Goal: Task Accomplishment & Management: Use online tool/utility

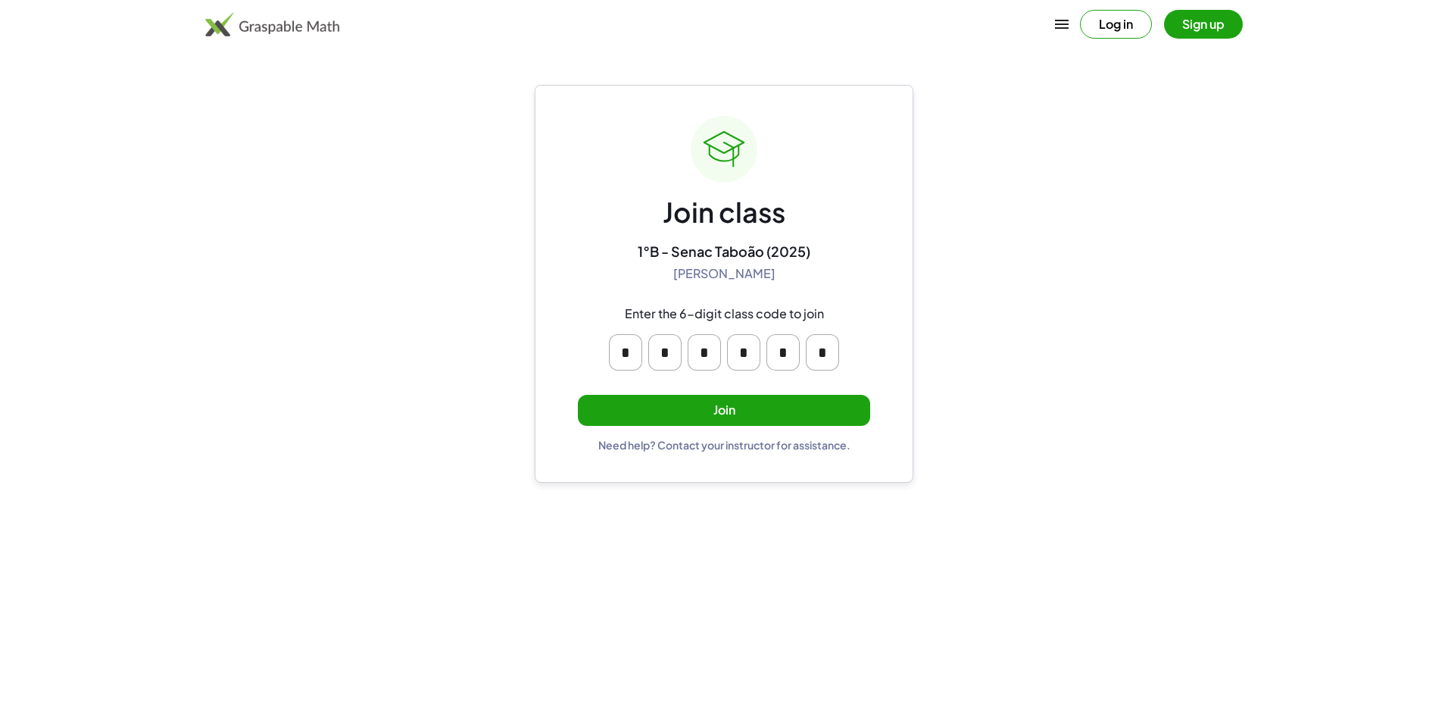
click at [764, 402] on button "Join" at bounding box center [724, 410] width 292 height 31
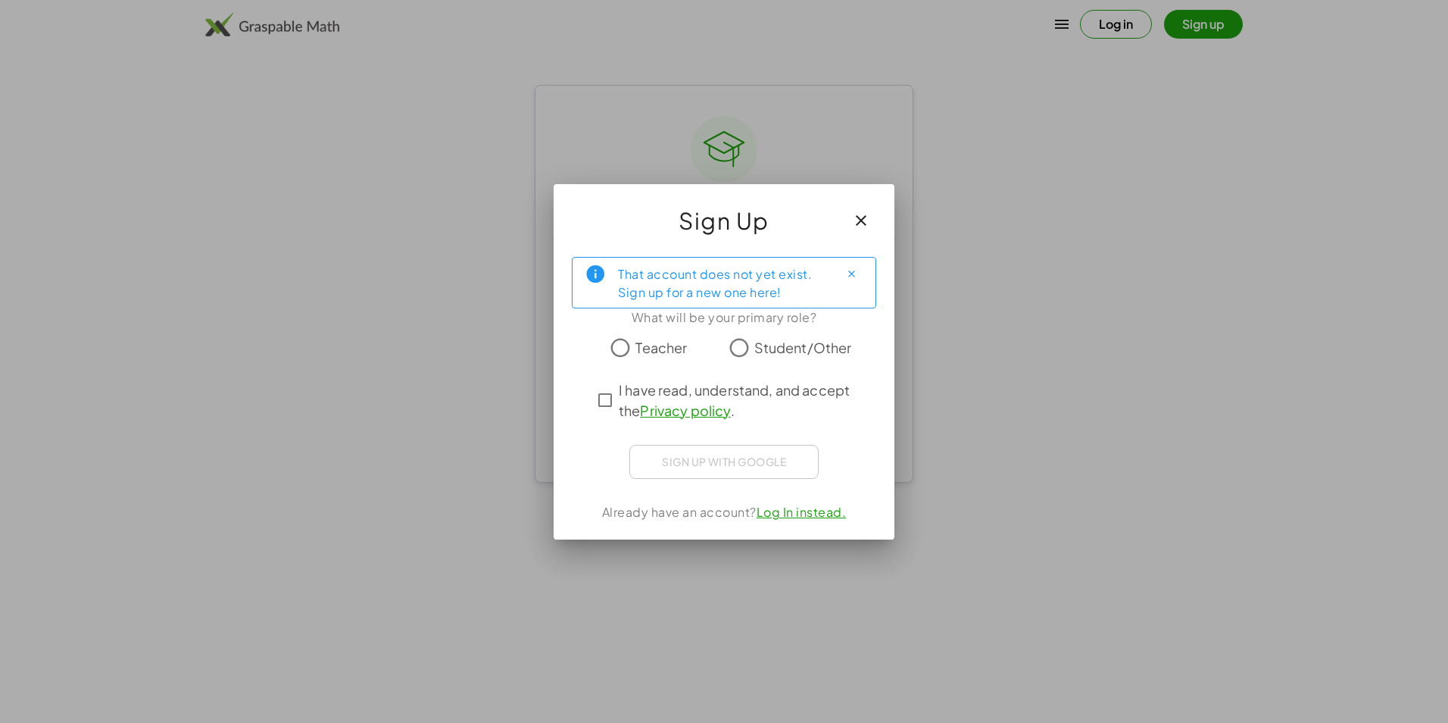
click at [780, 342] on span "Student/Other" at bounding box center [803, 347] width 98 height 20
click at [622, 395] on span "I have read, understand, and accept the Privacy policy ." at bounding box center [738, 399] width 238 height 41
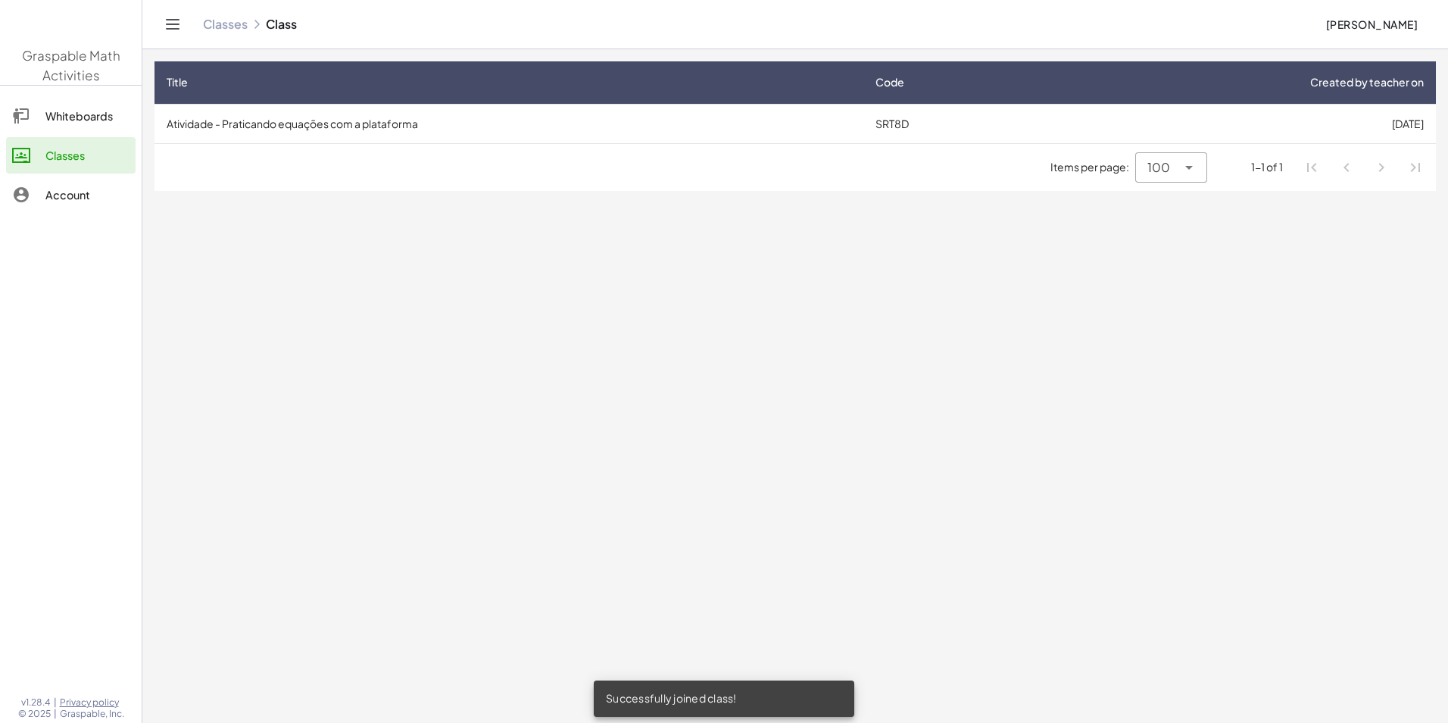
click at [520, 145] on div "Items per page: 100 *** 1-1 of 1" at bounding box center [796, 167] width 1282 height 47
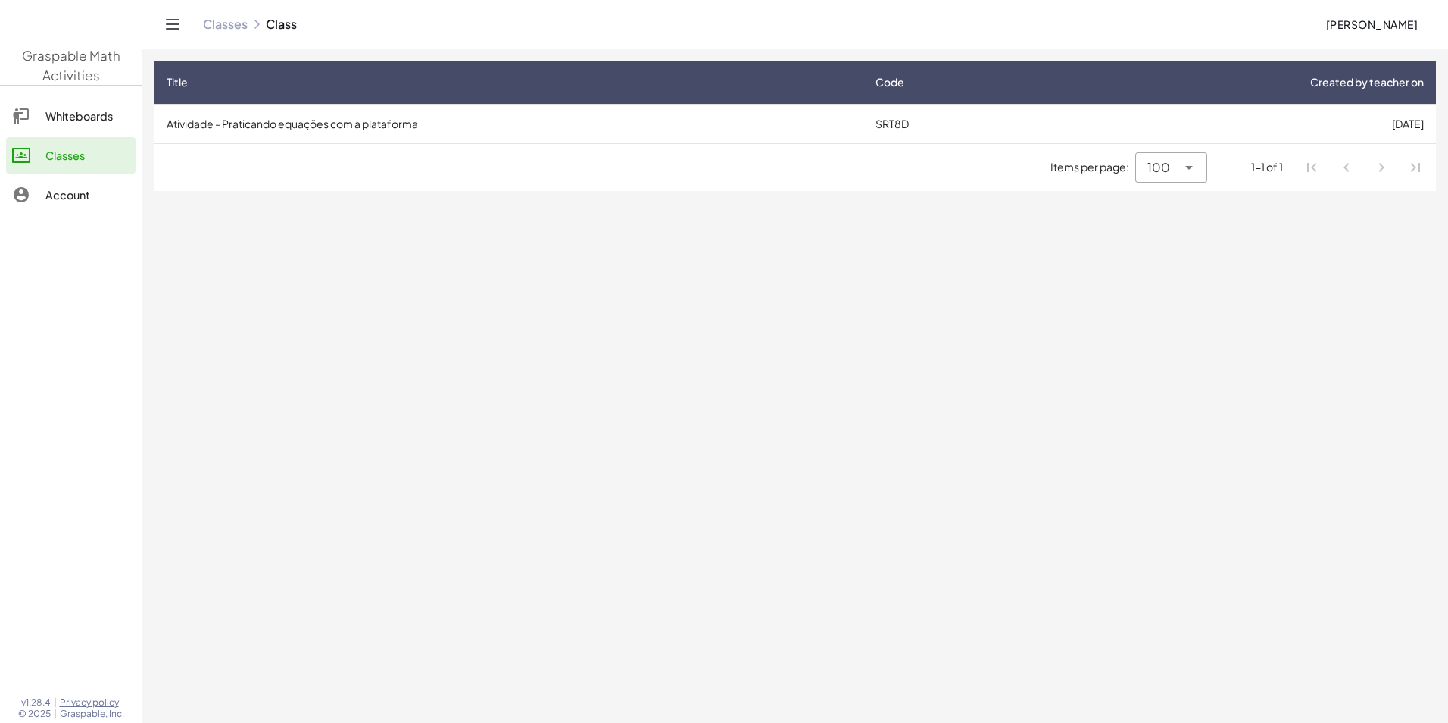
drag, startPoint x: 539, startPoint y: 111, endPoint x: 1020, endPoint y: 110, distance: 480.2
click at [544, 108] on td "Atividade - Praticando equações com a plataforma" at bounding box center [509, 123] width 709 height 39
click at [578, 116] on td "Atividade - Praticando equações com a plataforma" at bounding box center [509, 123] width 709 height 39
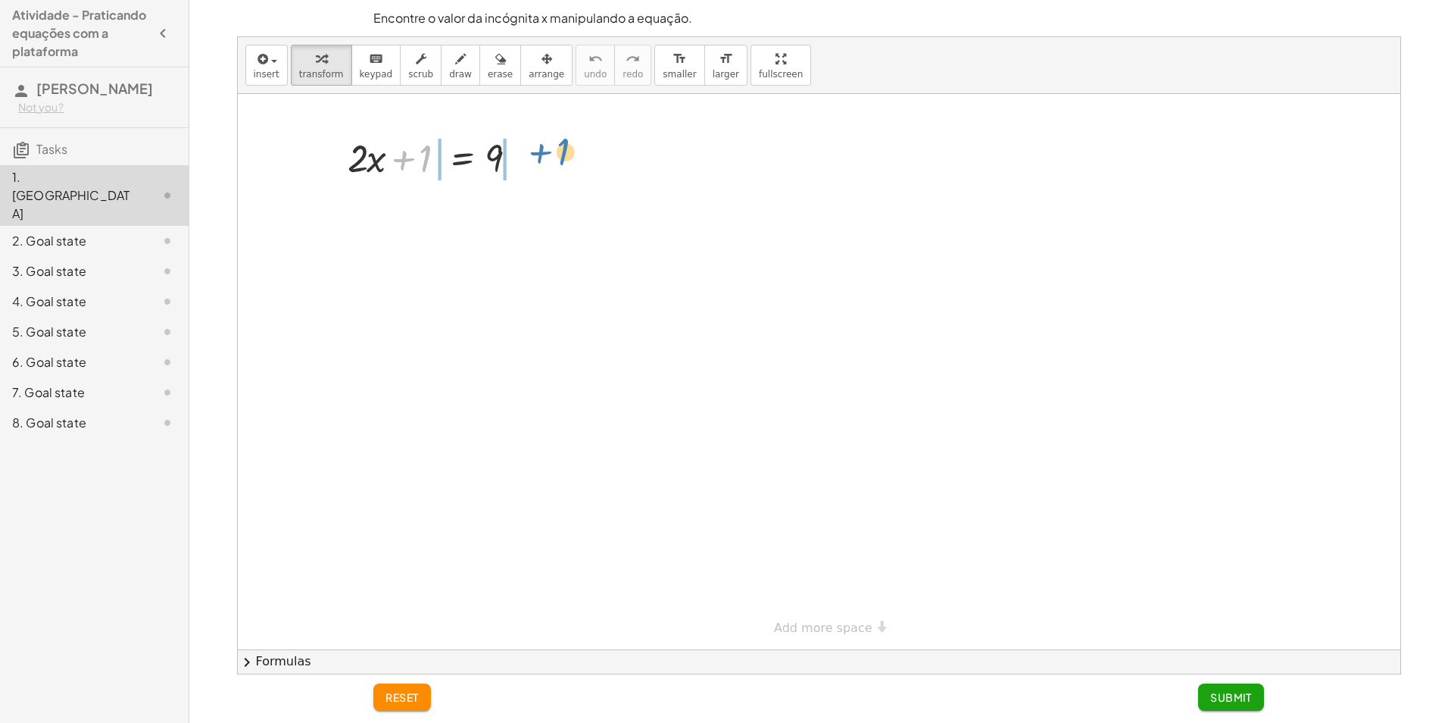
drag, startPoint x: 424, startPoint y: 155, endPoint x: 554, endPoint y: 149, distance: 130.4
click at [366, 216] on div at bounding box center [439, 209] width 304 height 52
click at [429, 205] on div at bounding box center [439, 209] width 304 height 52
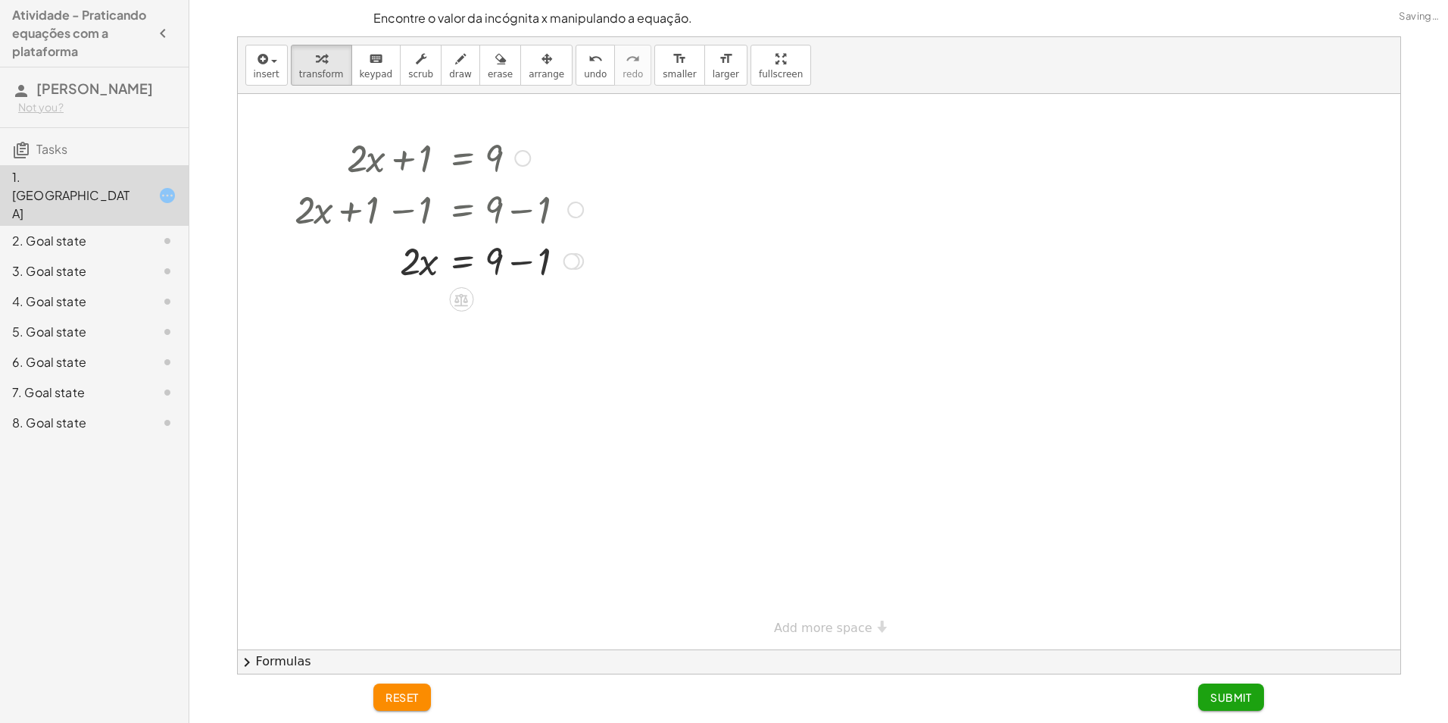
drag, startPoint x: 523, startPoint y: 251, endPoint x: 527, endPoint y: 259, distance: 9.2
click at [527, 258] on div at bounding box center [439, 260] width 304 height 52
click at [527, 269] on div at bounding box center [439, 260] width 304 height 52
drag, startPoint x: 426, startPoint y: 317, endPoint x: 489, endPoint y: 347, distance: 70.5
click at [425, 369] on div at bounding box center [439, 375] width 304 height 76
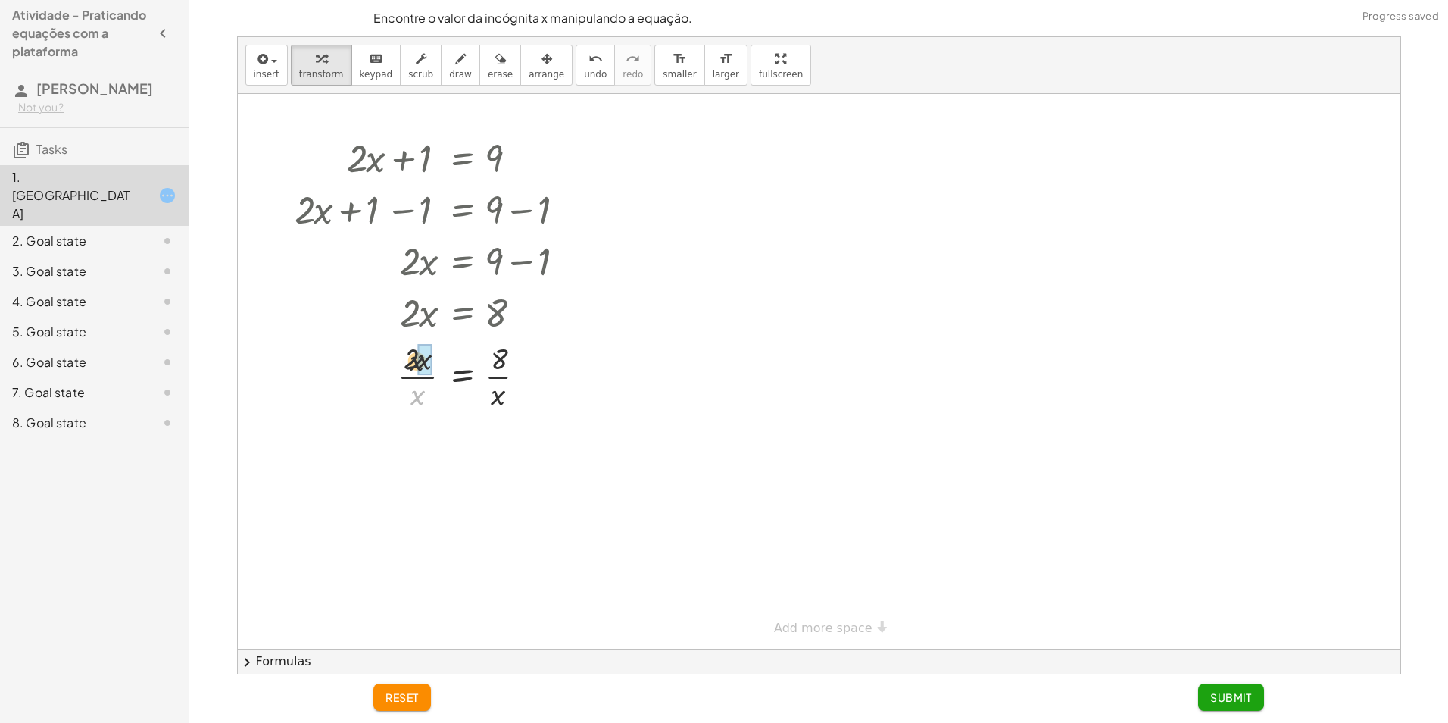
drag, startPoint x: 416, startPoint y: 395, endPoint x: 416, endPoint y: 358, distance: 37.9
click at [416, 358] on div at bounding box center [439, 375] width 304 height 76
drag, startPoint x: 504, startPoint y: 427, endPoint x: 503, endPoint y: 484, distance: 56.8
click at [503, 484] on div at bounding box center [439, 451] width 304 height 76
drag, startPoint x: 498, startPoint y: 473, endPoint x: 504, endPoint y: 426, distance: 46.6
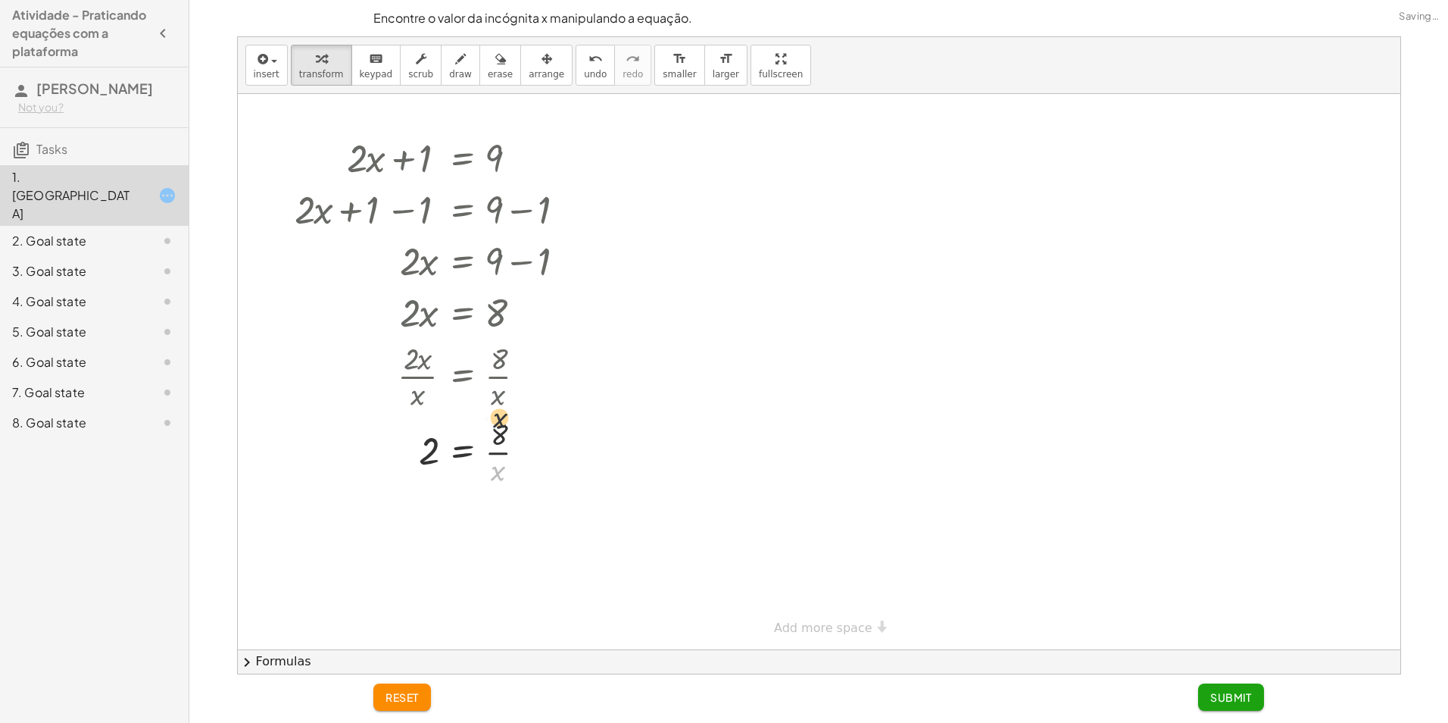
click at [502, 420] on div at bounding box center [439, 451] width 304 height 76
drag, startPoint x: 491, startPoint y: 465, endPoint x: 421, endPoint y: 448, distance: 71.7
drag, startPoint x: 433, startPoint y: 458, endPoint x: 445, endPoint y: 464, distance: 13.9
click at [445, 464] on div at bounding box center [439, 451] width 266 height 76
drag, startPoint x: 432, startPoint y: 529, endPoint x: 448, endPoint y: 527, distance: 16.7
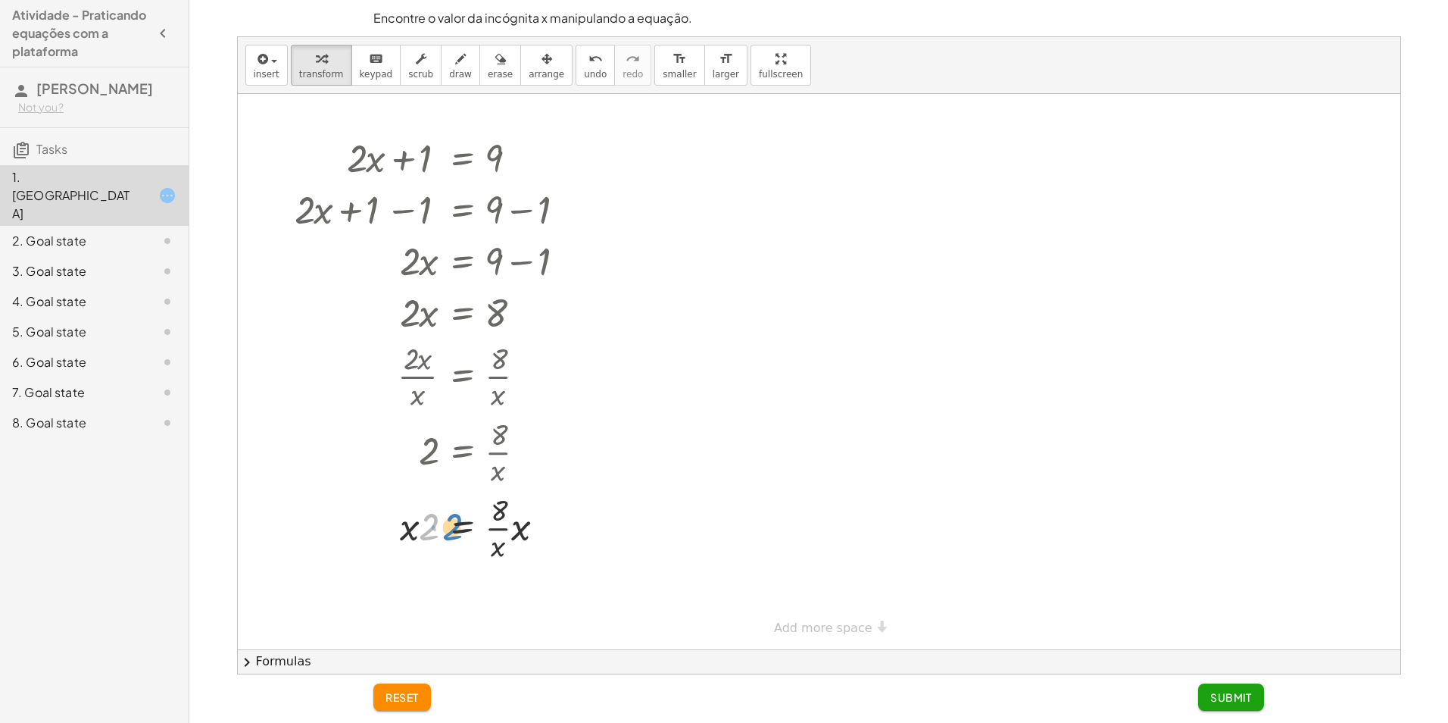
click at [448, 527] on div at bounding box center [439, 527] width 304 height 76
drag, startPoint x: 433, startPoint y: 593, endPoint x: 490, endPoint y: 612, distance: 59.9
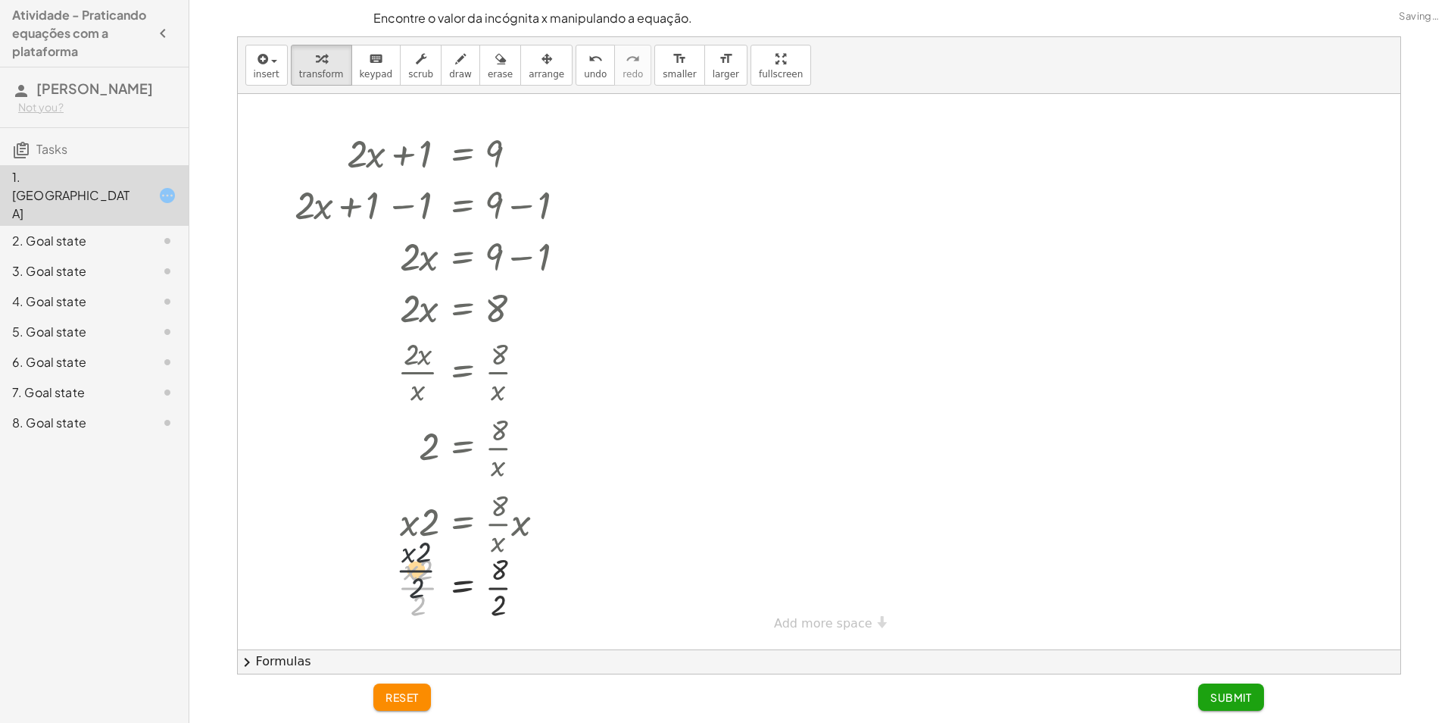
drag, startPoint x: 418, startPoint y: 595, endPoint x: 416, endPoint y: 576, distance: 19.1
click at [416, 576] on div at bounding box center [439, 586] width 304 height 76
drag, startPoint x: 415, startPoint y: 580, endPoint x: 417, endPoint y: 588, distance: 7.7
click at [417, 589] on div at bounding box center [439, 586] width 304 height 76
drag, startPoint x: 495, startPoint y: 610, endPoint x: 496, endPoint y: 588, distance: 22.0
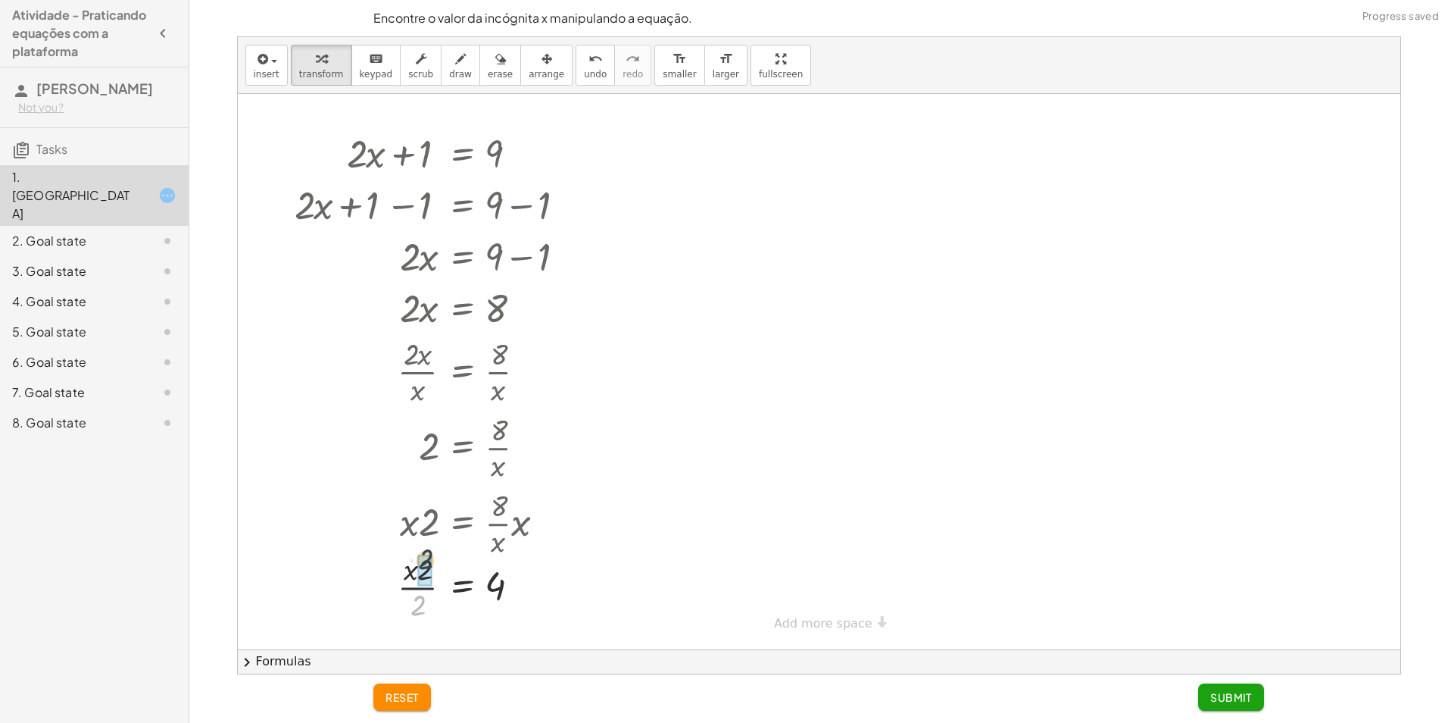
drag, startPoint x: 423, startPoint y: 606, endPoint x: 429, endPoint y: 582, distance: 25.0
drag, startPoint x: 496, startPoint y: 602, endPoint x: 504, endPoint y: 601, distance: 7.7
click at [504, 601] on div at bounding box center [439, 591] width 304 height 50
click at [1220, 689] on button "Submit" at bounding box center [1231, 696] width 66 height 27
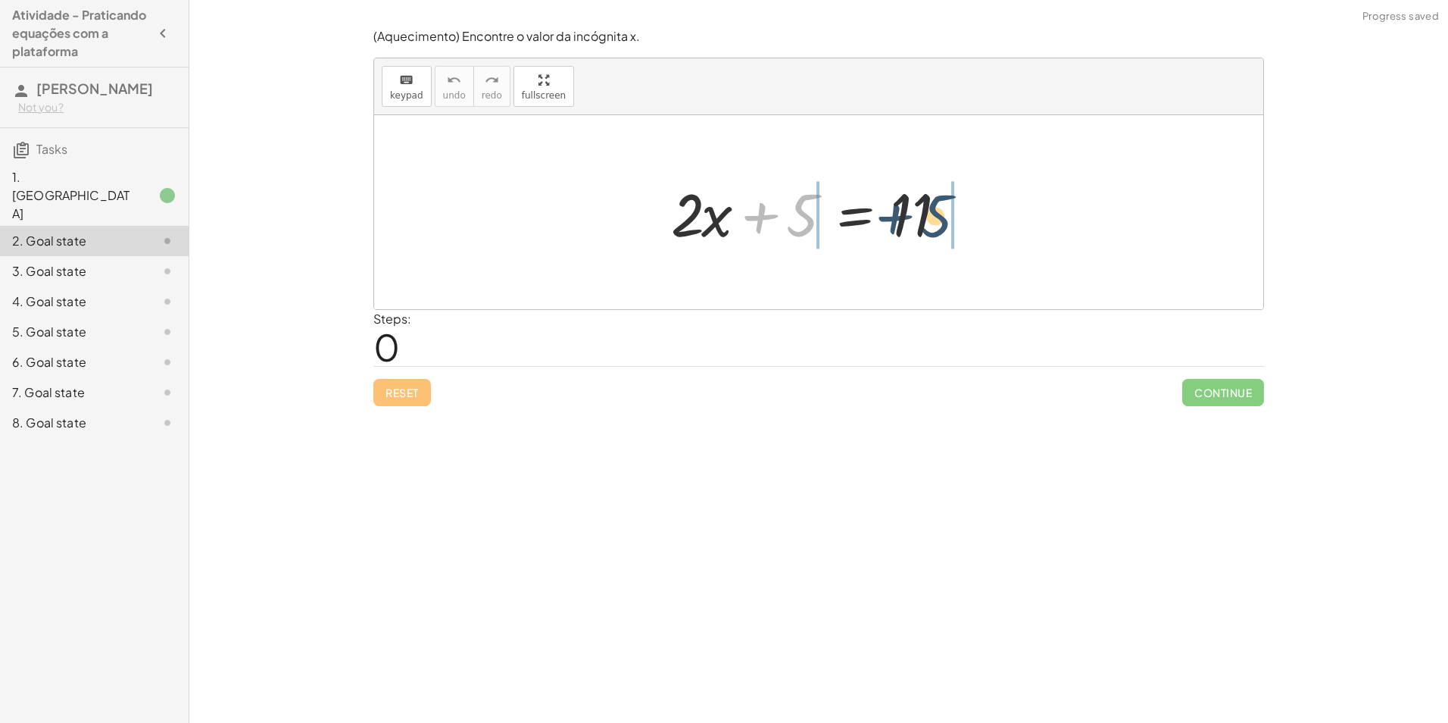
drag, startPoint x: 802, startPoint y: 226, endPoint x: 938, endPoint y: 226, distance: 135.6
click at [938, 226] on div at bounding box center [825, 212] width 322 height 78
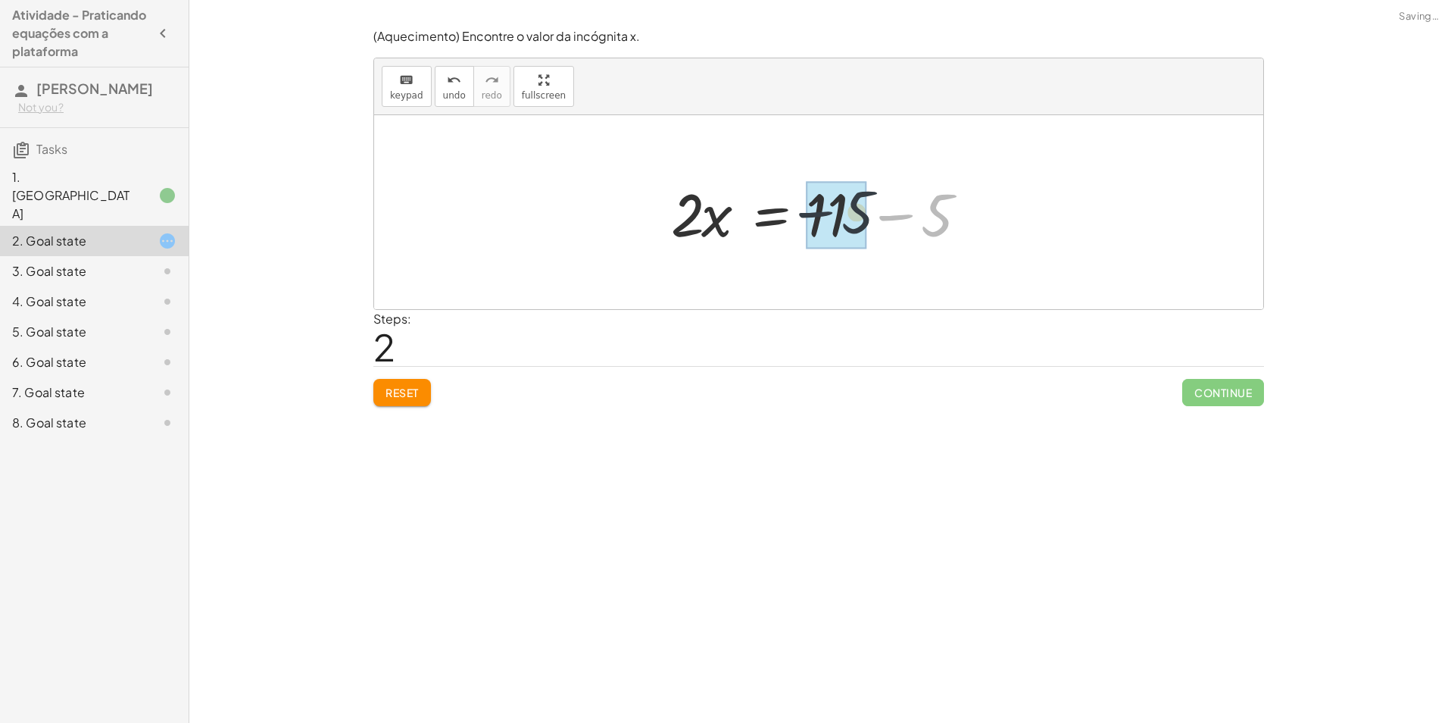
drag, startPoint x: 948, startPoint y: 212, endPoint x: 854, endPoint y: 209, distance: 94.0
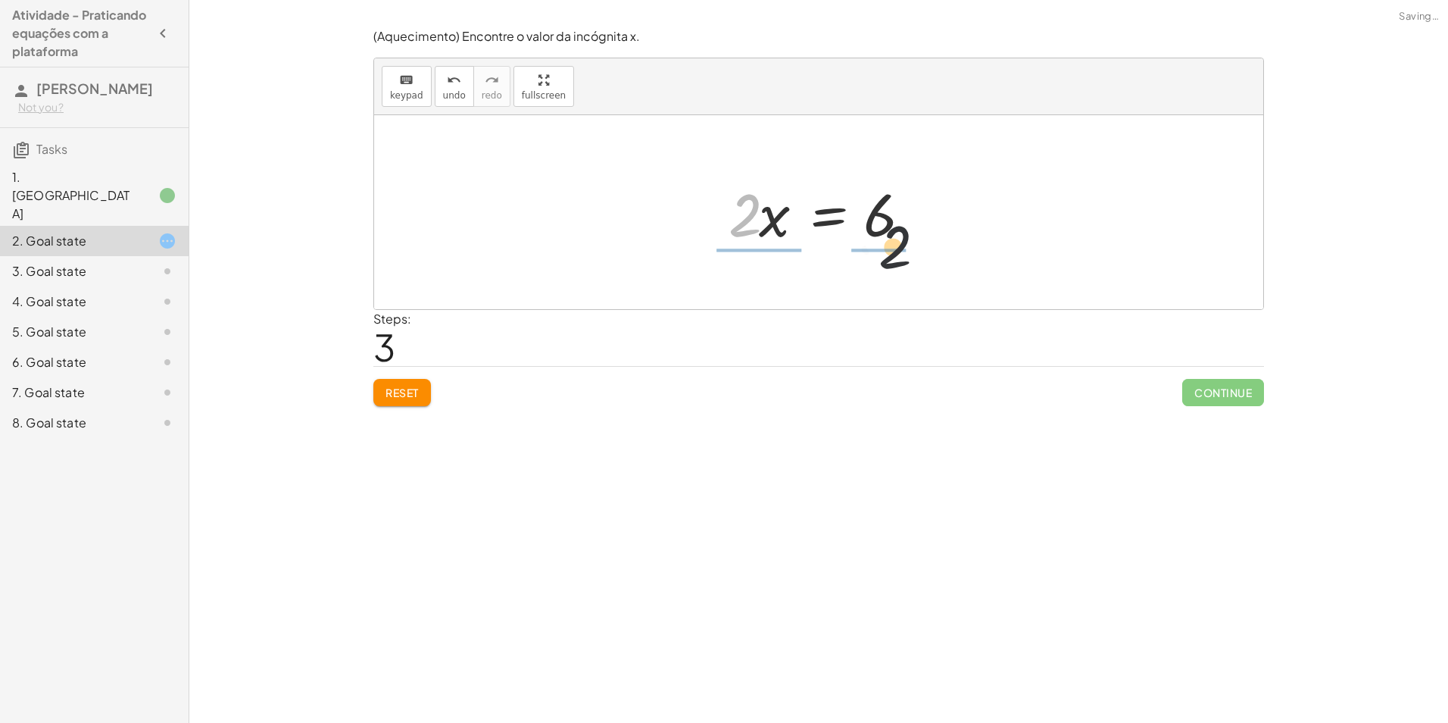
drag, startPoint x: 756, startPoint y: 218, endPoint x: 914, endPoint y: 248, distance: 160.4
click at [914, 248] on div at bounding box center [824, 212] width 207 height 78
drag, startPoint x: 746, startPoint y: 224, endPoint x: 743, endPoint y: 175, distance: 49.3
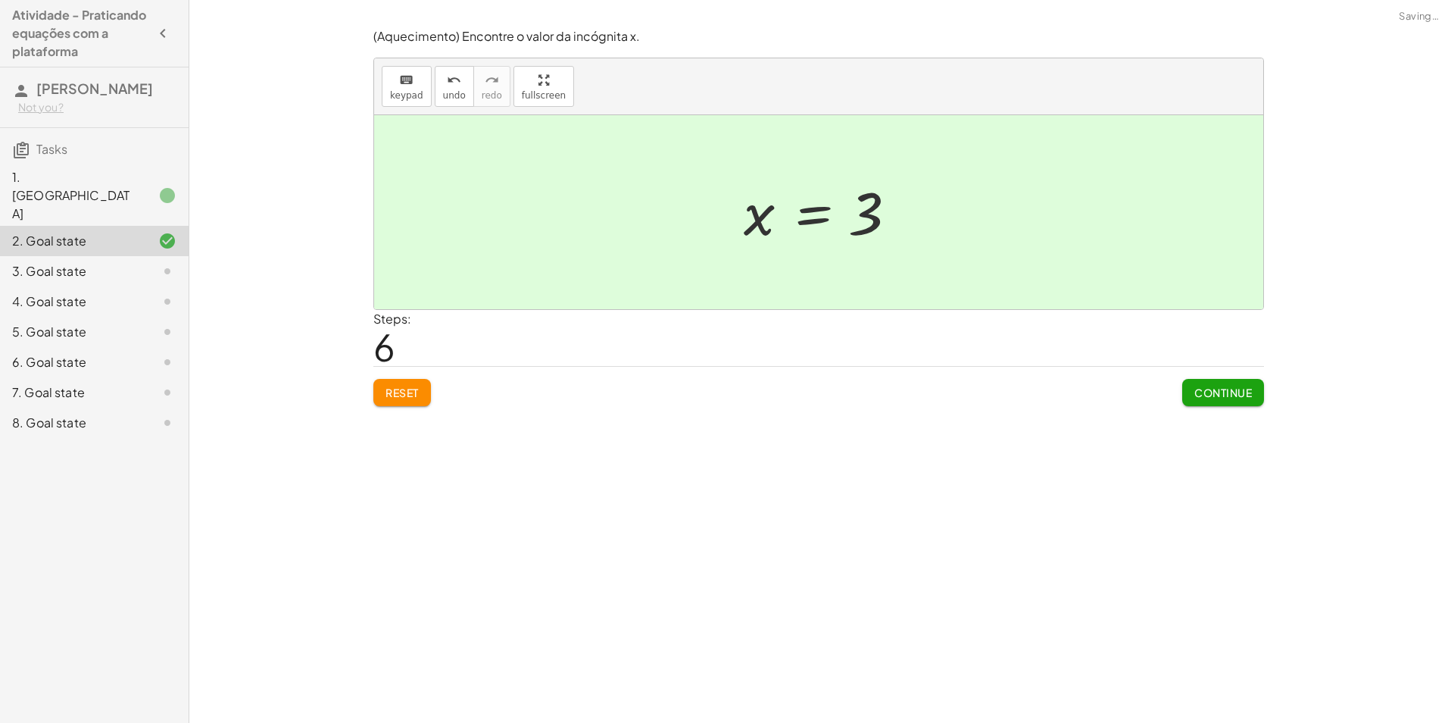
click at [1198, 386] on span "Continue" at bounding box center [1224, 393] width 58 height 14
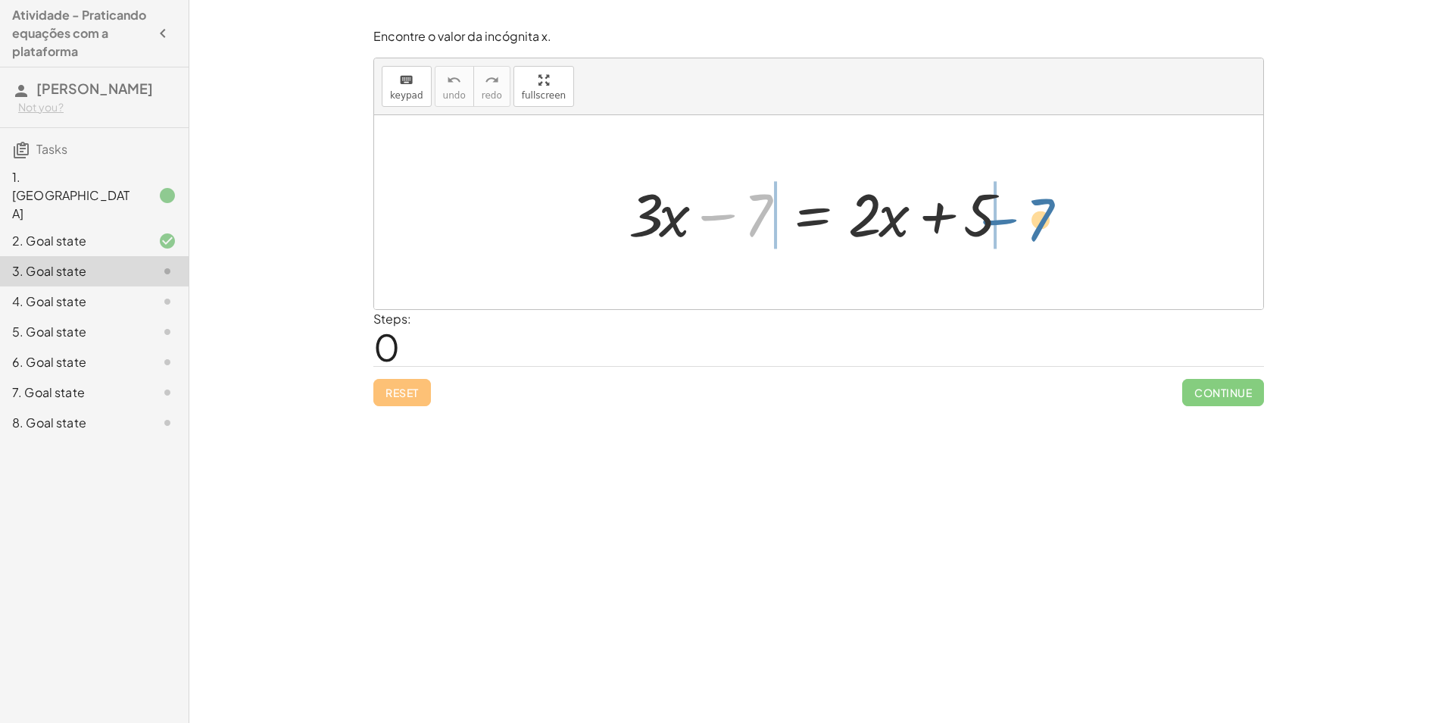
drag, startPoint x: 752, startPoint y: 225, endPoint x: 1032, endPoint y: 230, distance: 279.5
click at [1032, 230] on div "− 7 + · 3 · x − 7 = + · 2 · x + 5" at bounding box center [819, 213] width 426 height 86
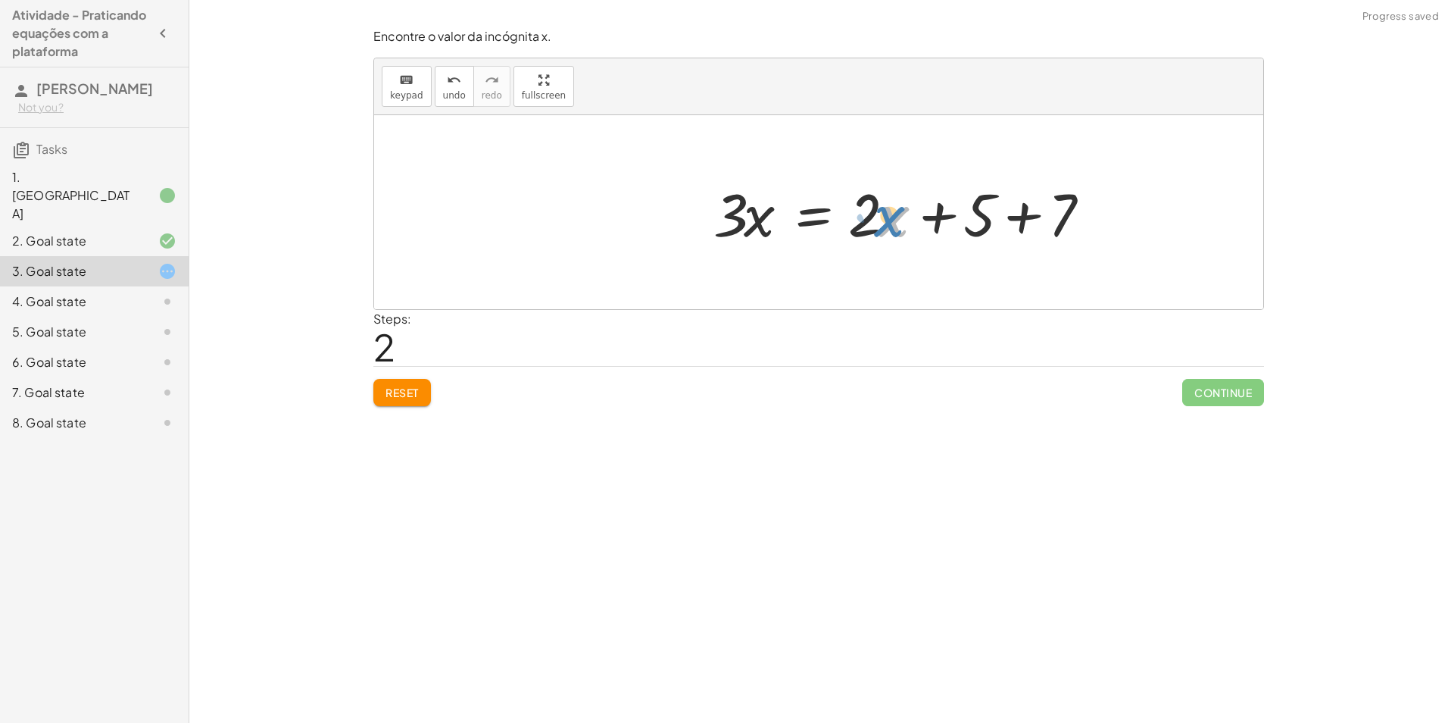
click at [888, 216] on div at bounding box center [909, 212] width 407 height 78
click at [872, 205] on div at bounding box center [909, 212] width 407 height 78
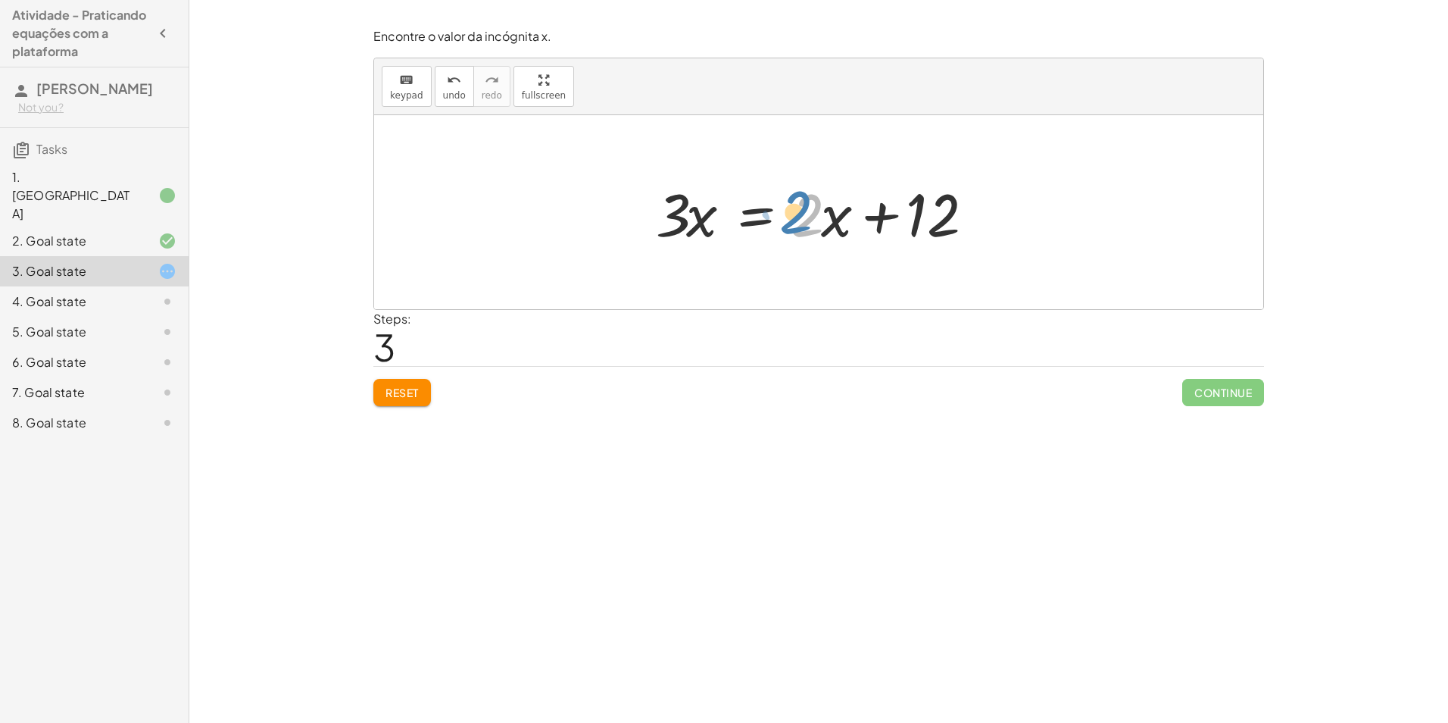
drag, startPoint x: 808, startPoint y: 214, endPoint x: 798, endPoint y: 210, distance: 10.8
click at [798, 210] on div at bounding box center [824, 212] width 352 height 78
drag, startPoint x: 842, startPoint y: 222, endPoint x: 710, endPoint y: 226, distance: 132.6
click at [708, 226] on div at bounding box center [824, 212] width 352 height 78
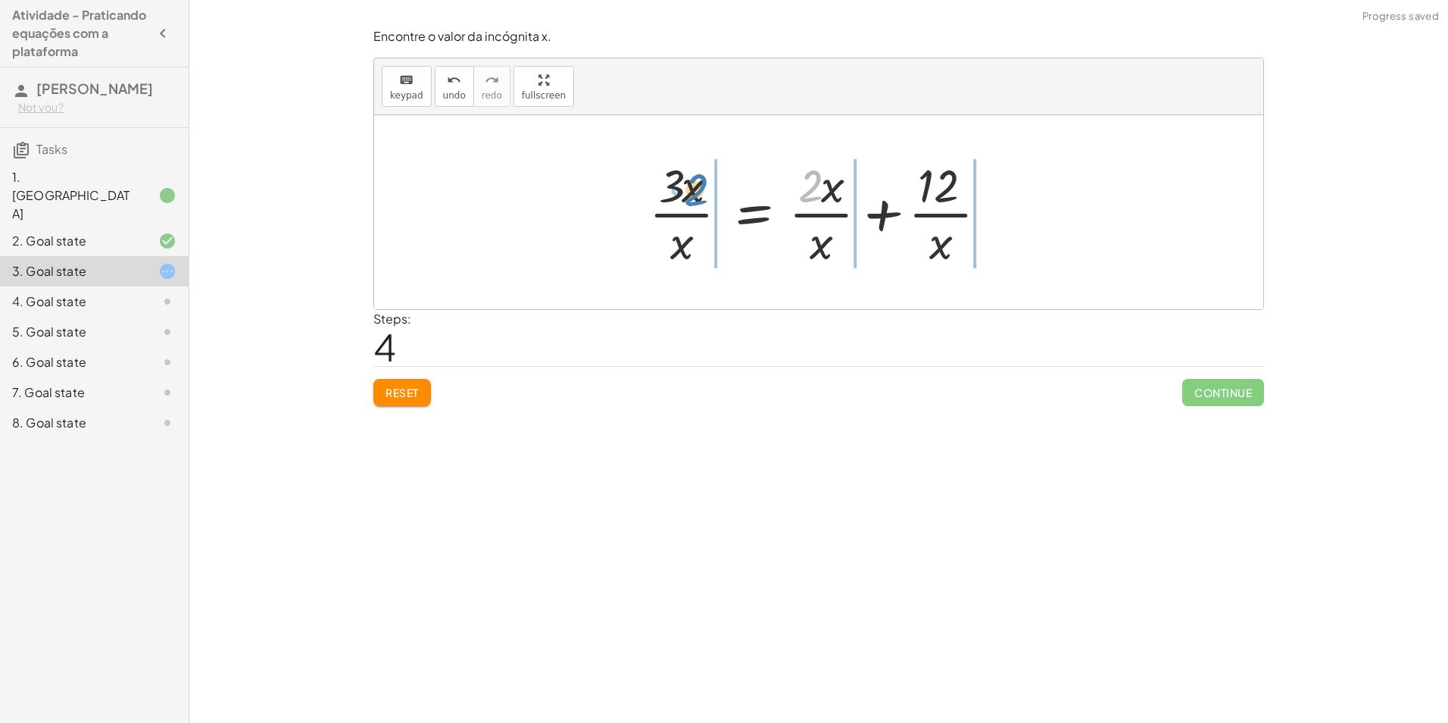
drag, startPoint x: 808, startPoint y: 189, endPoint x: 698, endPoint y: 201, distance: 111.3
click at [698, 201] on div at bounding box center [825, 212] width 366 height 117
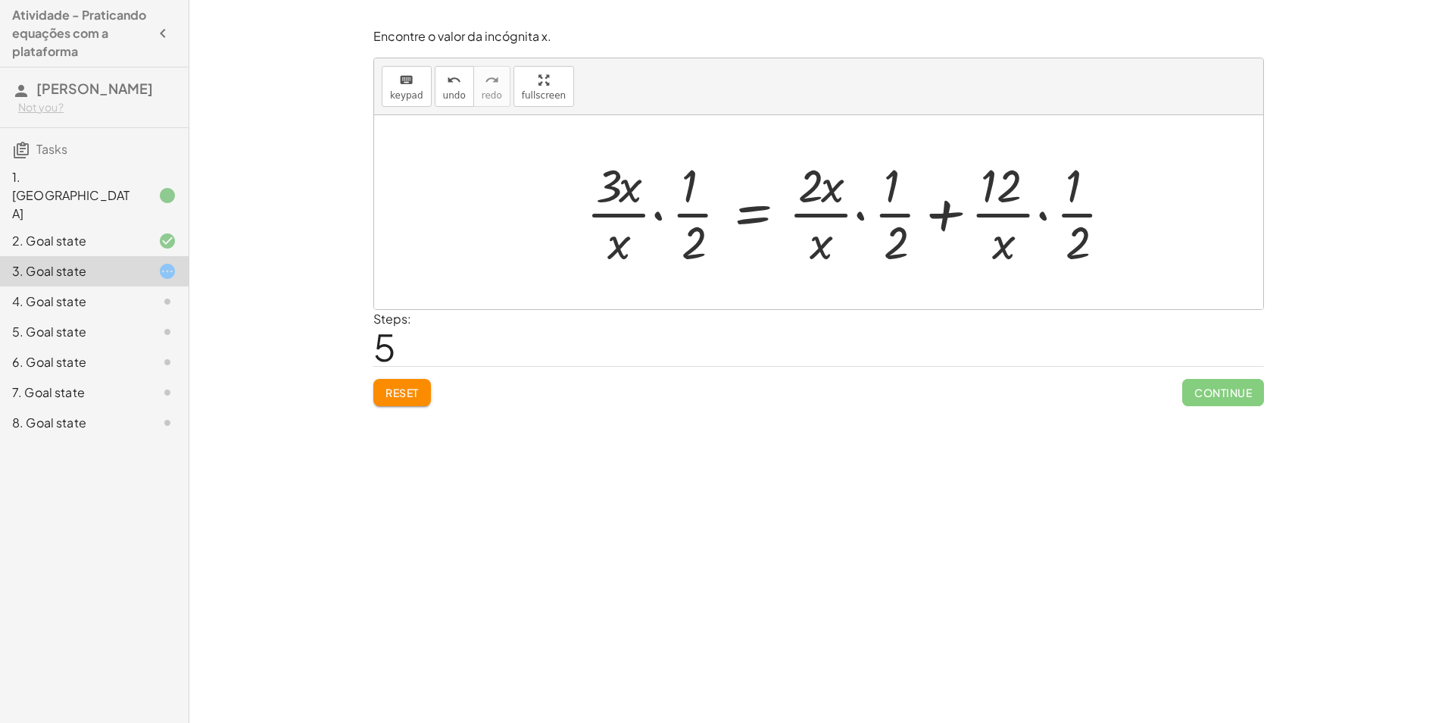
click at [383, 420] on div "Encontre o valor da incógnita x manipulando a equação. insert select one: Math …" at bounding box center [818, 361] width 1259 height 723
click at [386, 395] on button "Reset" at bounding box center [402, 392] width 58 height 27
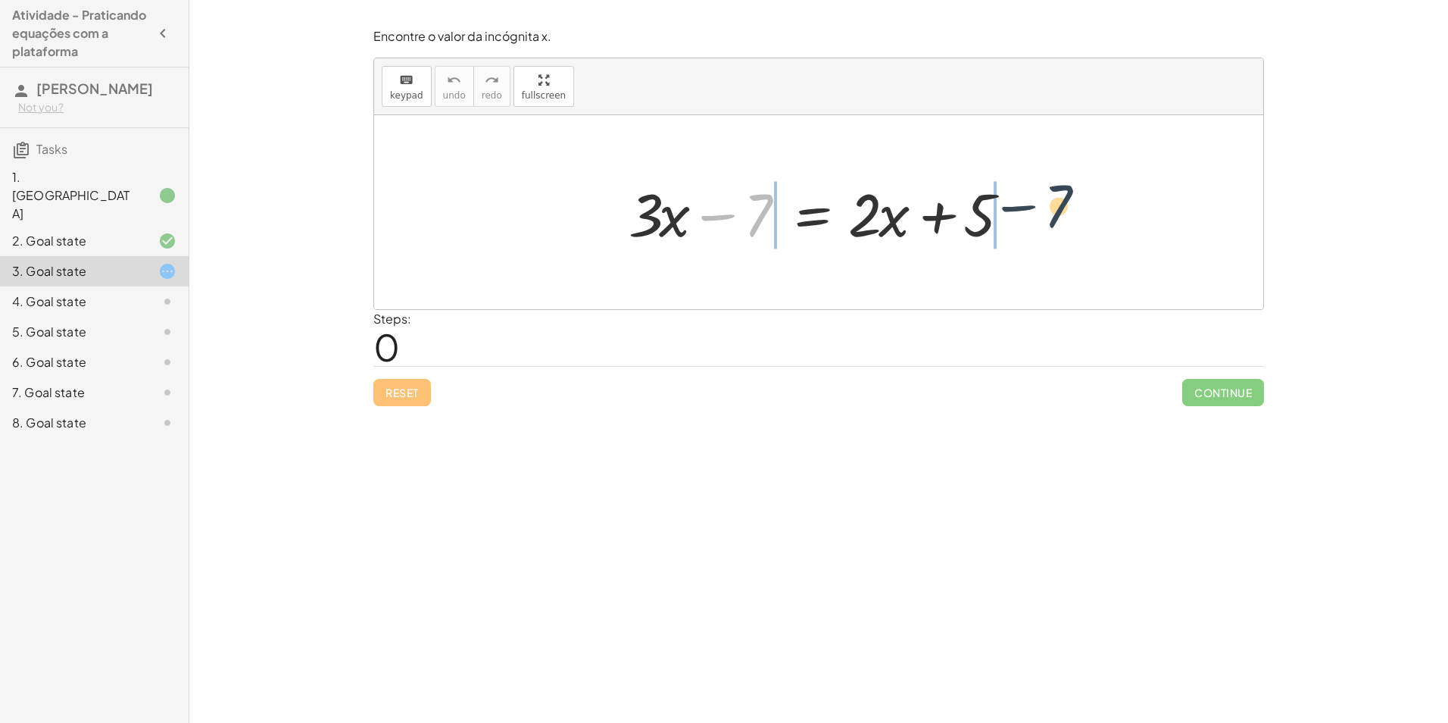
drag, startPoint x: 892, startPoint y: 199, endPoint x: 1022, endPoint y: 206, distance: 130.5
click at [1022, 206] on div at bounding box center [824, 212] width 407 height 78
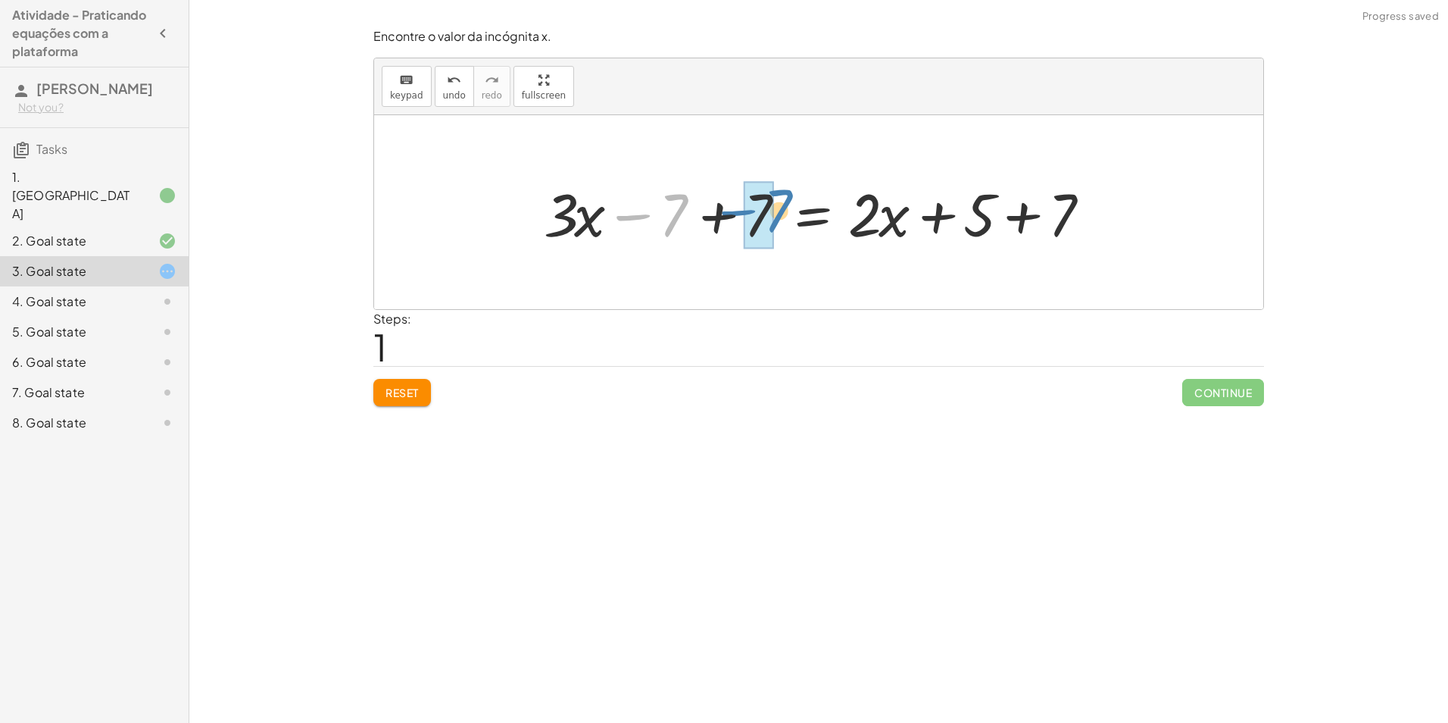
drag, startPoint x: 662, startPoint y: 212, endPoint x: 761, endPoint y: 208, distance: 99.3
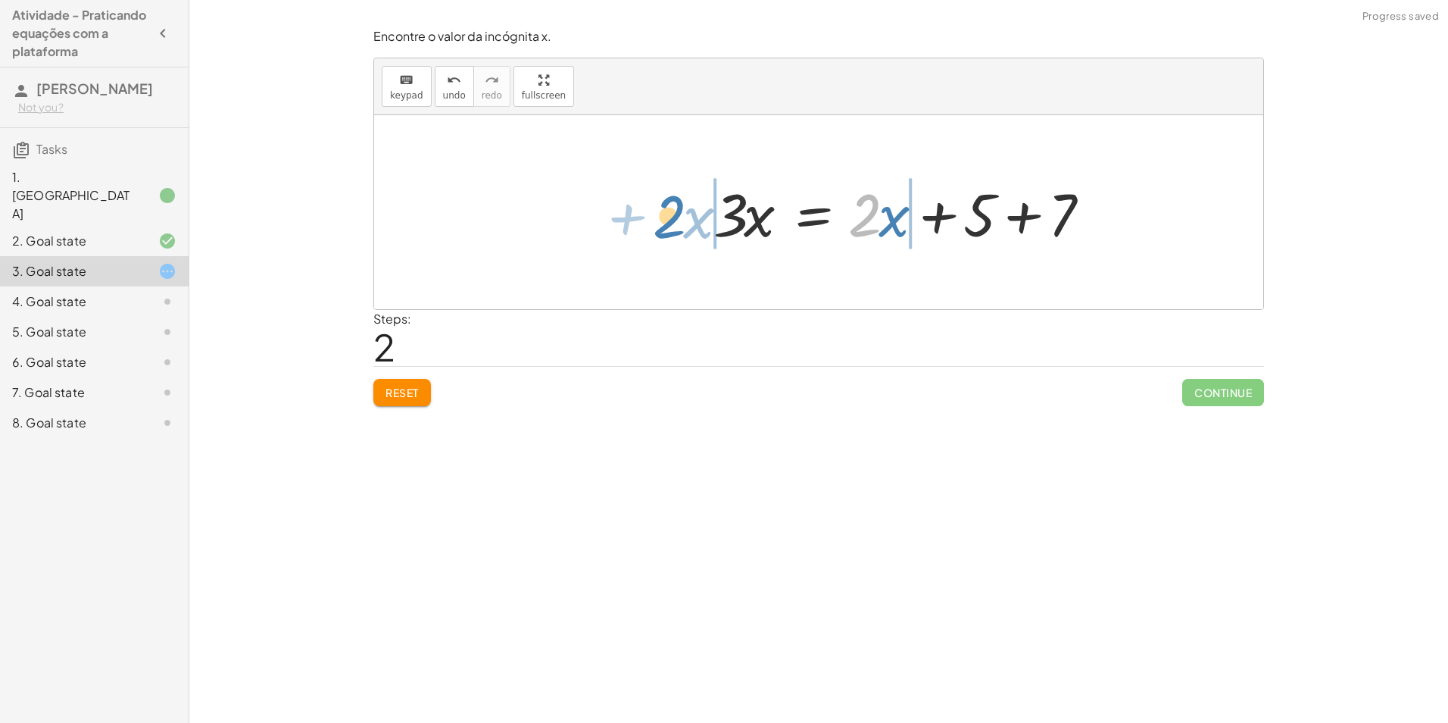
drag, startPoint x: 873, startPoint y: 215, endPoint x: 677, endPoint y: 216, distance: 196.2
click at [677, 216] on div "+ · 3 · x − 7 = + · 2 · x + 5 + · 3 · x − 7 + 7 = + · 2 · x + 5 + 7 + · 3 · x +…" at bounding box center [818, 212] width 889 height 194
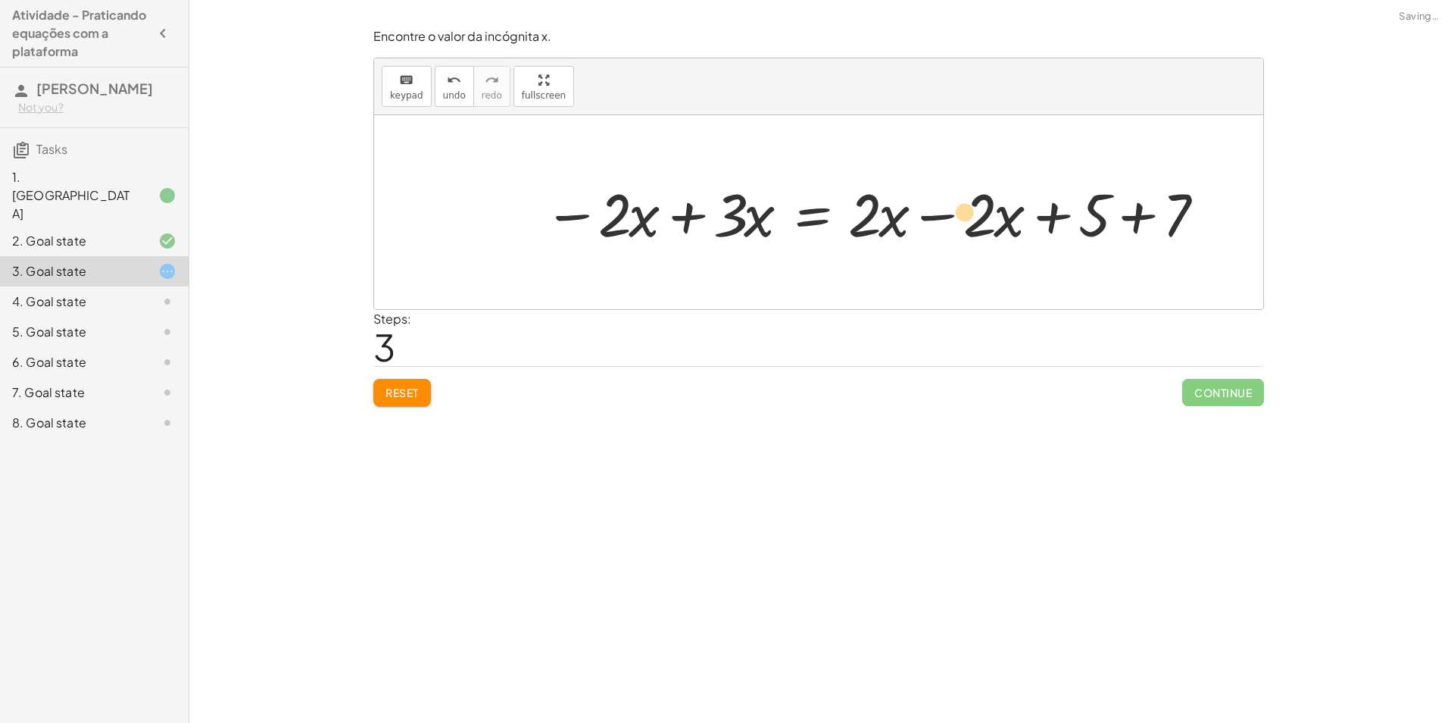
drag, startPoint x: 960, startPoint y: 215, endPoint x: 994, endPoint y: 214, distance: 33.4
click at [994, 214] on div at bounding box center [876, 212] width 681 height 78
drag, startPoint x: 982, startPoint y: 214, endPoint x: 893, endPoint y: 216, distance: 88.6
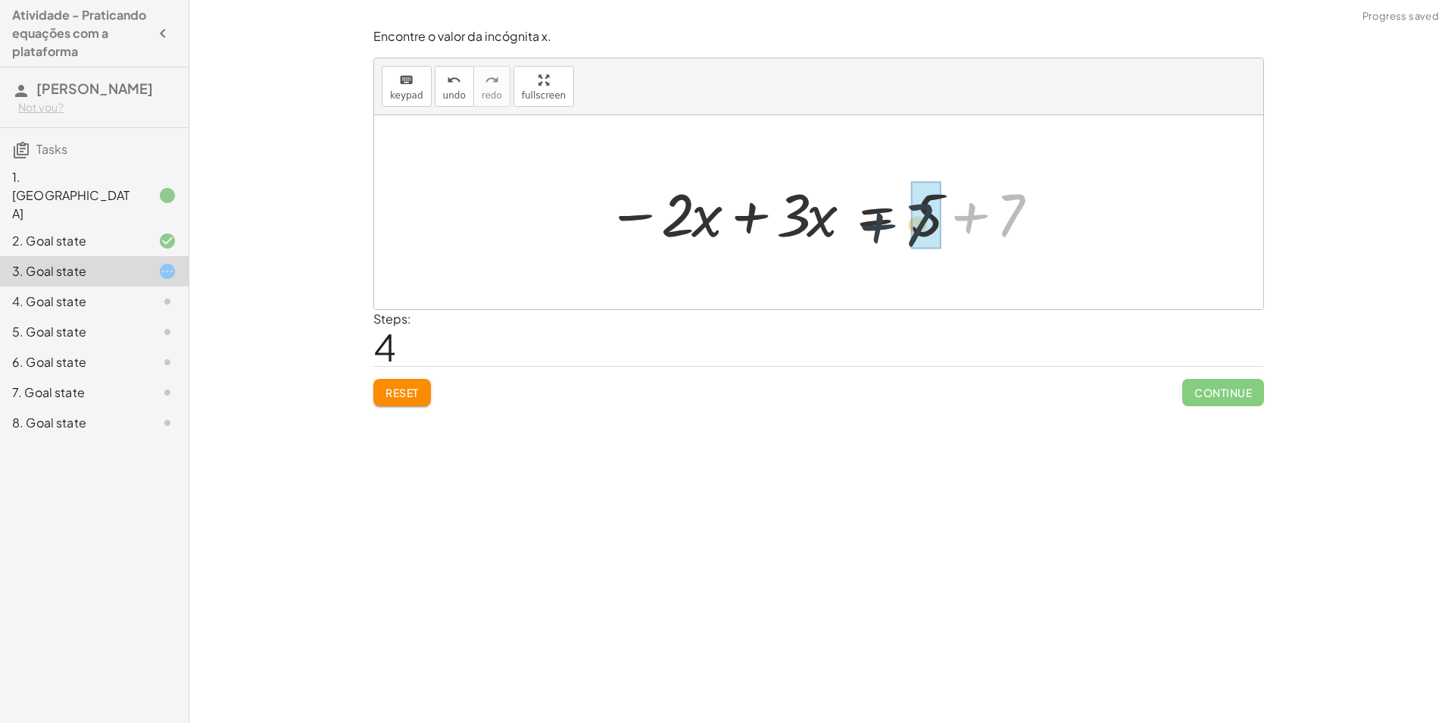
drag, startPoint x: 1001, startPoint y: 211, endPoint x: 920, endPoint y: 221, distance: 82.4
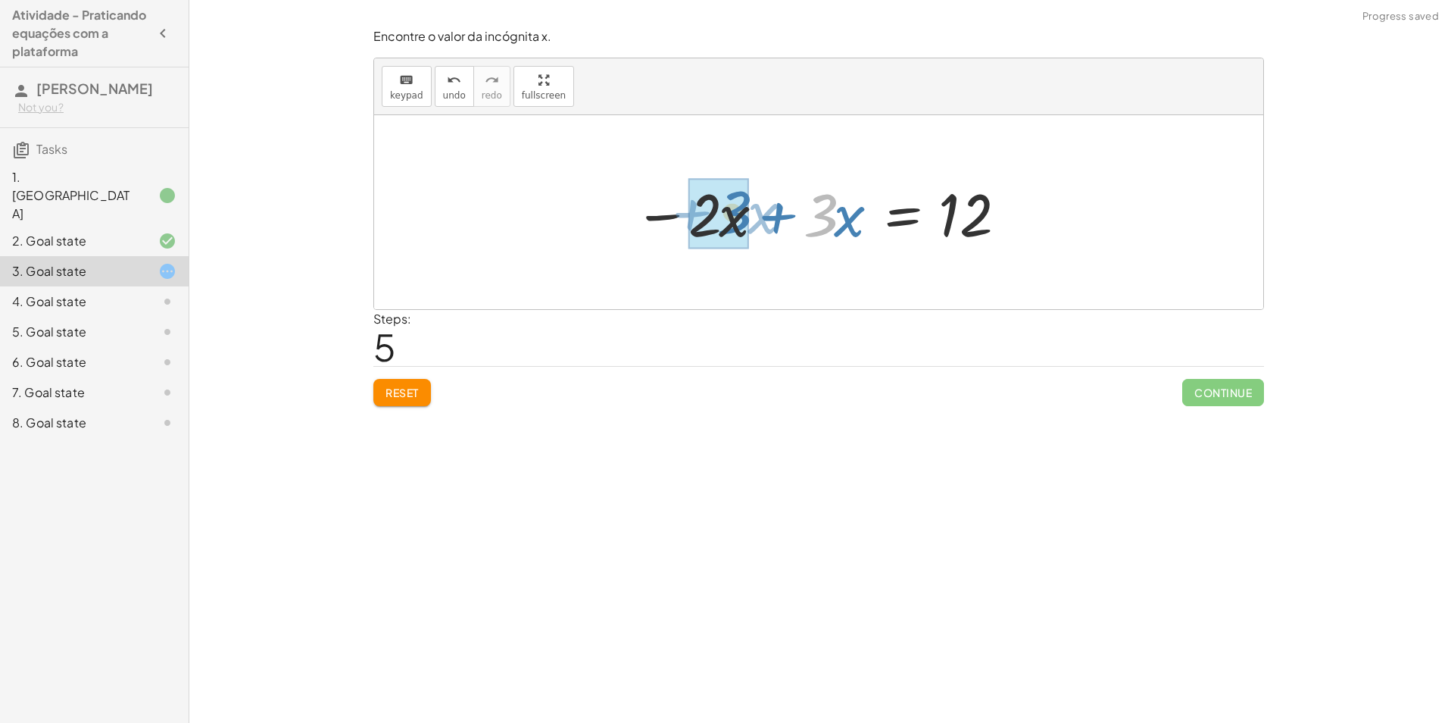
drag, startPoint x: 789, startPoint y: 223, endPoint x: 703, endPoint y: 220, distance: 86.4
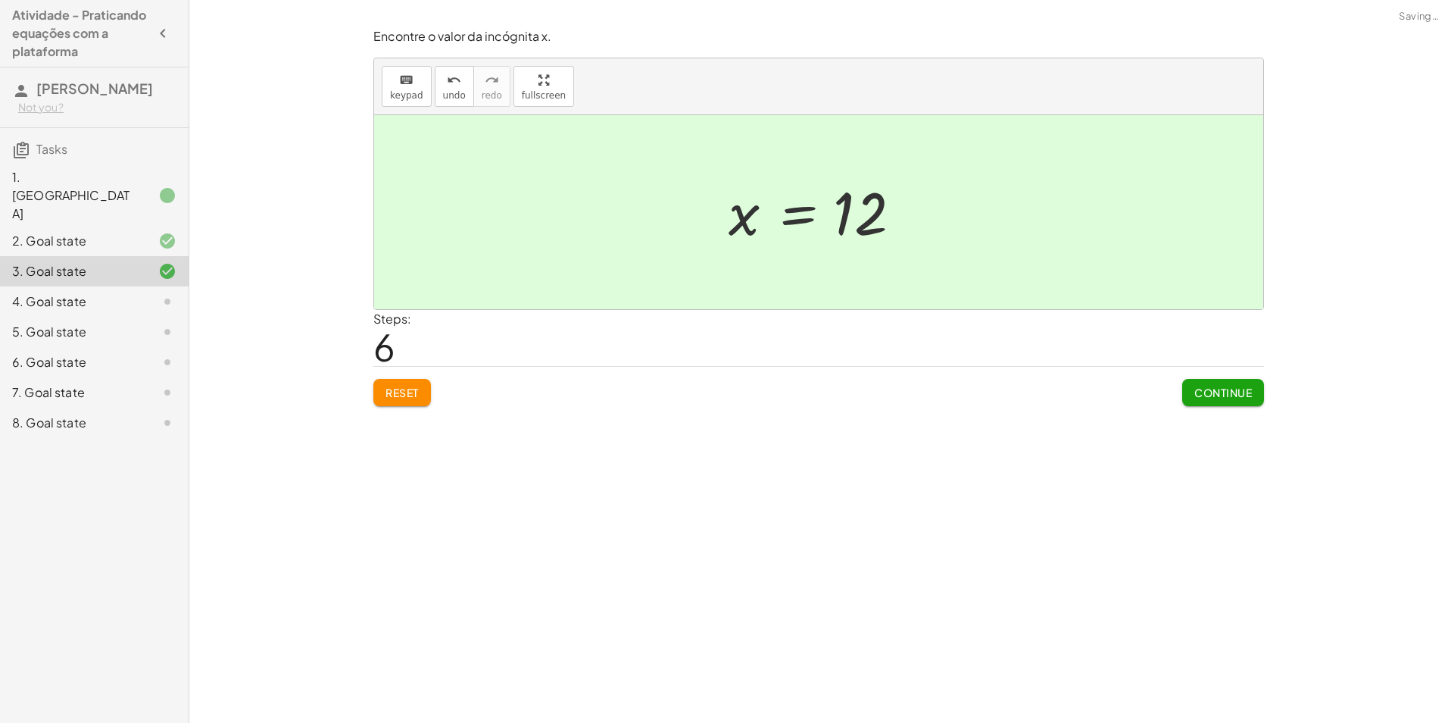
click at [1261, 388] on button "Continue" at bounding box center [1223, 392] width 82 height 27
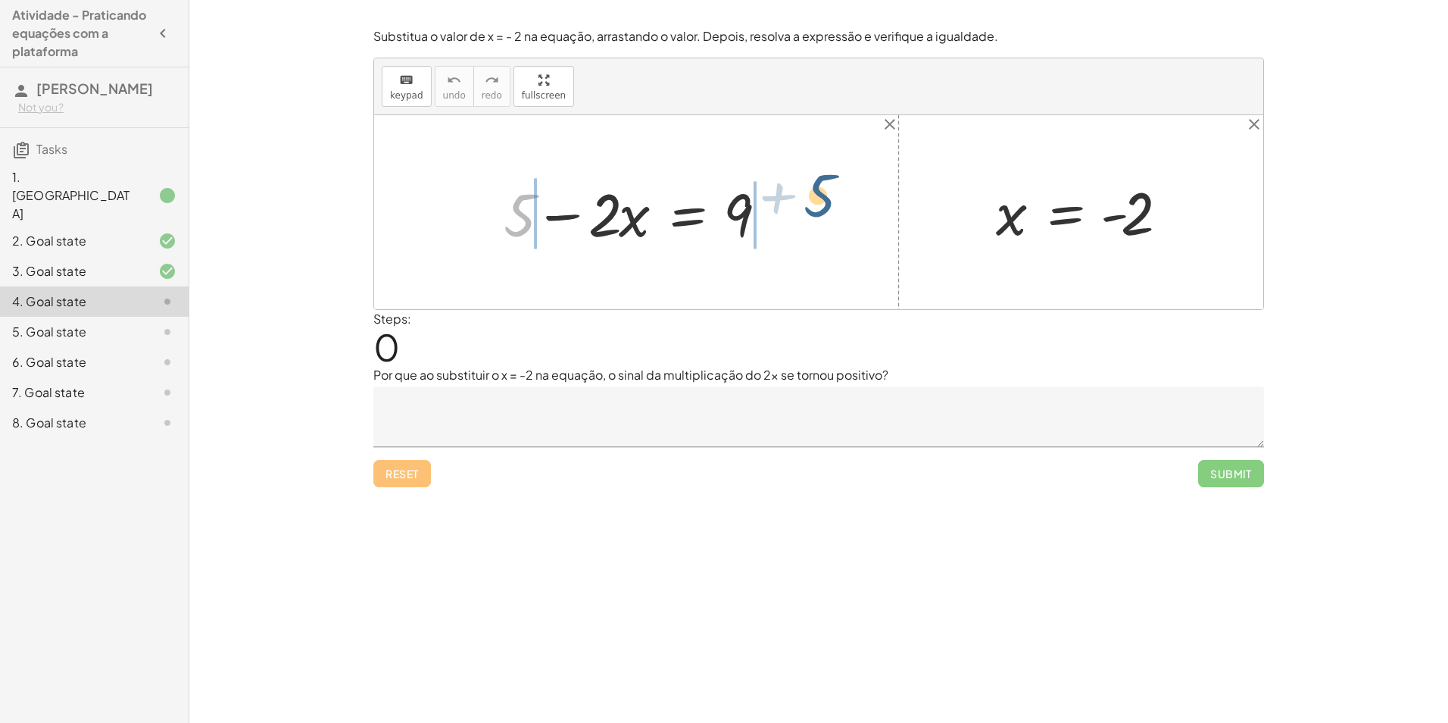
drag, startPoint x: 506, startPoint y: 213, endPoint x: 791, endPoint y: 200, distance: 285.1
click at [795, 200] on div "+ 5 + 5 − · 2 · x = 9 x = - 2" at bounding box center [818, 212] width 889 height 194
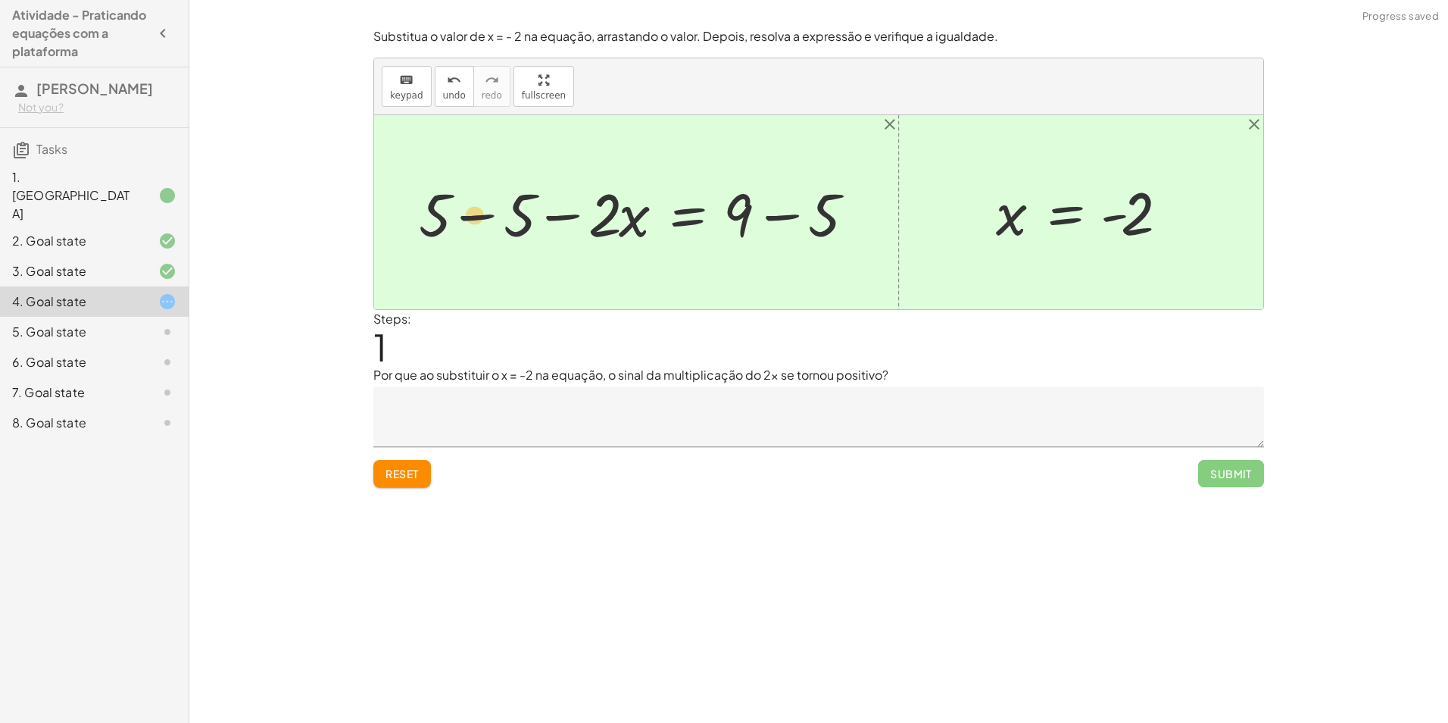
drag, startPoint x: 503, startPoint y: 221, endPoint x: 453, endPoint y: 225, distance: 50.1
click at [453, 225] on div at bounding box center [641, 212] width 461 height 78
drag, startPoint x: 511, startPoint y: 212, endPoint x: 457, endPoint y: 214, distance: 54.6
click at [457, 214] on div at bounding box center [641, 212] width 461 height 78
drag, startPoint x: 522, startPoint y: 213, endPoint x: 426, endPoint y: 213, distance: 96.2
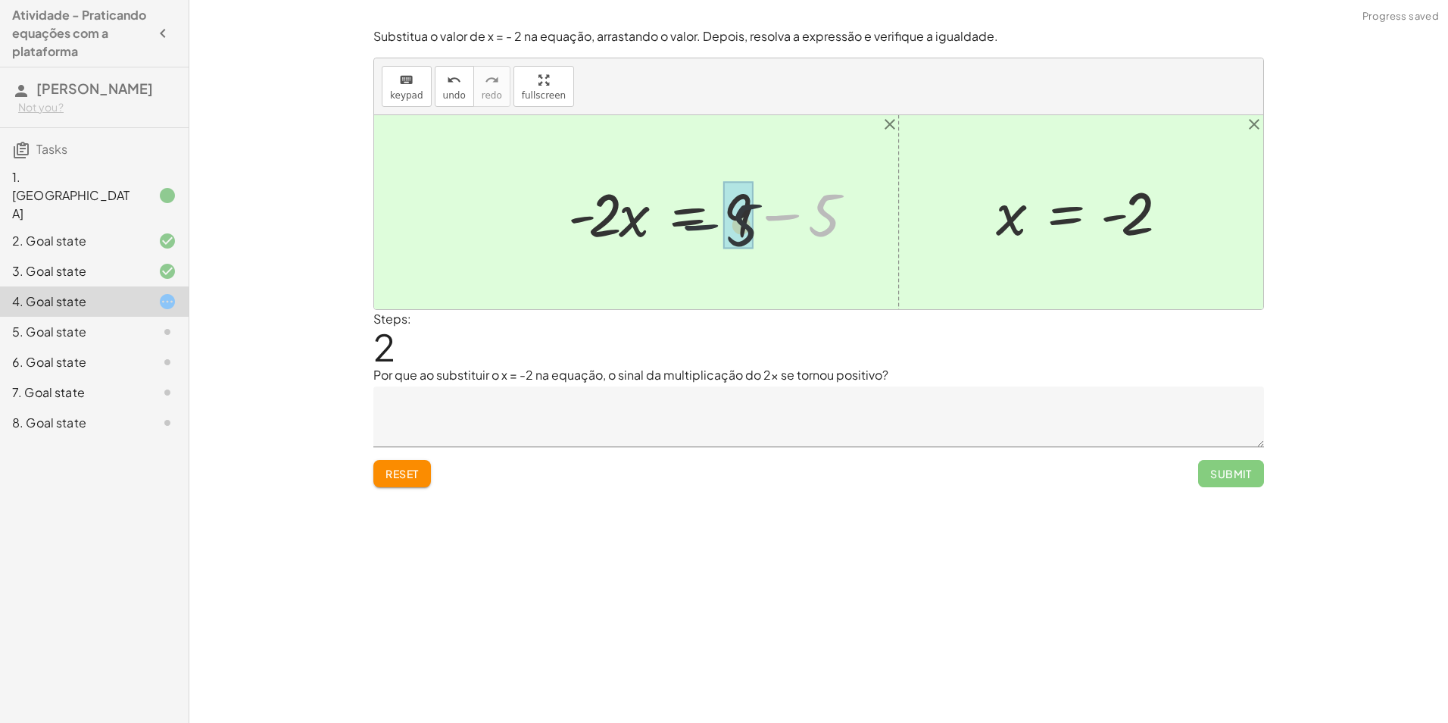
drag, startPoint x: 821, startPoint y: 198, endPoint x: 754, endPoint y: 207, distance: 67.2
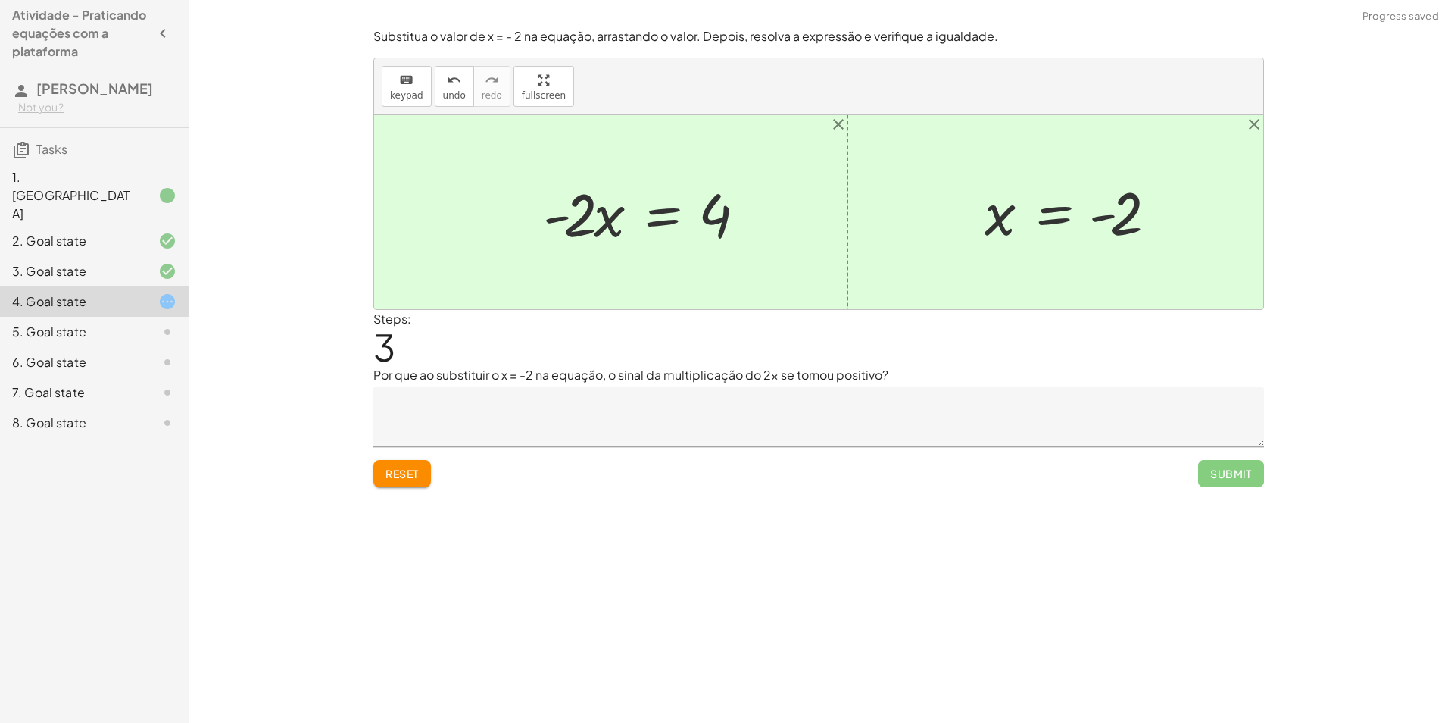
click at [607, 217] on div at bounding box center [649, 212] width 227 height 78
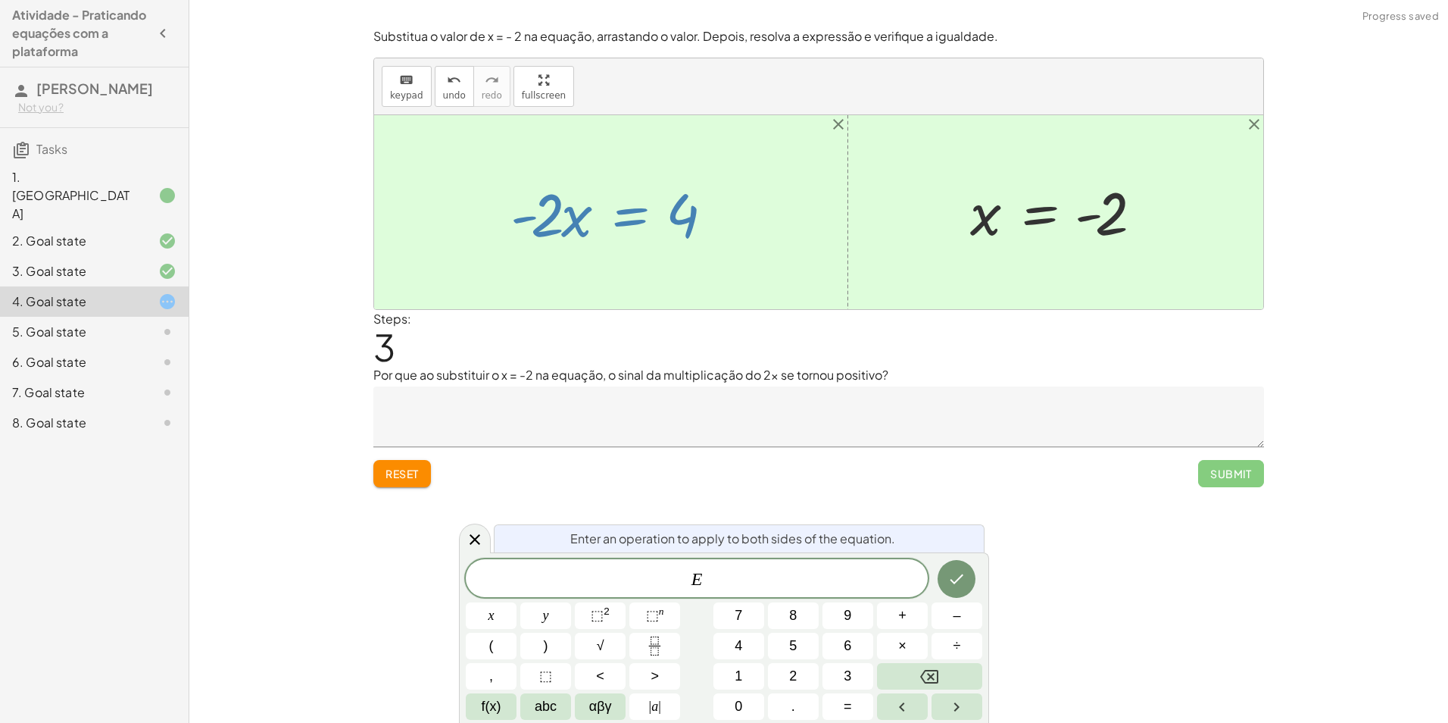
click at [540, 208] on div at bounding box center [616, 212] width 227 height 78
click at [513, 178] on div at bounding box center [616, 212] width 227 height 78
drag, startPoint x: 546, startPoint y: 220, endPoint x: 651, endPoint y: 269, distance: 115.9
click at [651, 269] on div "+ 5 − · 2 · x = 9 + 5 − 5 − · 2 · x = + 9 − 5 + 0 − · 2 · x = + 9 − 5 · - 2 · x…" at bounding box center [818, 212] width 889 height 194
click at [485, 535] on div at bounding box center [475, 538] width 32 height 30
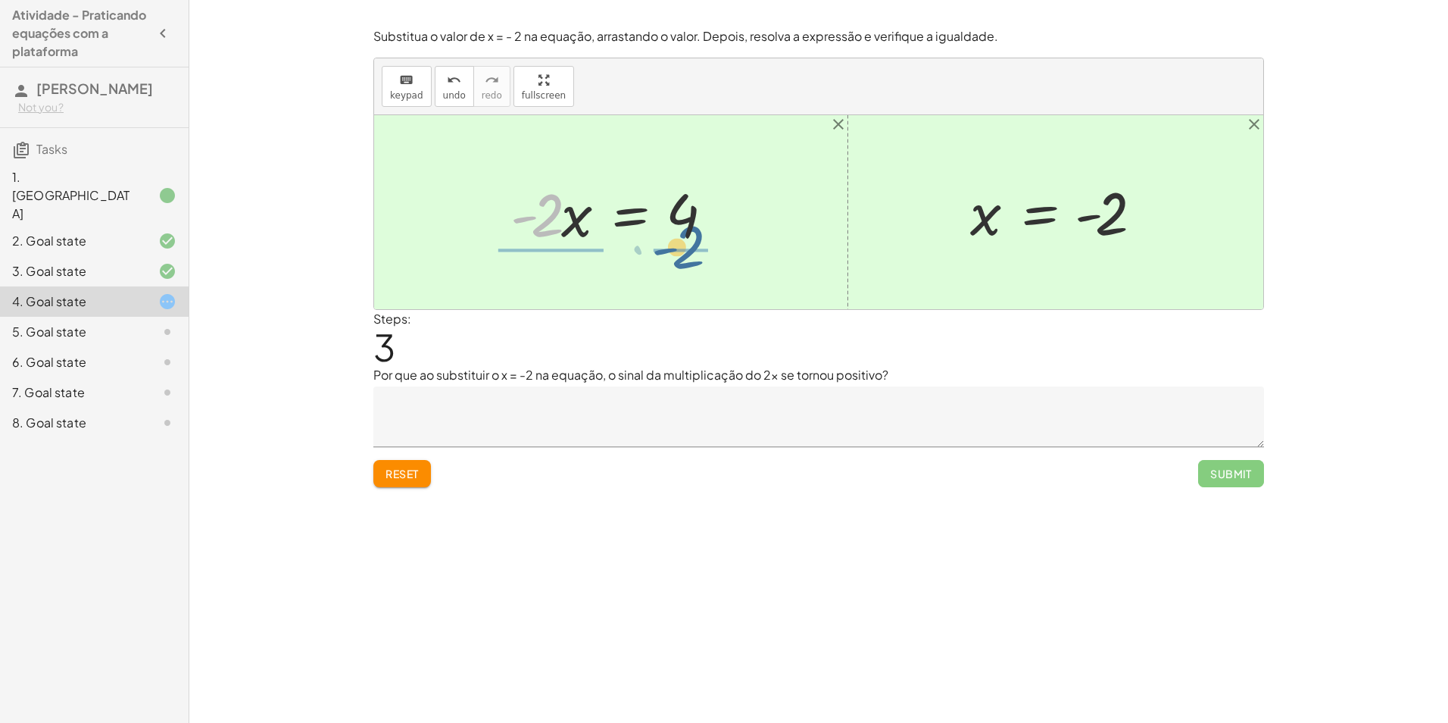
drag, startPoint x: 546, startPoint y: 215, endPoint x: 693, endPoint y: 246, distance: 150.2
click at [693, 246] on div at bounding box center [616, 212] width 227 height 78
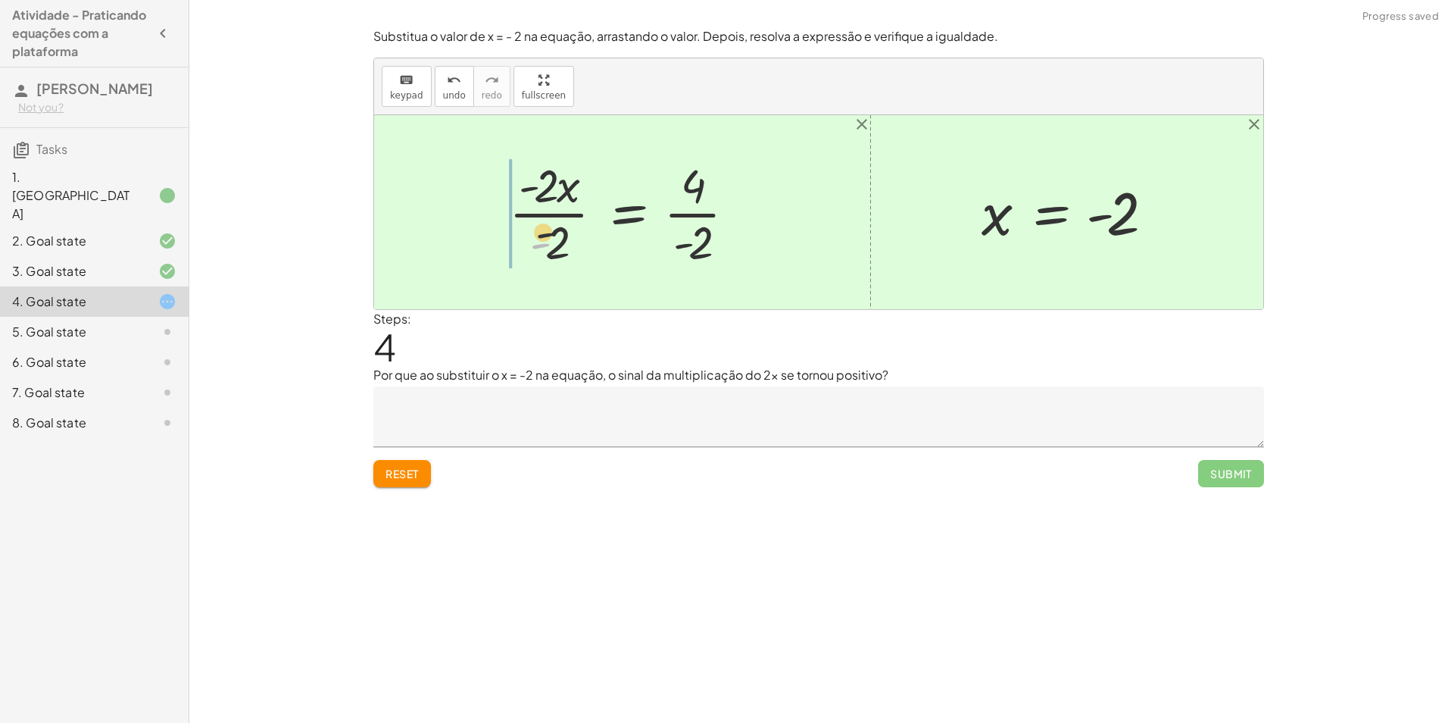
drag, startPoint x: 542, startPoint y: 236, endPoint x: 546, endPoint y: 204, distance: 32.9
click at [546, 204] on div at bounding box center [628, 212] width 254 height 117
drag, startPoint x: 548, startPoint y: 250, endPoint x: 540, endPoint y: 178, distance: 72.4
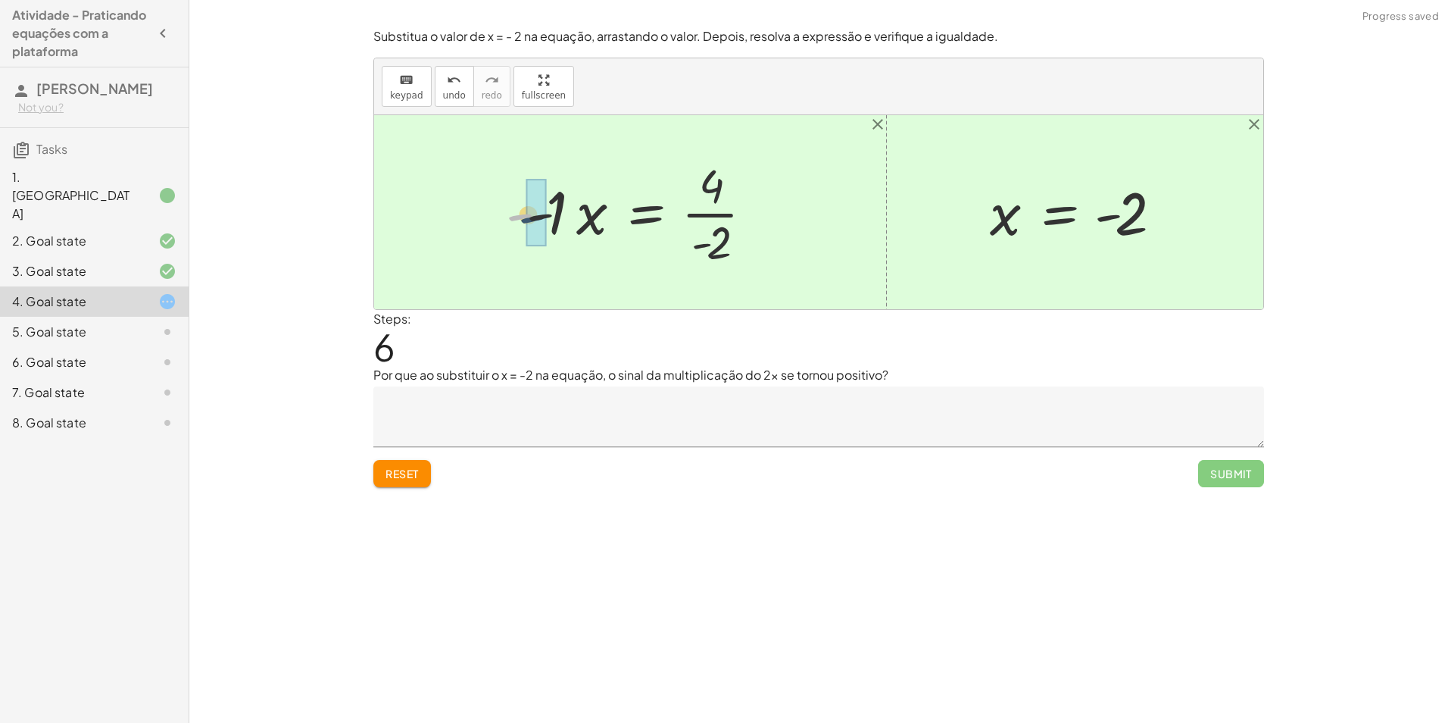
drag, startPoint x: 524, startPoint y: 213, endPoint x: 537, endPoint y: 216, distance: 13.2
drag, startPoint x: 557, startPoint y: 217, endPoint x: 573, endPoint y: 214, distance: 16.8
click at [573, 214] on div at bounding box center [656, 212] width 234 height 117
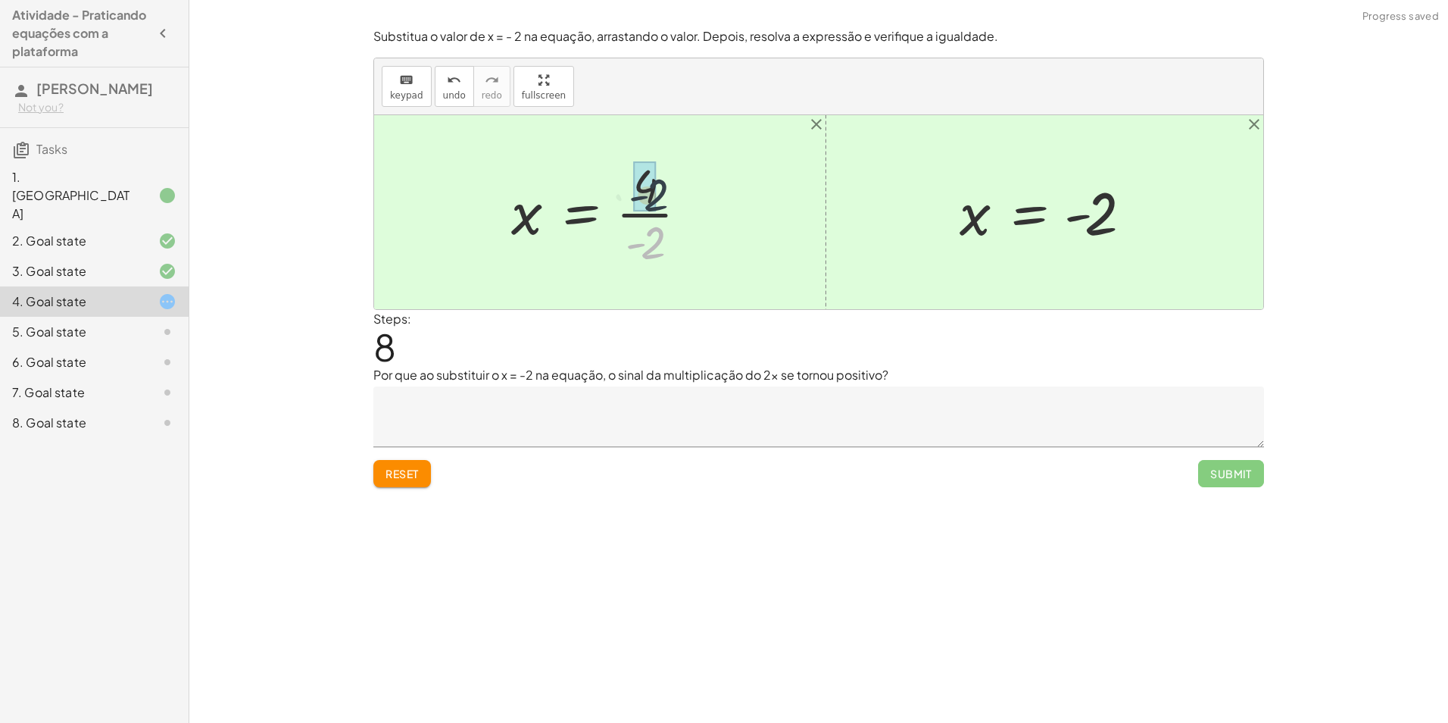
drag, startPoint x: 654, startPoint y: 246, endPoint x: 656, endPoint y: 188, distance: 58.4
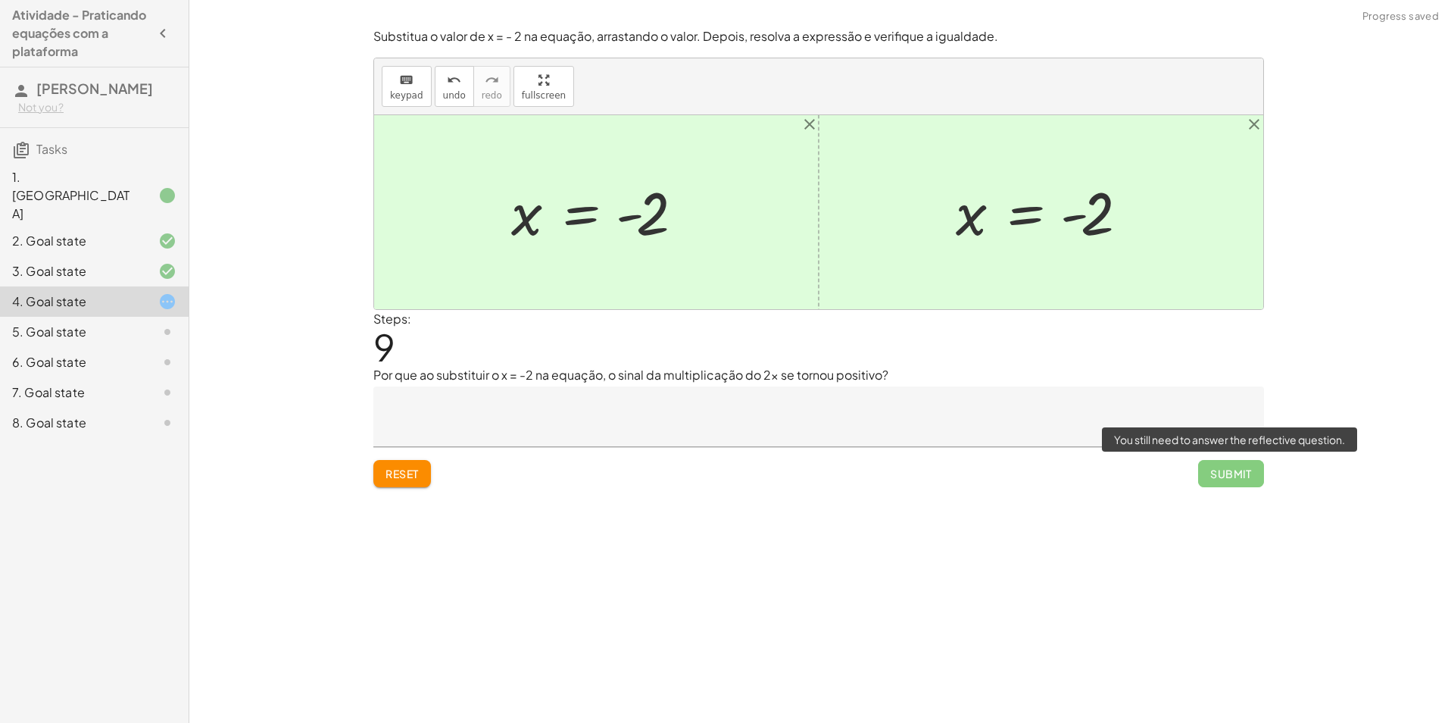
click at [1221, 470] on span "Submit" at bounding box center [1231, 473] width 66 height 27
drag, startPoint x: 422, startPoint y: 446, endPoint x: 417, endPoint y: 453, distance: 8.2
click at [0, 0] on div "Substitua o valor de x = - 2 na equação, arrastando o valor. Depois, resolva a …" at bounding box center [0, 0] width 0 height 0
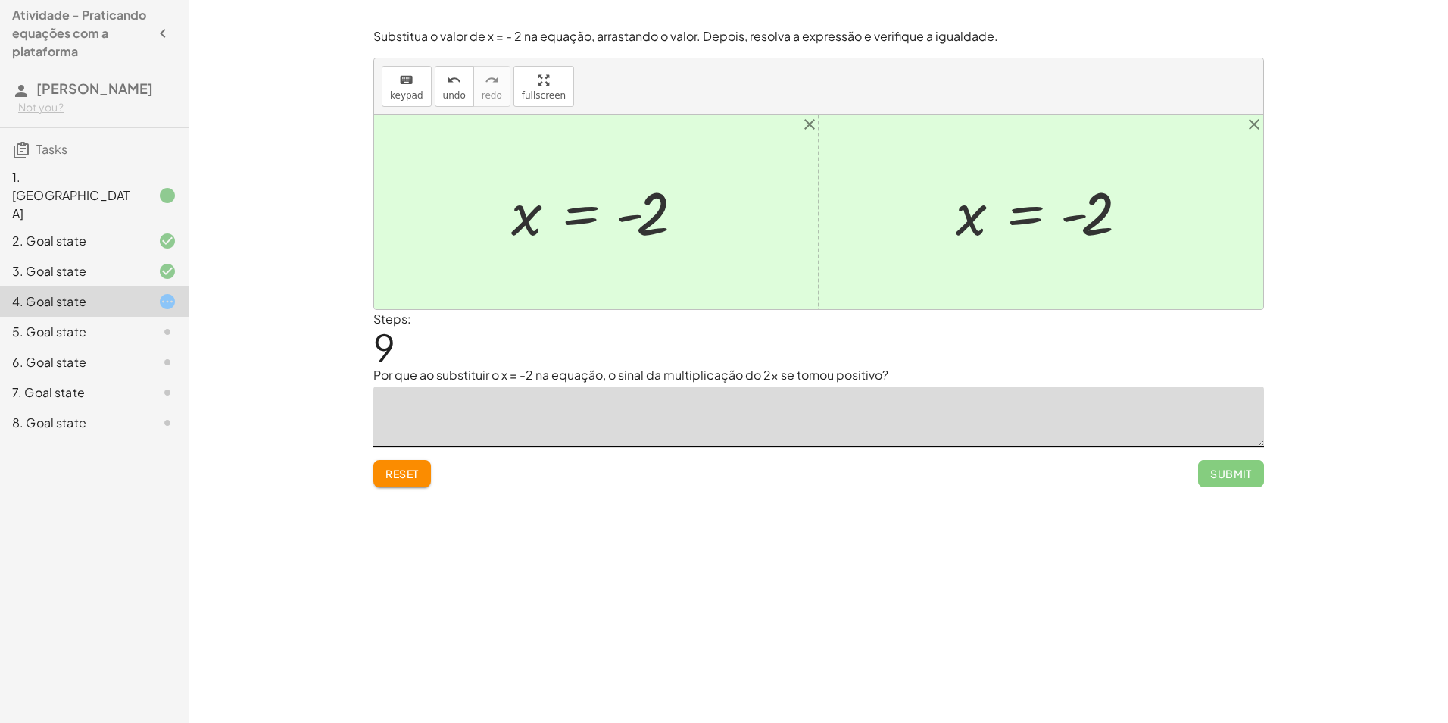
click at [391, 486] on button "Reset" at bounding box center [402, 473] width 58 height 27
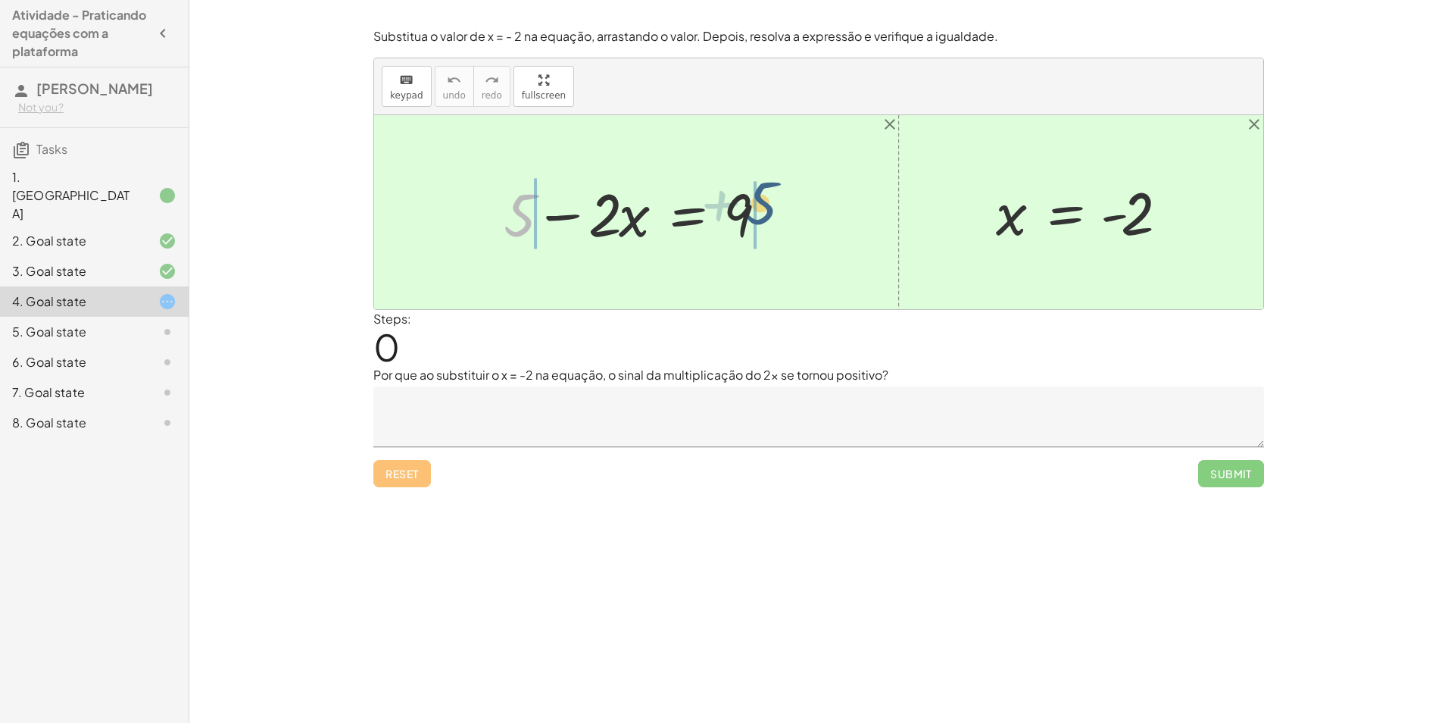
drag, startPoint x: 514, startPoint y: 216, endPoint x: 761, endPoint y: 206, distance: 246.4
click at [761, 206] on div at bounding box center [642, 212] width 292 height 78
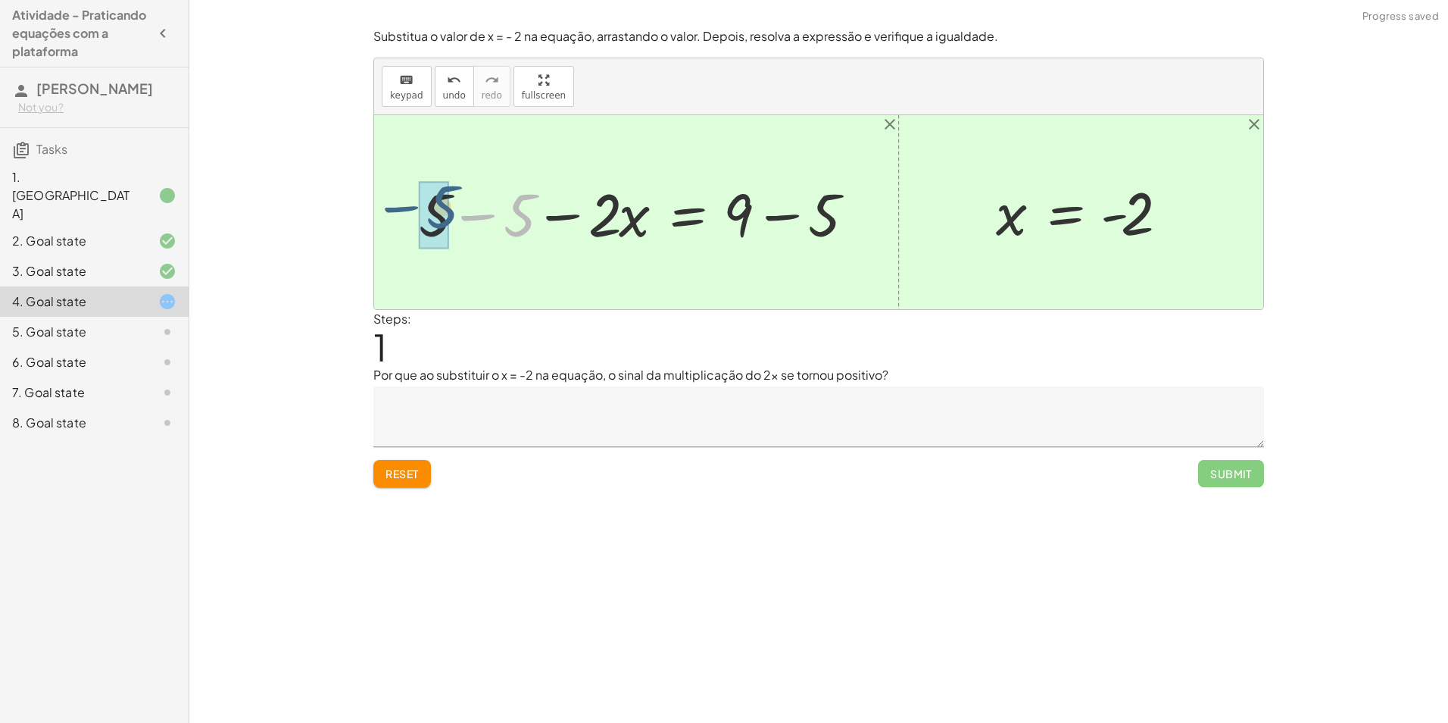
drag, startPoint x: 528, startPoint y: 220, endPoint x: 441, endPoint y: 212, distance: 87.5
drag, startPoint x: 816, startPoint y: 209, endPoint x: 745, endPoint y: 203, distance: 70.7
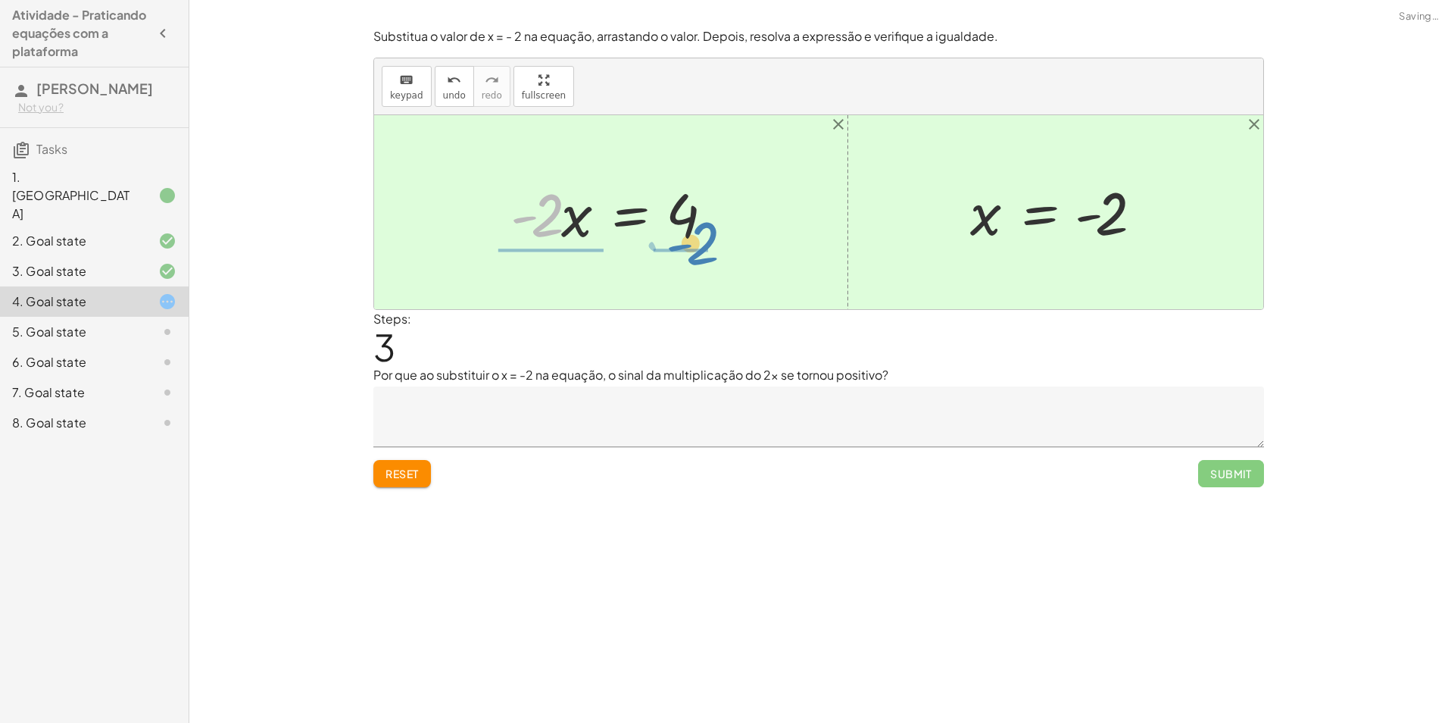
drag, startPoint x: 545, startPoint y: 214, endPoint x: 701, endPoint y: 242, distance: 157.8
click at [701, 242] on div at bounding box center [616, 212] width 227 height 78
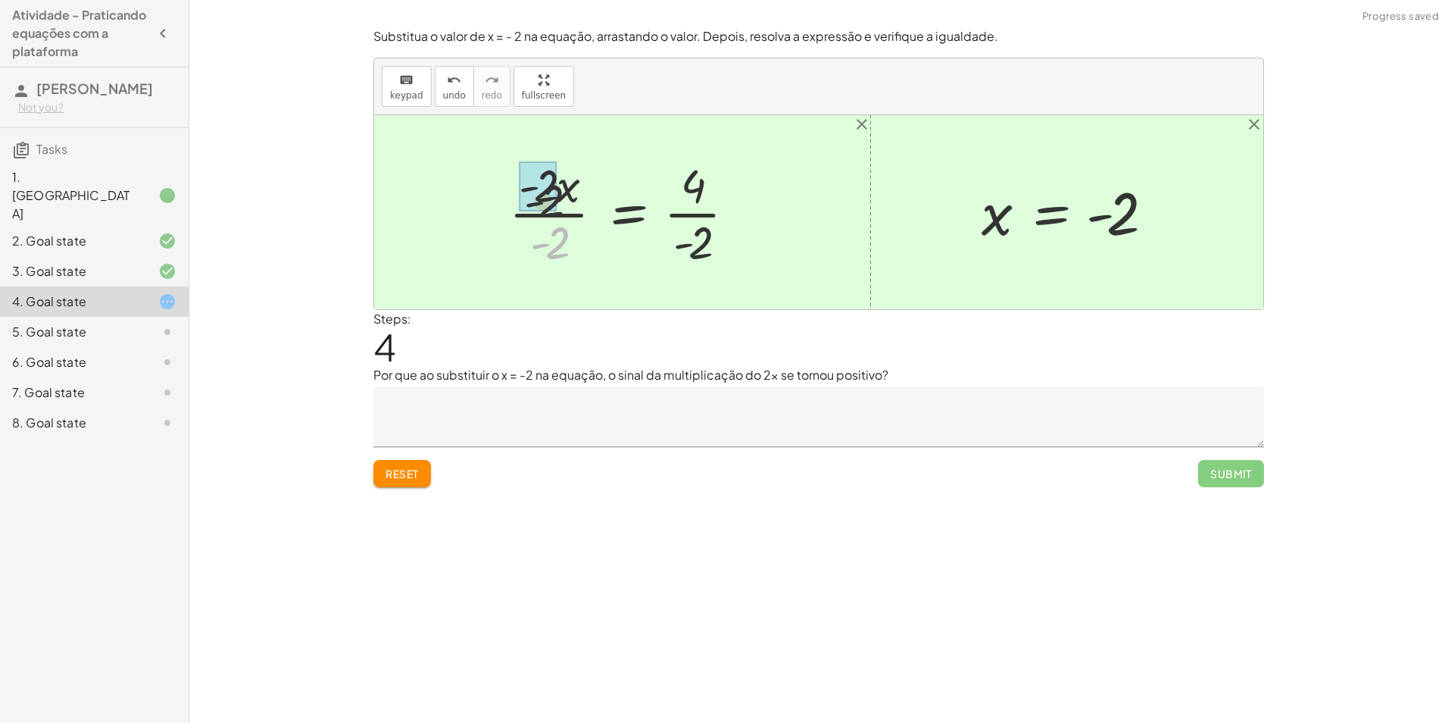
drag, startPoint x: 554, startPoint y: 246, endPoint x: 545, endPoint y: 196, distance: 50.8
drag, startPoint x: 701, startPoint y: 245, endPoint x: 701, endPoint y: 192, distance: 53.8
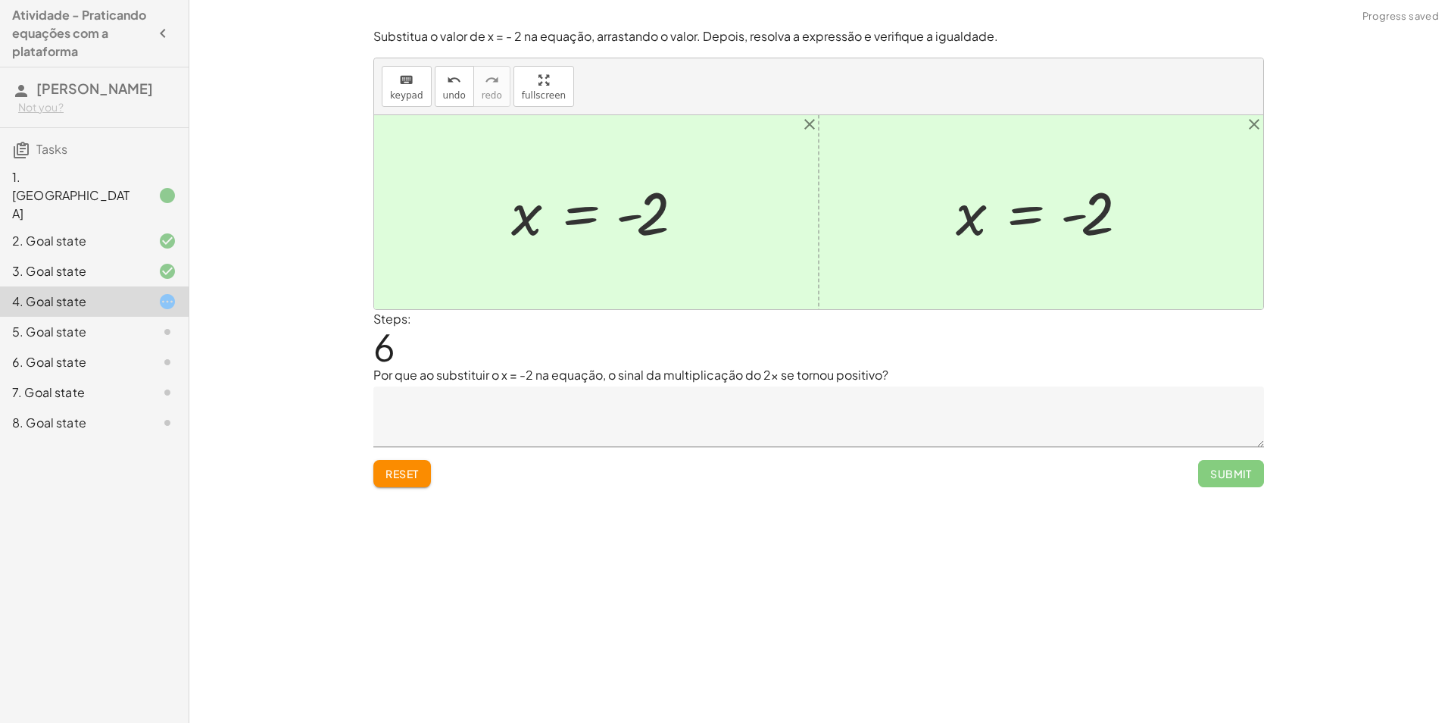
click at [700, 426] on textarea at bounding box center [818, 416] width 891 height 61
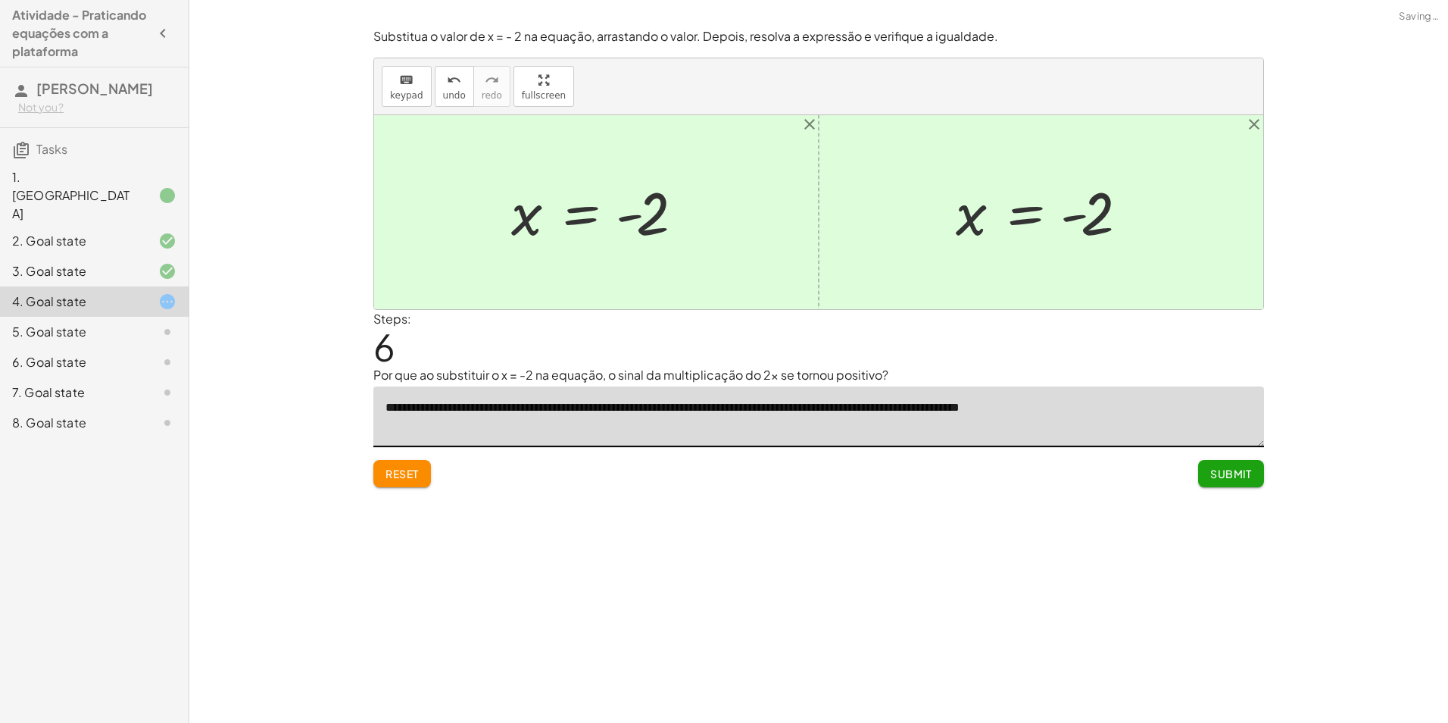
type textarea "**********"
click at [1233, 454] on div "Submit" at bounding box center [1231, 467] width 66 height 39
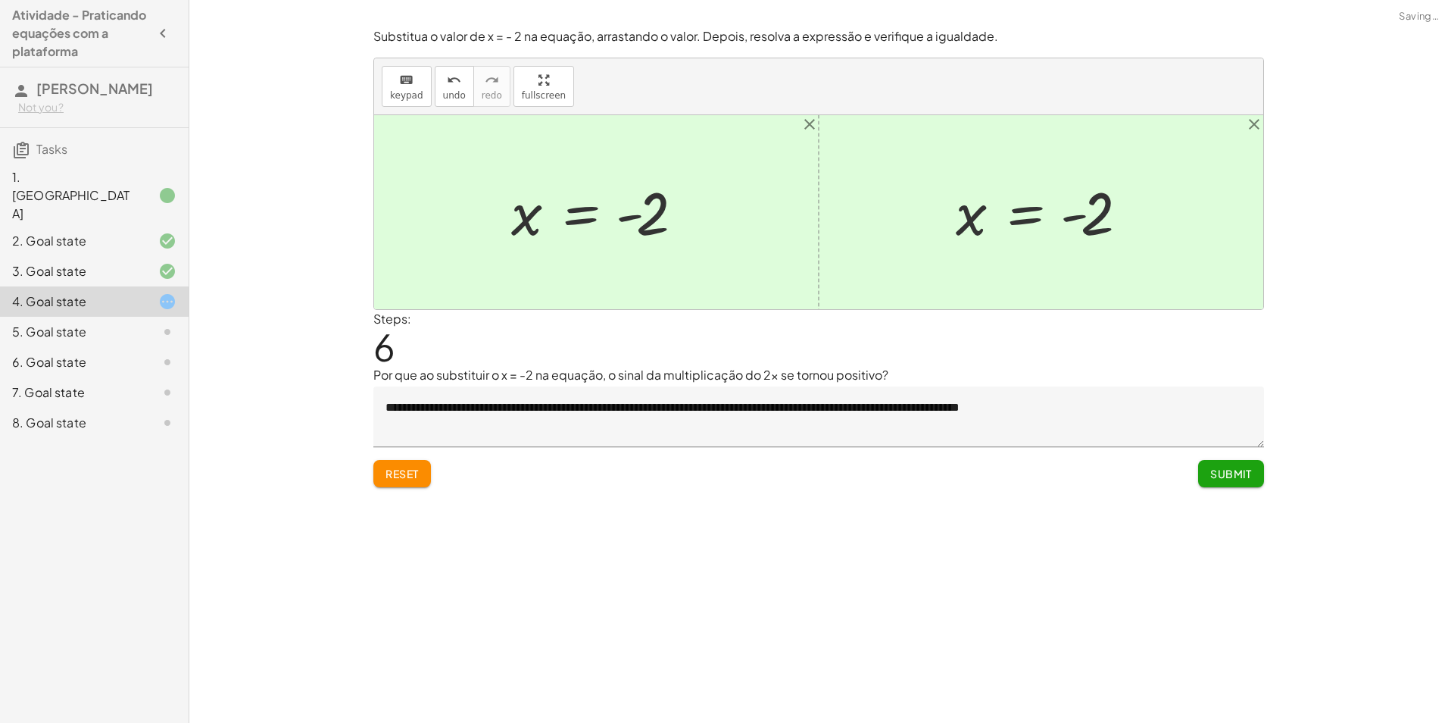
click at [1238, 468] on span "Submit" at bounding box center [1231, 474] width 42 height 14
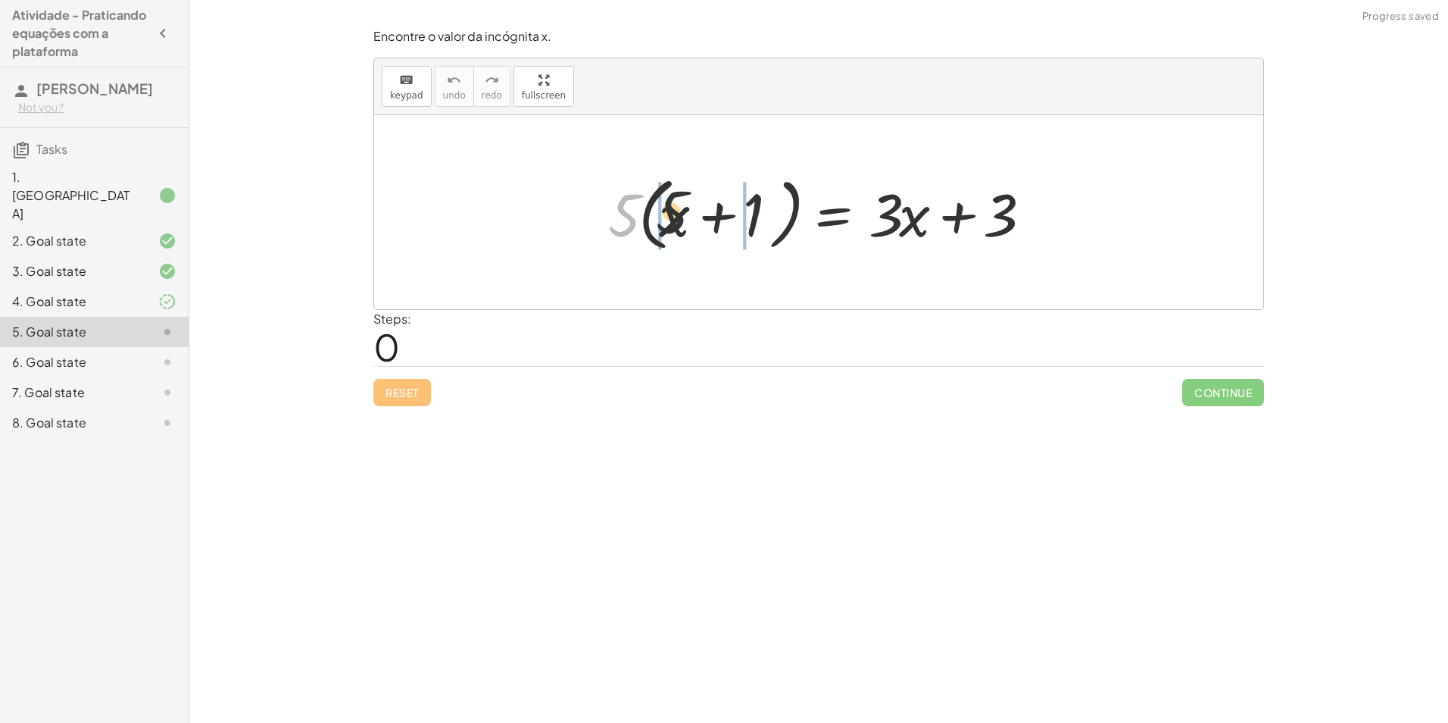
click at [684, 199] on div at bounding box center [824, 212] width 447 height 87
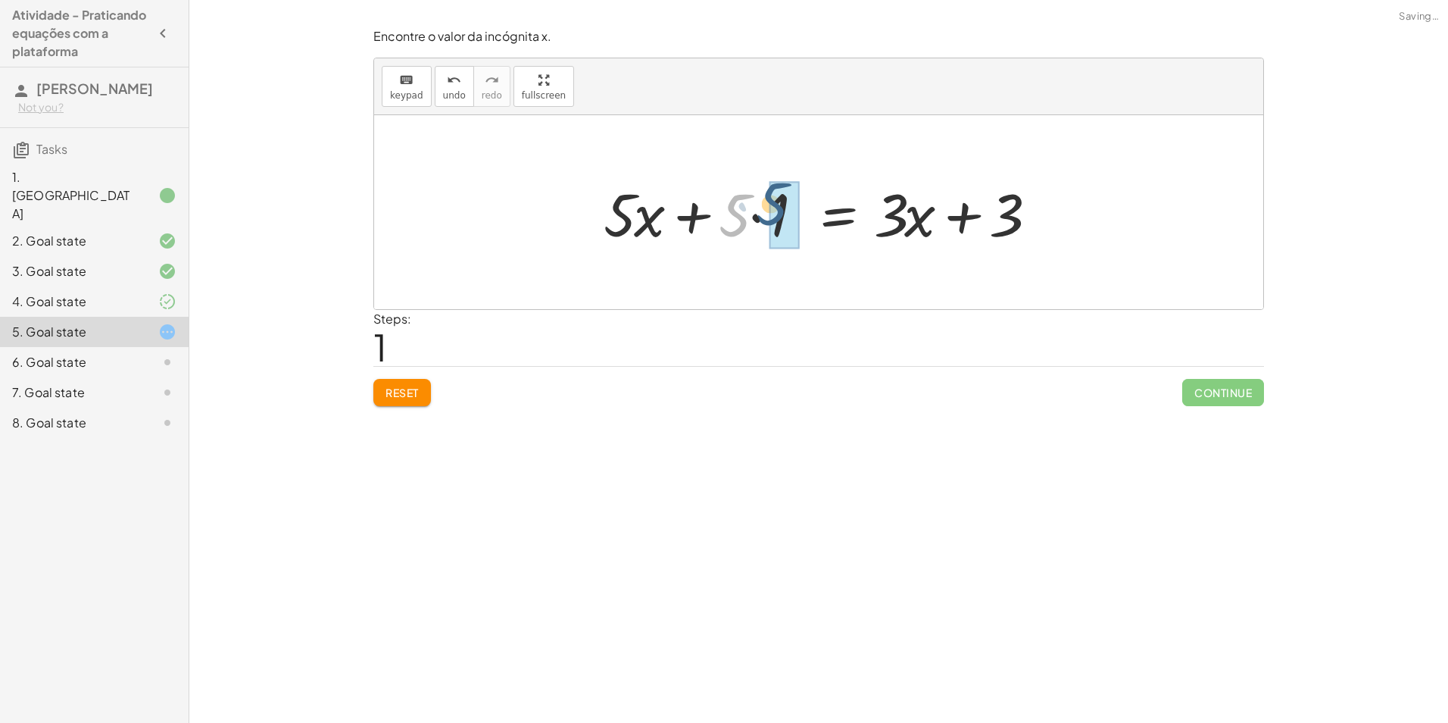
drag, startPoint x: 761, startPoint y: 209, endPoint x: 776, endPoint y: 214, distance: 15.1
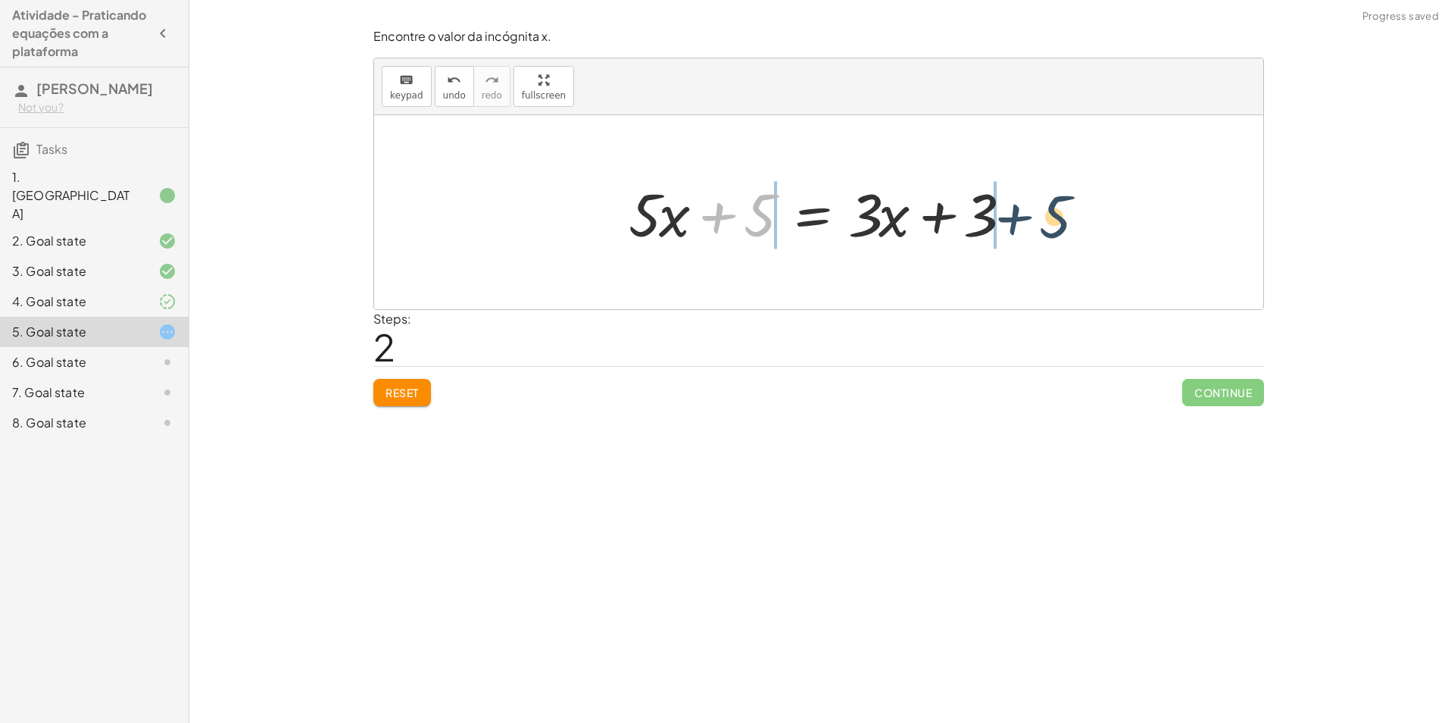
drag, startPoint x: 749, startPoint y: 213, endPoint x: 1043, endPoint y: 214, distance: 293.9
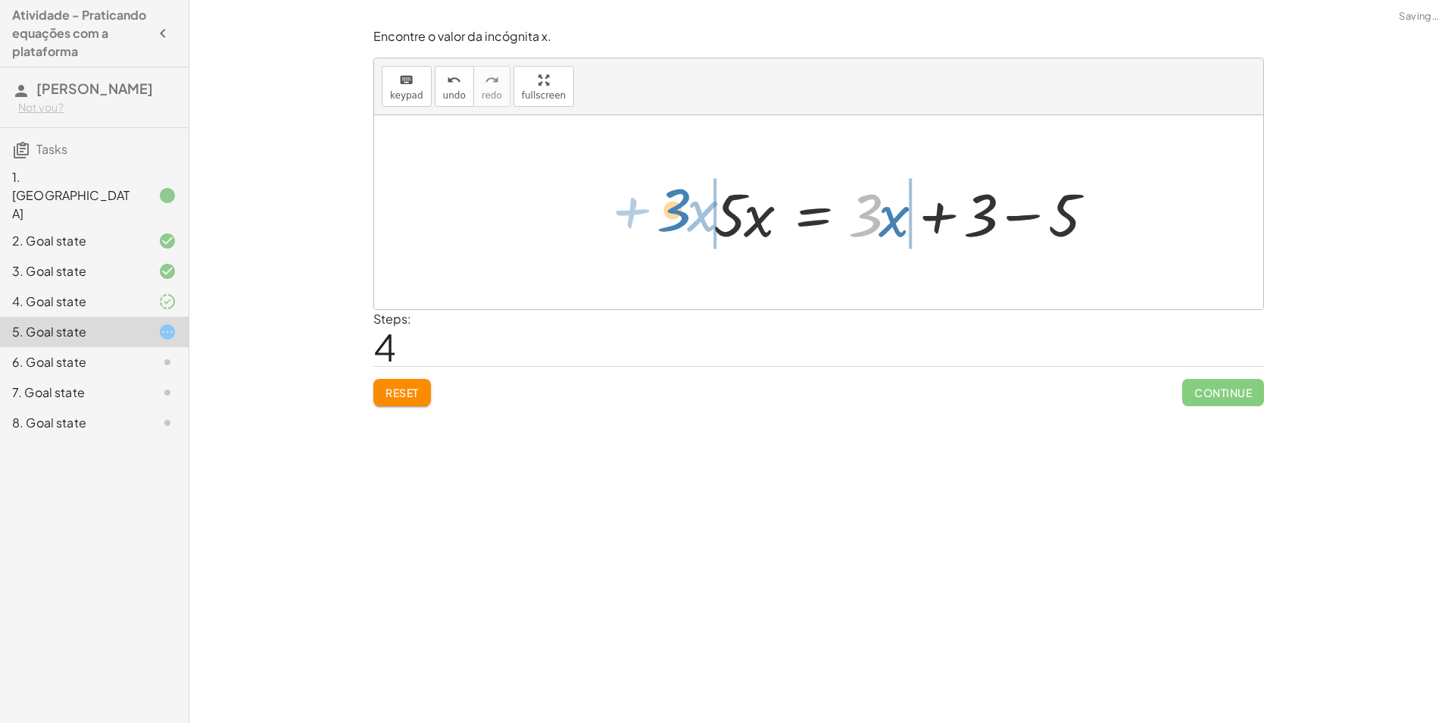
drag, startPoint x: 876, startPoint y: 215, endPoint x: 682, endPoint y: 209, distance: 194.0
click at [682, 209] on div "· 5 · ( + x + 1 ) = + · 3 · x + 3 + · 5 · x + · 5 · 1 = + · 3 · x + 3 + · 5 · x…" at bounding box center [818, 212] width 889 height 194
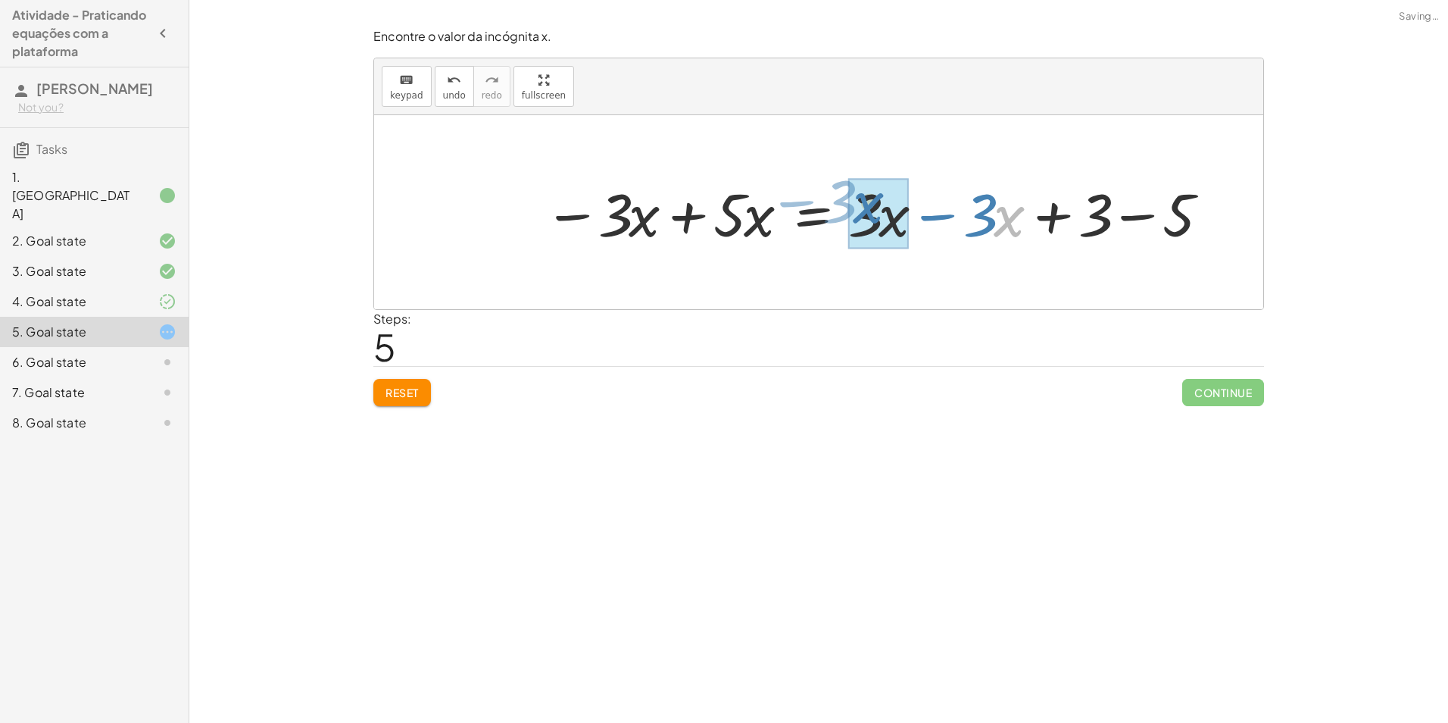
drag, startPoint x: 991, startPoint y: 220, endPoint x: 845, endPoint y: 205, distance: 146.1
click at [845, 205] on div at bounding box center [876, 212] width 681 height 78
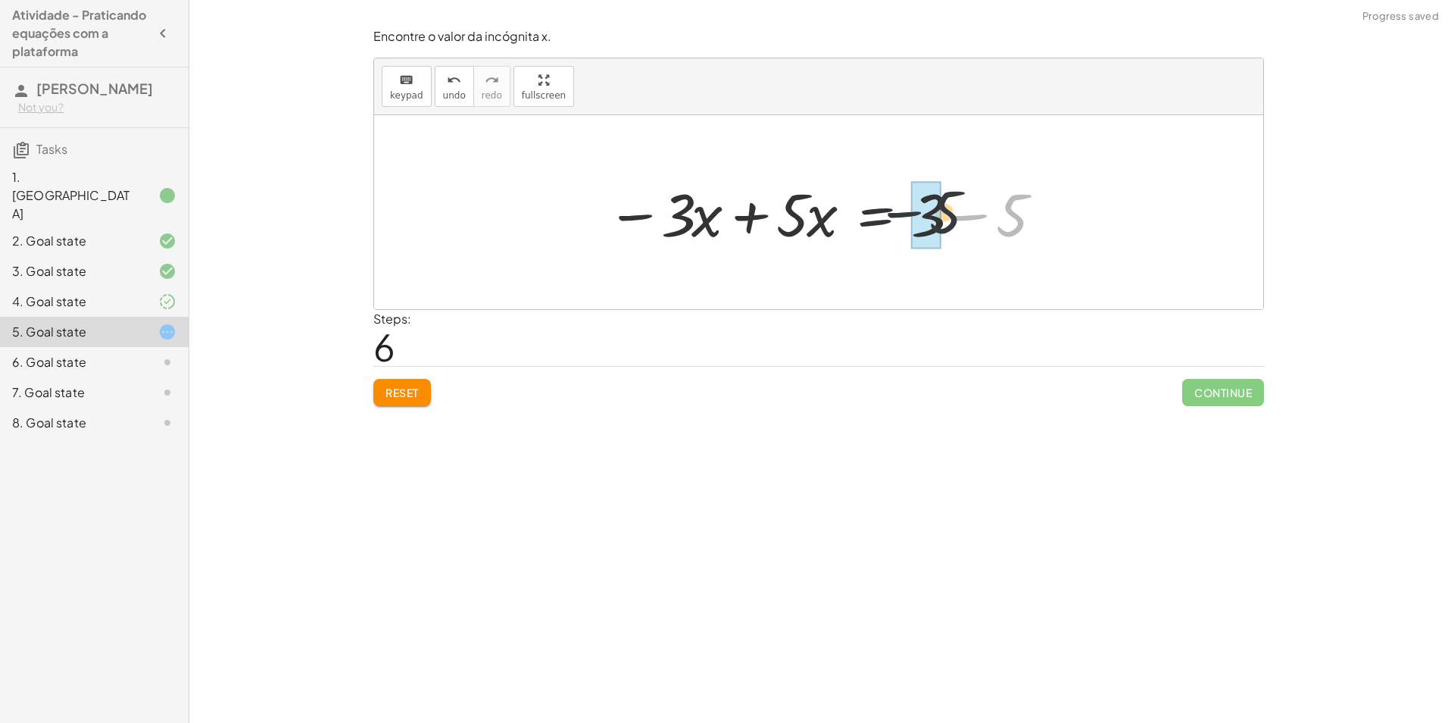
drag, startPoint x: 1010, startPoint y: 216, endPoint x: 937, endPoint y: 211, distance: 72.9
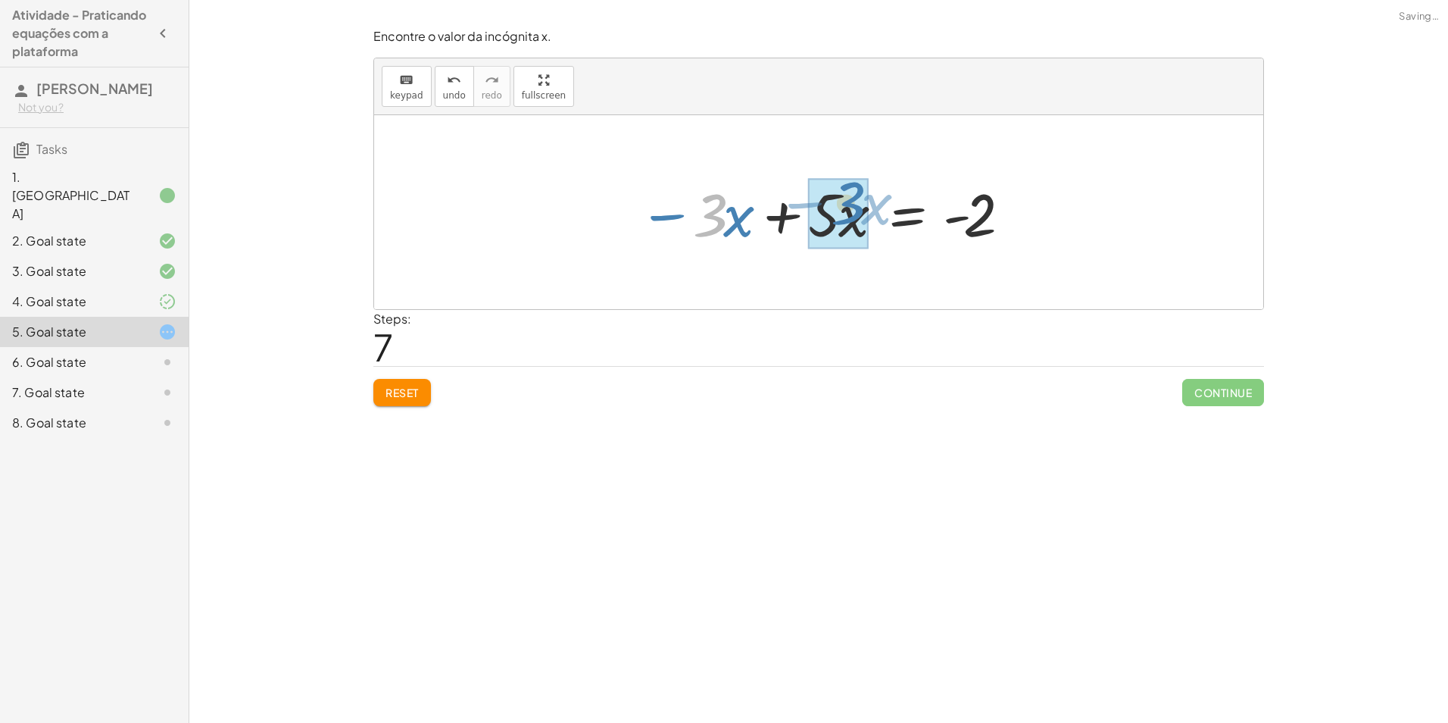
drag, startPoint x: 717, startPoint y: 218, endPoint x: 848, endPoint y: 210, distance: 132.1
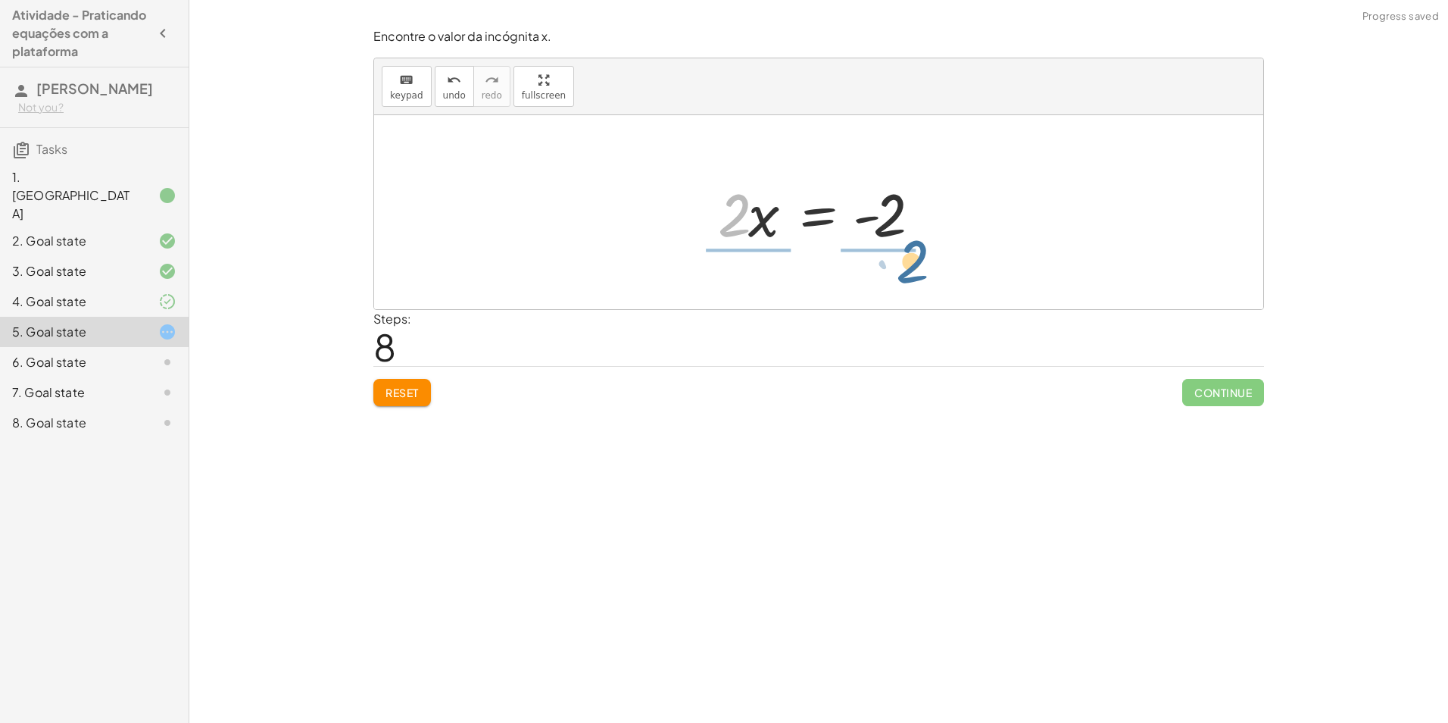
drag, startPoint x: 730, startPoint y: 214, endPoint x: 907, endPoint y: 258, distance: 182.8
drag, startPoint x: 744, startPoint y: 252, endPoint x: 726, endPoint y: 184, distance: 70.4
drag, startPoint x: 903, startPoint y: 242, endPoint x: 897, endPoint y: 192, distance: 50.4
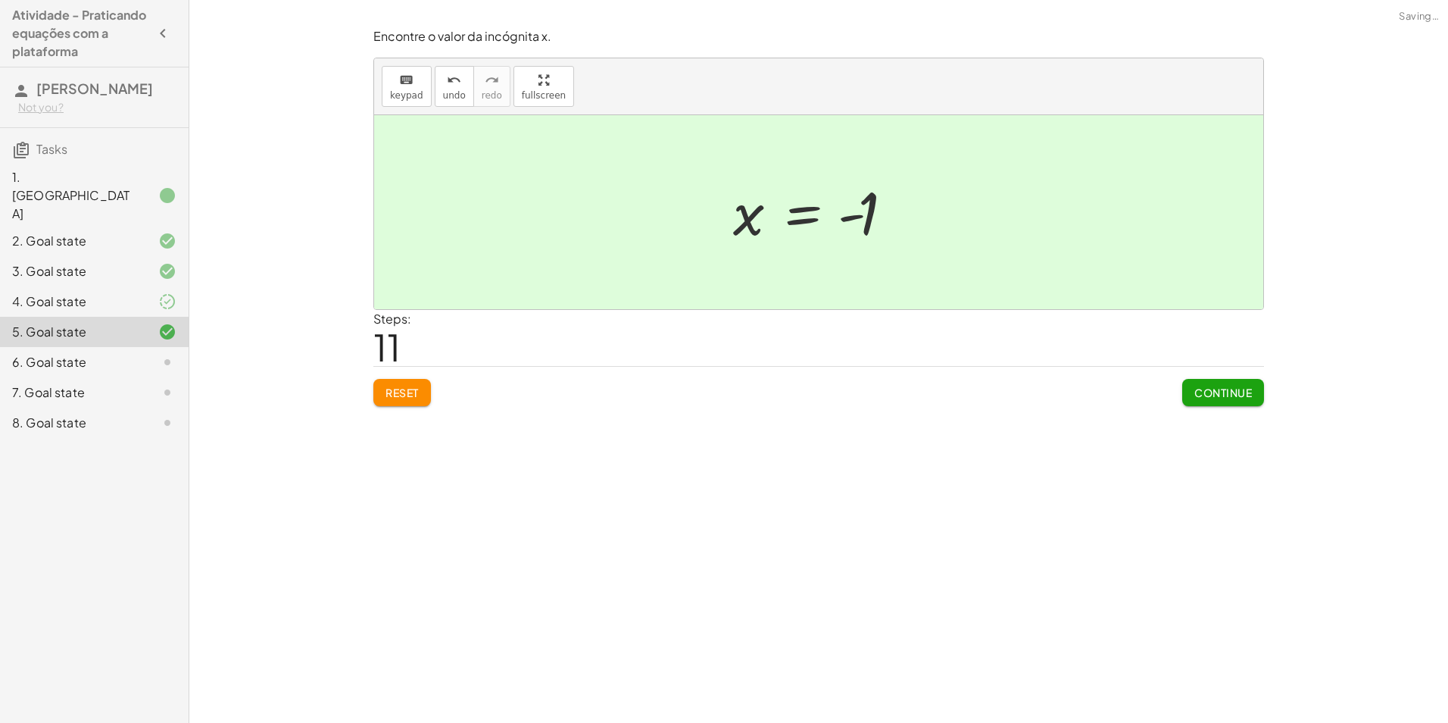
click at [1208, 386] on span "Continue" at bounding box center [1224, 393] width 58 height 14
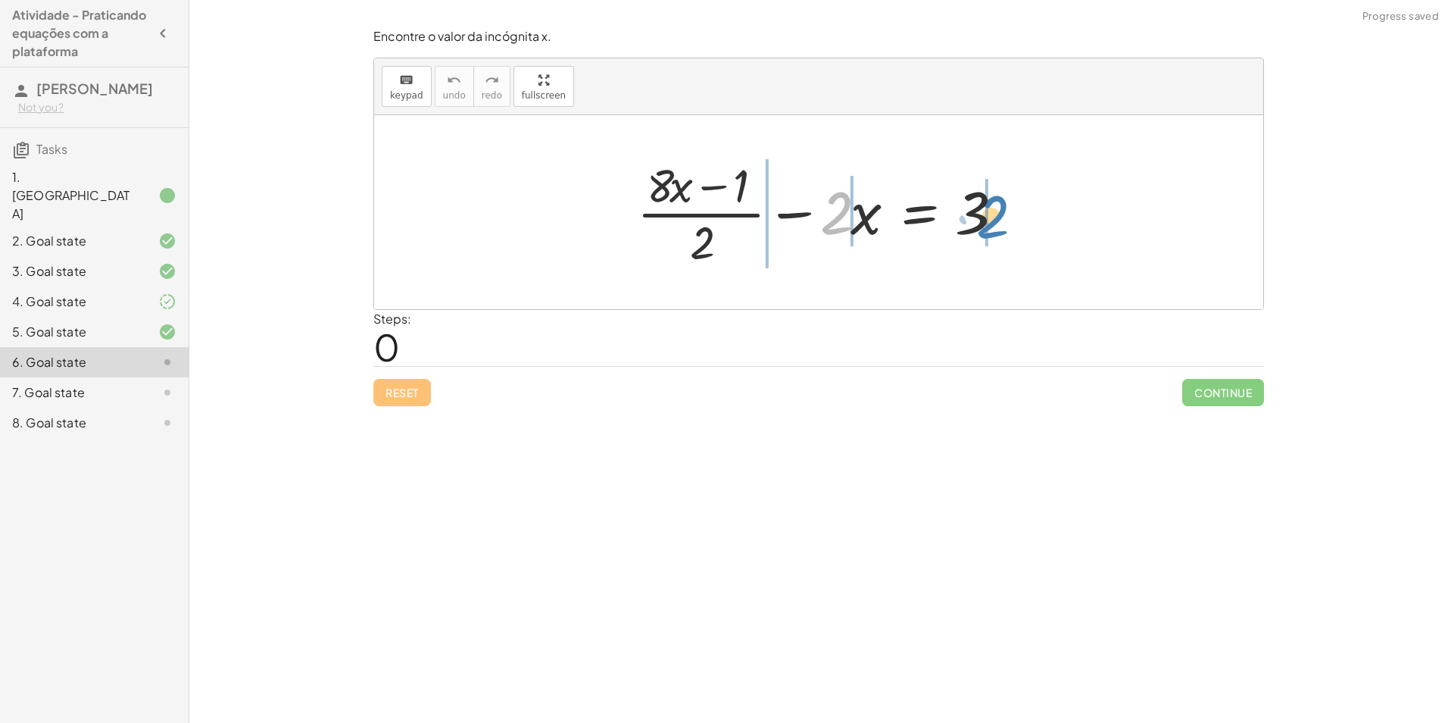
drag, startPoint x: 833, startPoint y: 220, endPoint x: 990, endPoint y: 223, distance: 156.8
click at [990, 223] on div at bounding box center [824, 212] width 390 height 117
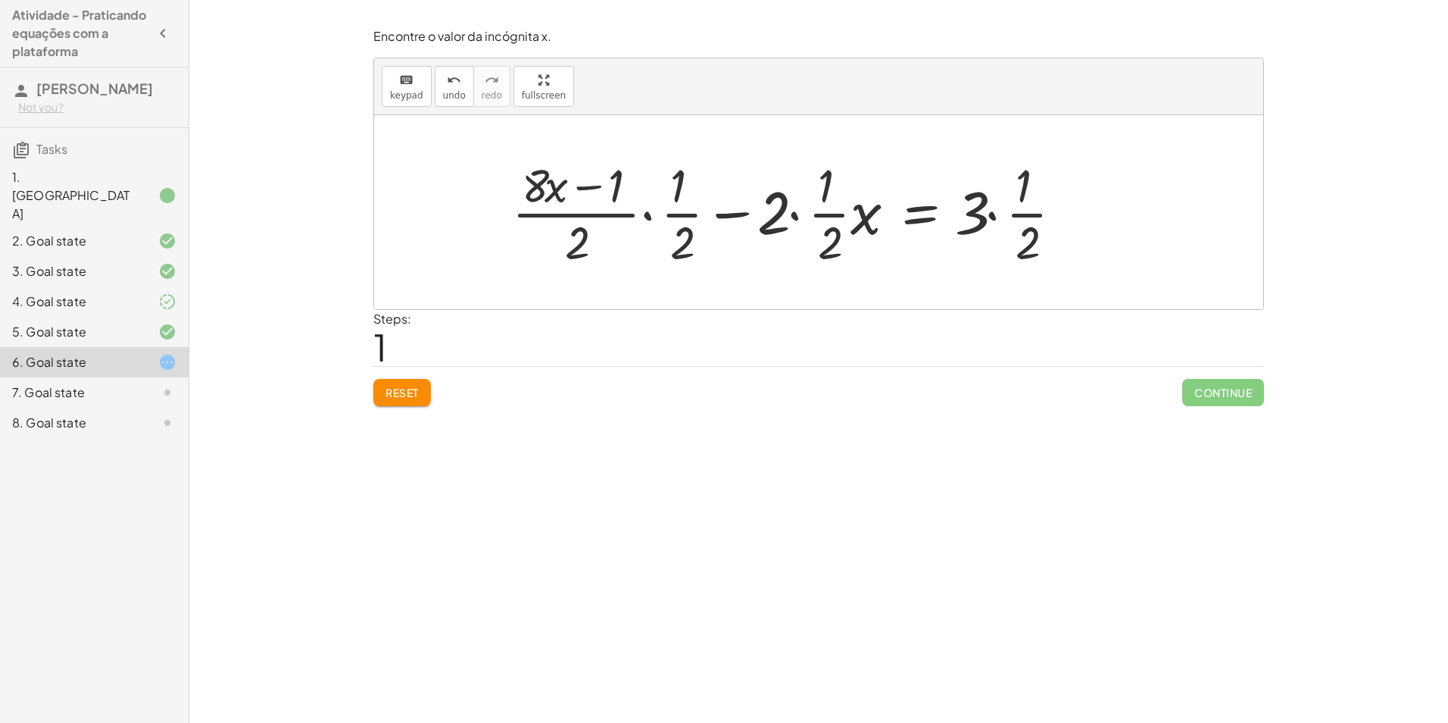
click at [404, 398] on span "Reset" at bounding box center [402, 393] width 33 height 14
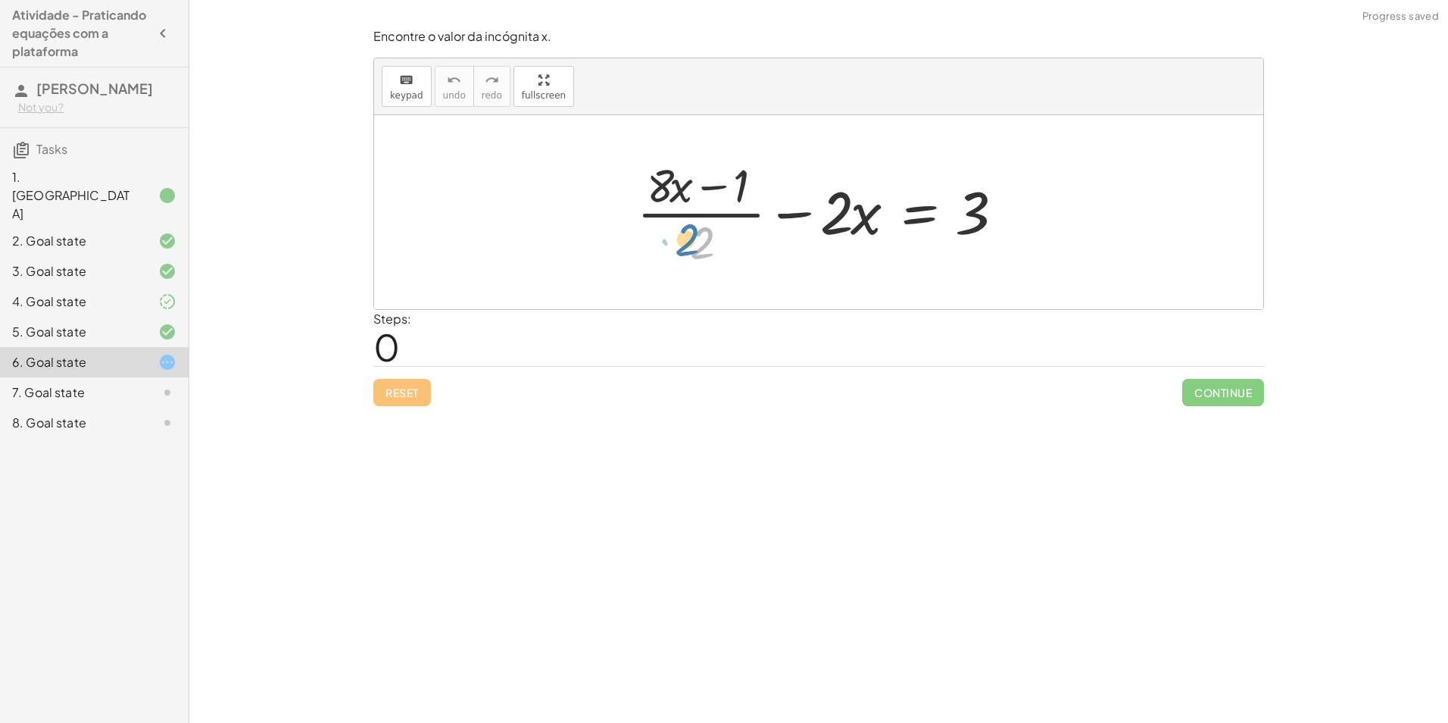
drag, startPoint x: 700, startPoint y: 243, endPoint x: 690, endPoint y: 241, distance: 10.1
click at [689, 241] on div at bounding box center [824, 212] width 390 height 117
drag, startPoint x: 865, startPoint y: 220, endPoint x: 875, endPoint y: 220, distance: 9.9
click at [878, 221] on div at bounding box center [824, 212] width 390 height 117
drag, startPoint x: 839, startPoint y: 208, endPoint x: 1032, endPoint y: 208, distance: 192.4
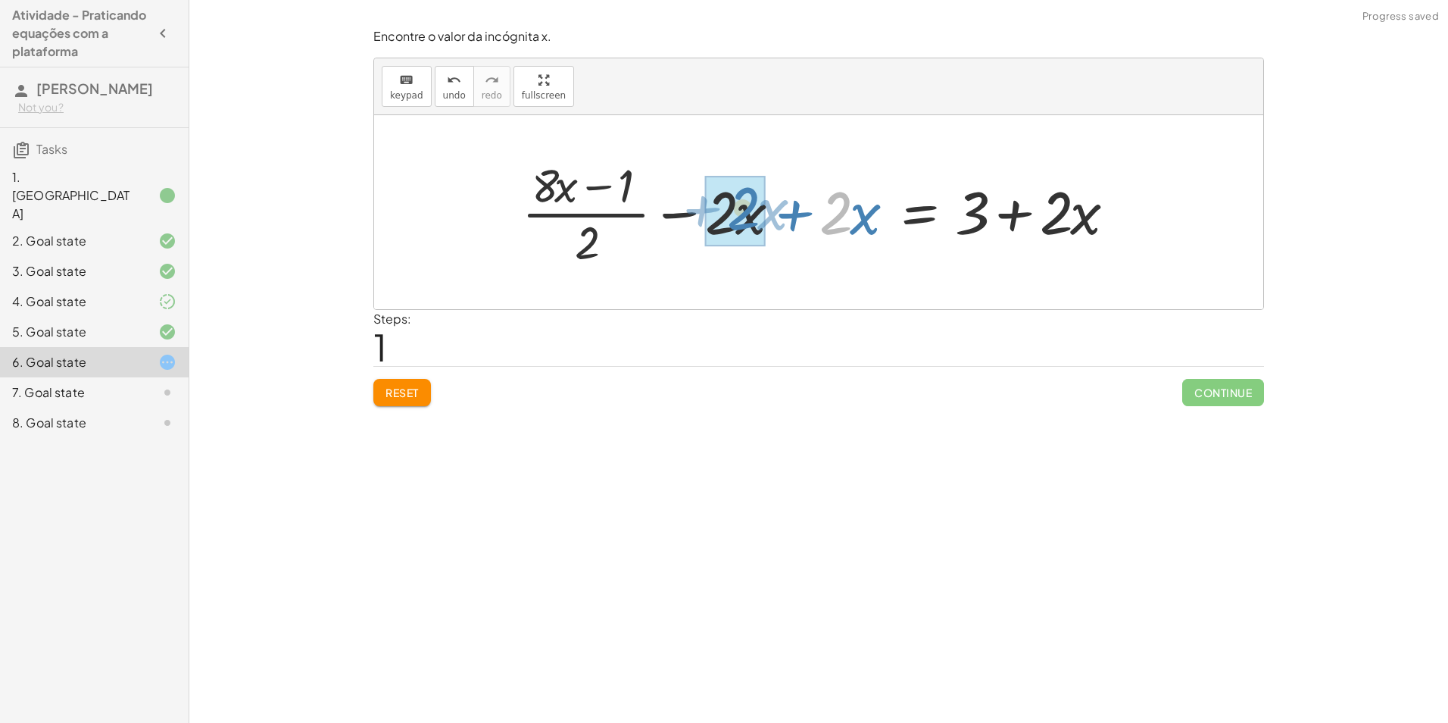
drag, startPoint x: 822, startPoint y: 220, endPoint x: 730, endPoint y: 216, distance: 91.8
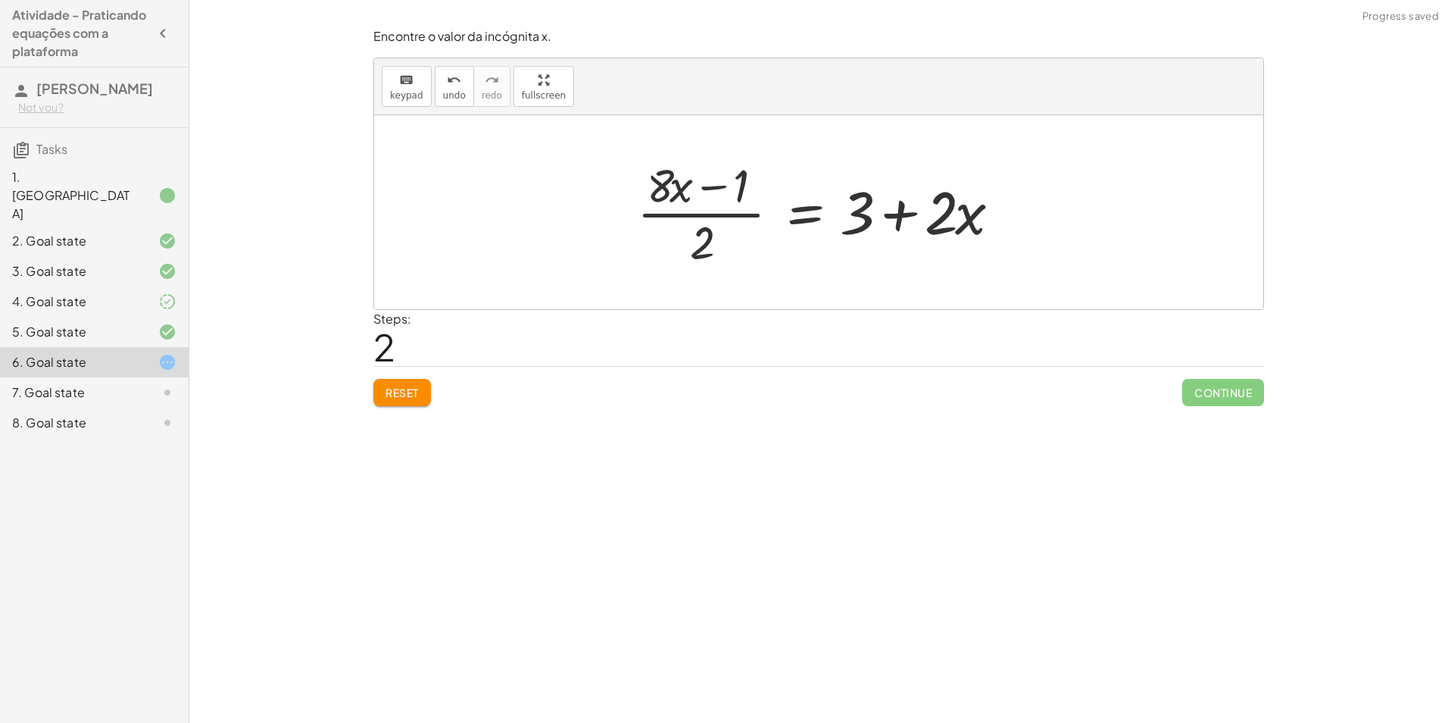
click at [711, 242] on div at bounding box center [824, 212] width 390 height 117
click at [712, 243] on div at bounding box center [824, 212] width 390 height 117
drag, startPoint x: 707, startPoint y: 242, endPoint x: 1022, endPoint y: 214, distance: 315.6
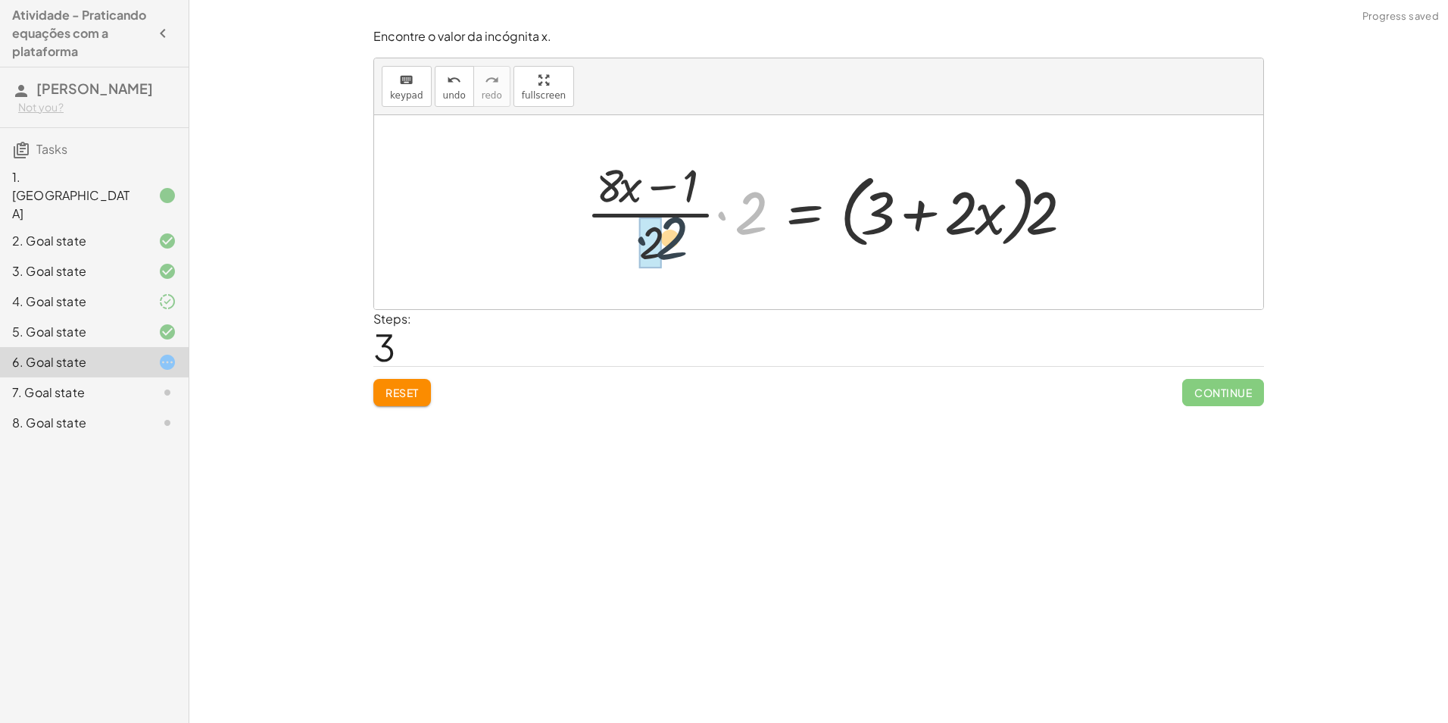
drag, startPoint x: 732, startPoint y: 232, endPoint x: 668, endPoint y: 253, distance: 67.1
click at [668, 253] on div at bounding box center [834, 212] width 511 height 117
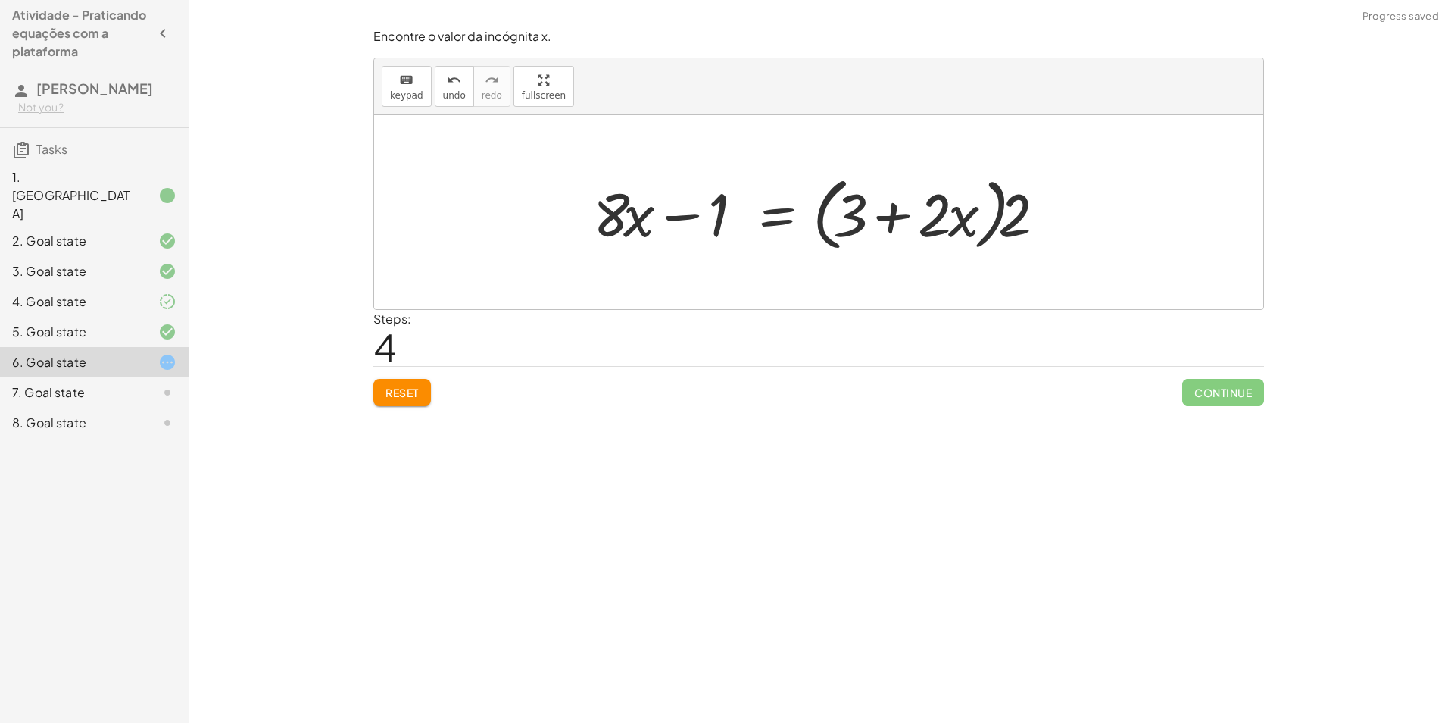
drag, startPoint x: 1009, startPoint y: 219, endPoint x: 959, endPoint y: 216, distance: 50.1
click at [959, 216] on div at bounding box center [824, 212] width 477 height 87
drag, startPoint x: 1022, startPoint y: 220, endPoint x: 1082, endPoint y: 220, distance: 60.6
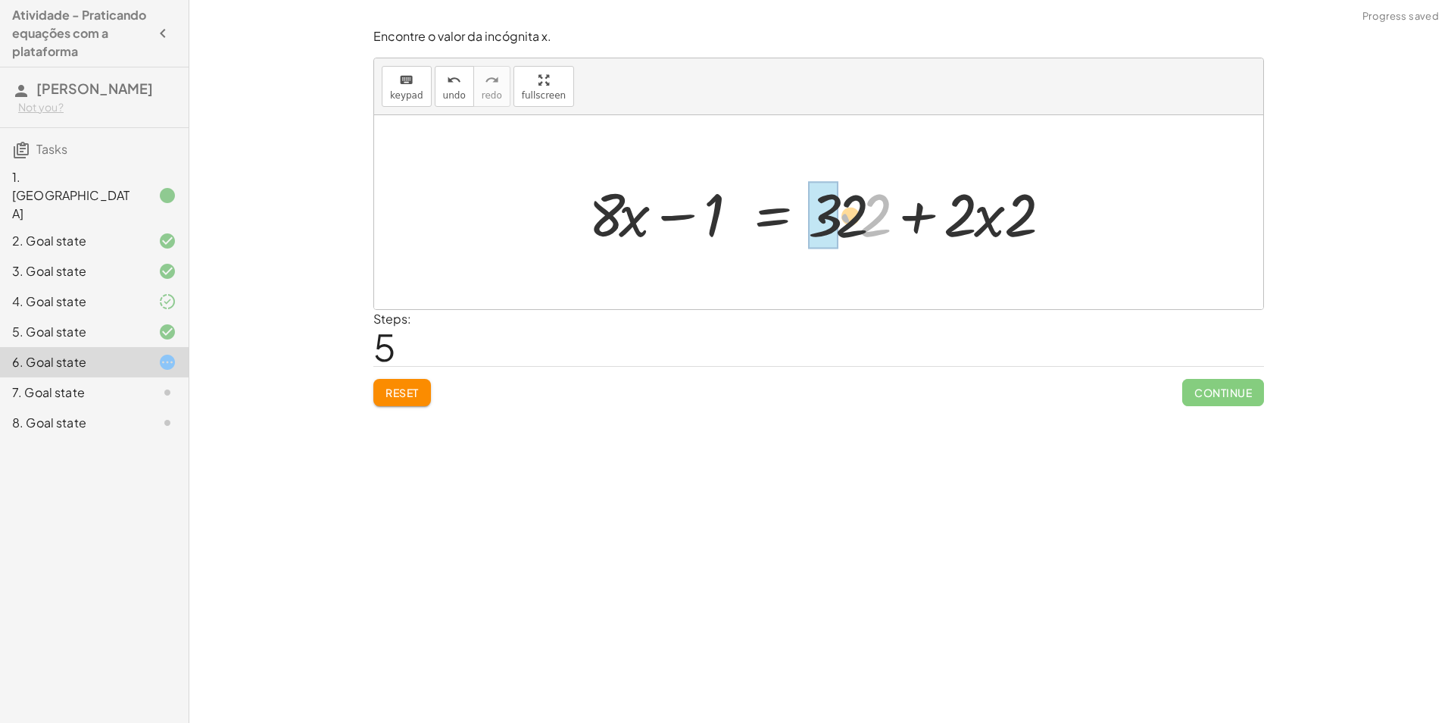
drag, startPoint x: 882, startPoint y: 223, endPoint x: 842, endPoint y: 220, distance: 40.3
click at [843, 221] on div at bounding box center [825, 212] width 488 height 78
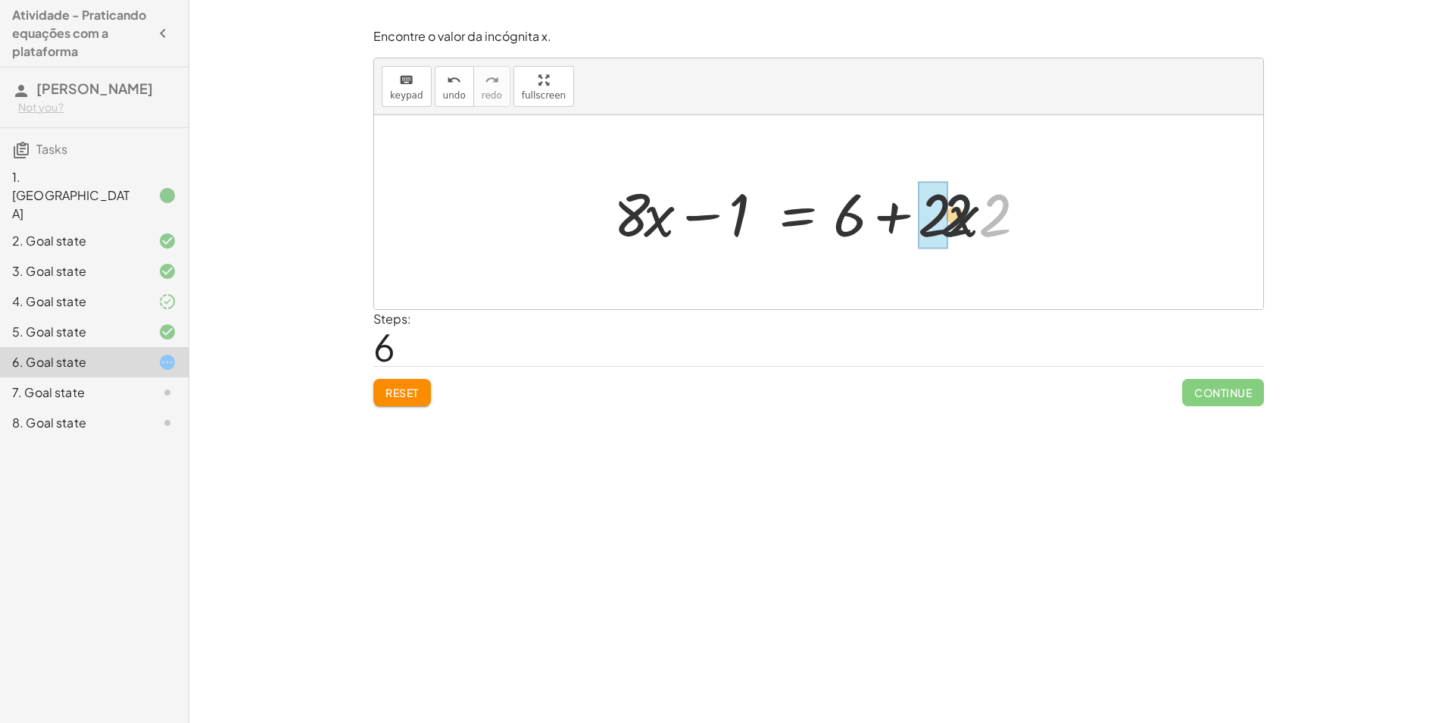
drag, startPoint x: 989, startPoint y: 217, endPoint x: 945, endPoint y: 217, distance: 43.2
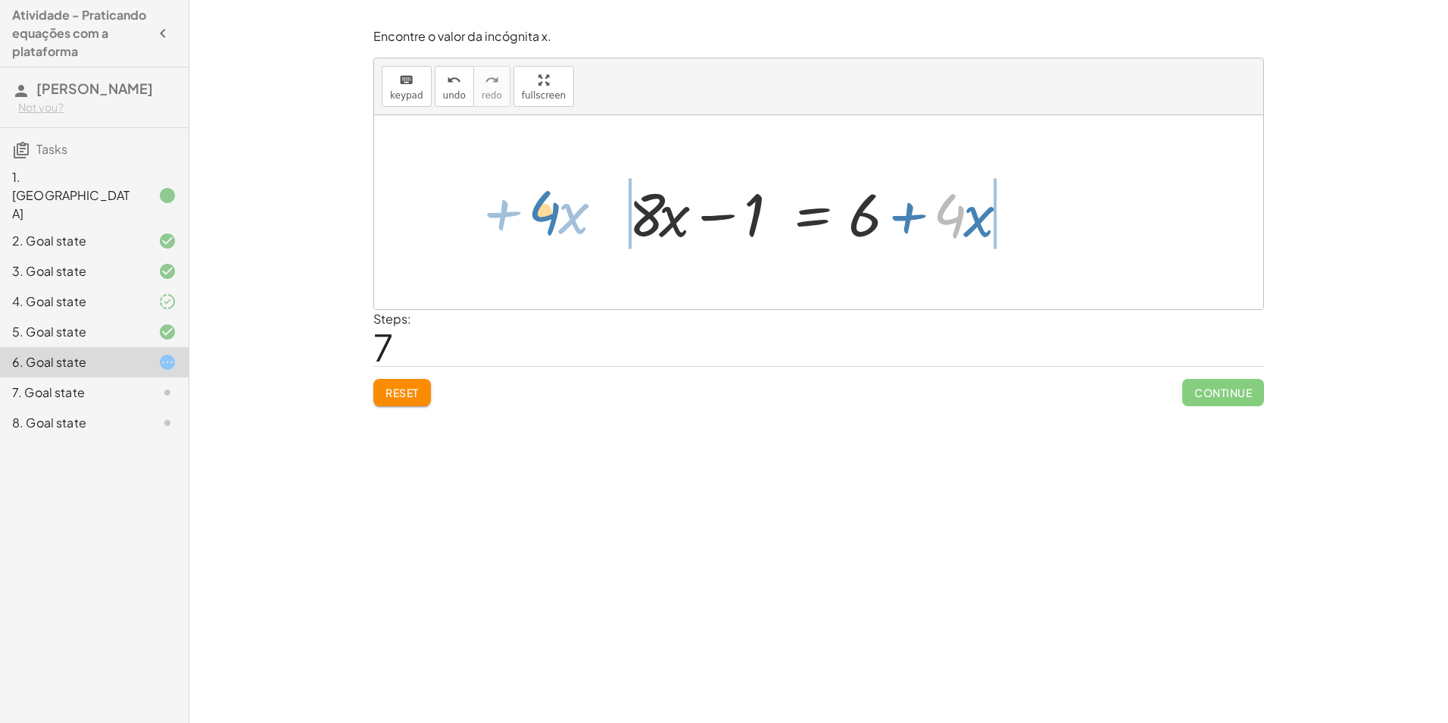
drag, startPoint x: 935, startPoint y: 230, endPoint x: 531, endPoint y: 227, distance: 403.7
click at [531, 227] on div "+ · ( + · 8 · x − 1 ) · 2 − · 2 · x = 3 + · ( + · 8 · x − 1 ) · 2 − · 2 · x + ·…" at bounding box center [818, 212] width 889 height 194
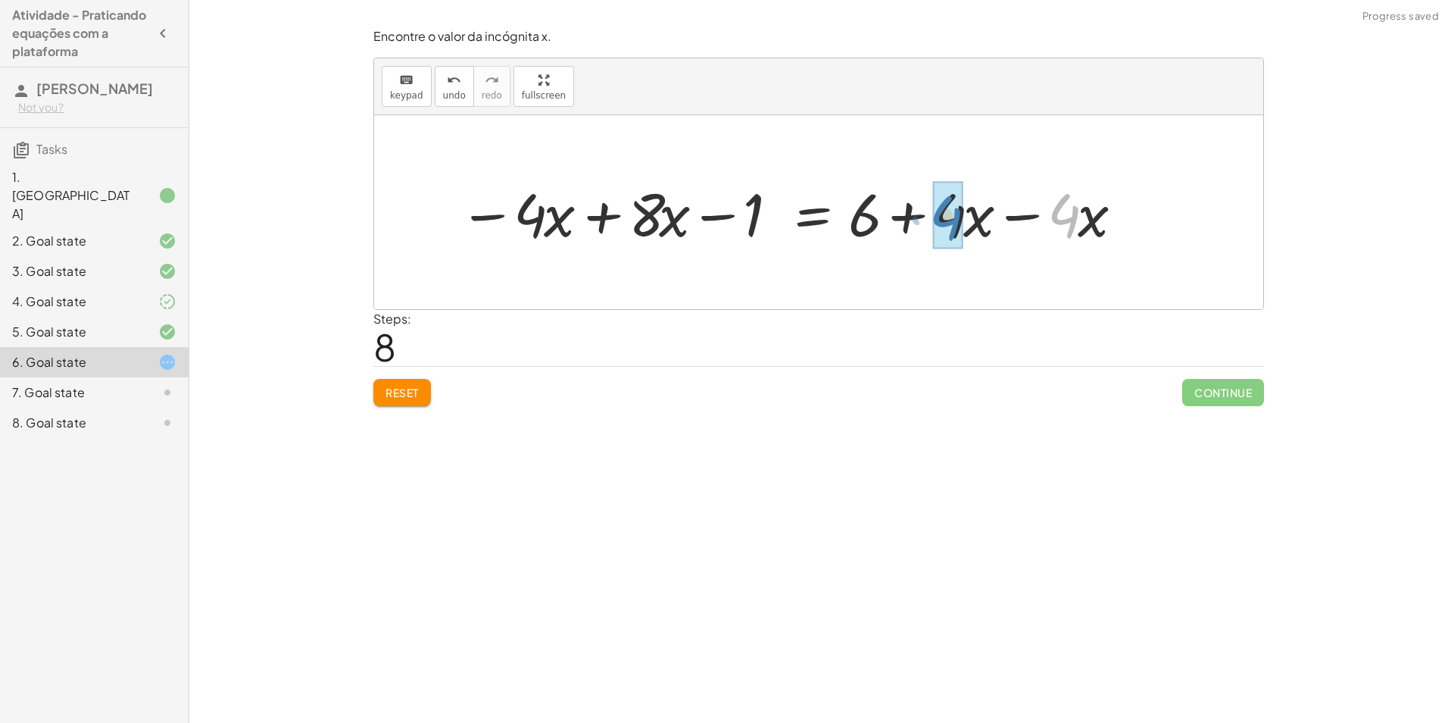
drag, startPoint x: 1073, startPoint y: 215, endPoint x: 961, endPoint y: 219, distance: 111.4
drag, startPoint x: 1060, startPoint y: 228, endPoint x: 1105, endPoint y: 235, distance: 45.2
click at [1105, 235] on div at bounding box center [796, 212] width 691 height 87
drag, startPoint x: 1088, startPoint y: 223, endPoint x: 1015, endPoint y: 217, distance: 73.7
click at [1015, 217] on div at bounding box center [796, 212] width 691 height 87
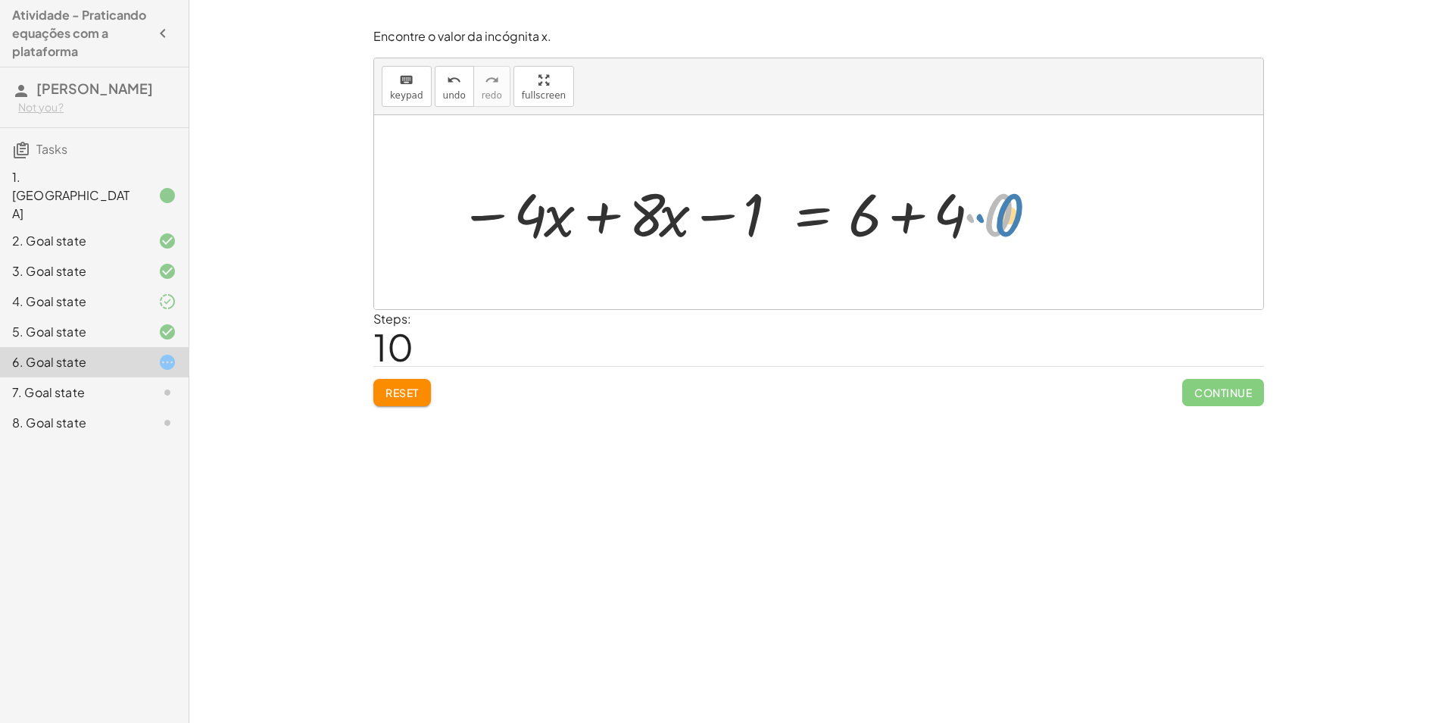
drag, startPoint x: 1006, startPoint y: 215, endPoint x: 998, endPoint y: 214, distance: 8.4
click at [998, 214] on div at bounding box center [744, 212] width 586 height 78
drag, startPoint x: 1000, startPoint y: 216, endPoint x: 964, endPoint y: 214, distance: 35.7
drag, startPoint x: 868, startPoint y: 219, endPoint x: 954, endPoint y: 217, distance: 85.6
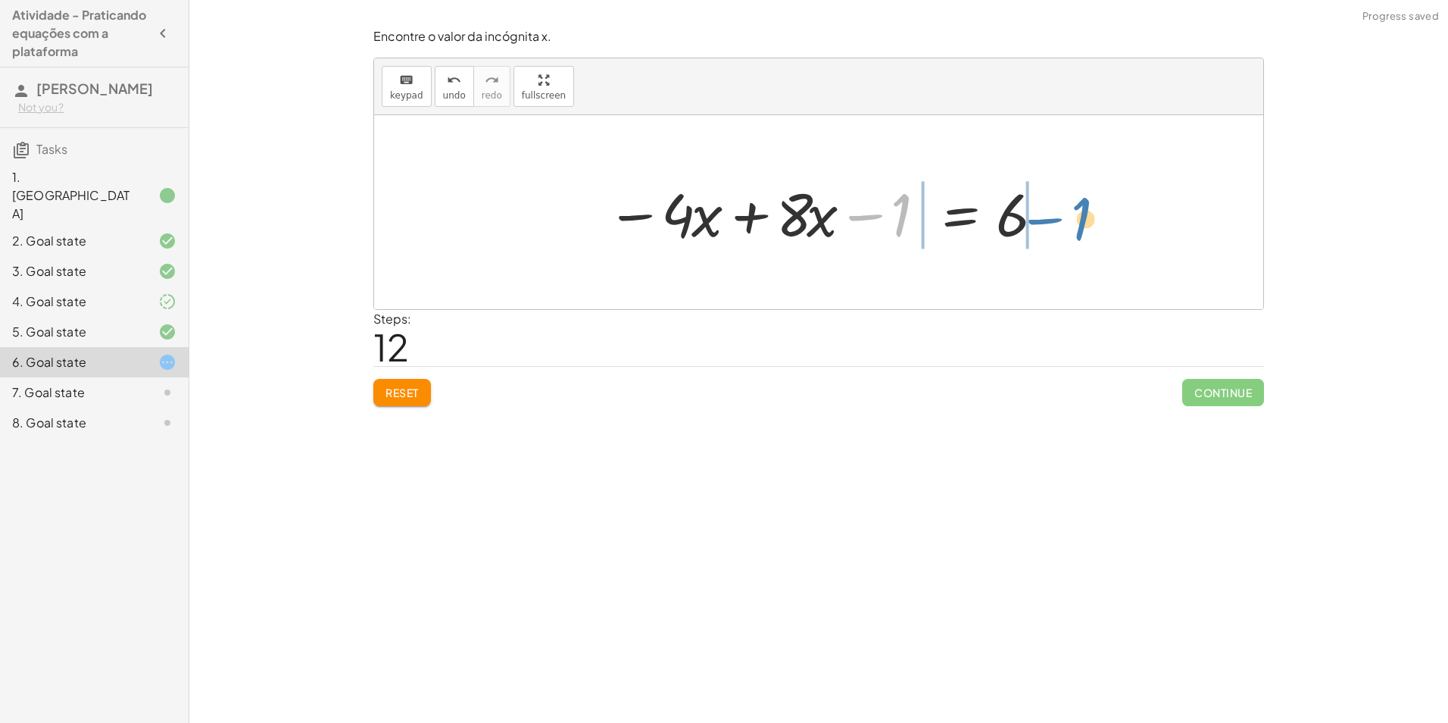
drag, startPoint x: 895, startPoint y: 214, endPoint x: 1075, endPoint y: 218, distance: 180.3
click at [1075, 218] on div "+ · ( + · 8 · x − 1 ) · 2 − · 2 · x = 3 + · ( + · 8 · x − 1 ) · 2 − · 2 · x + ·…" at bounding box center [818, 212] width 889 height 194
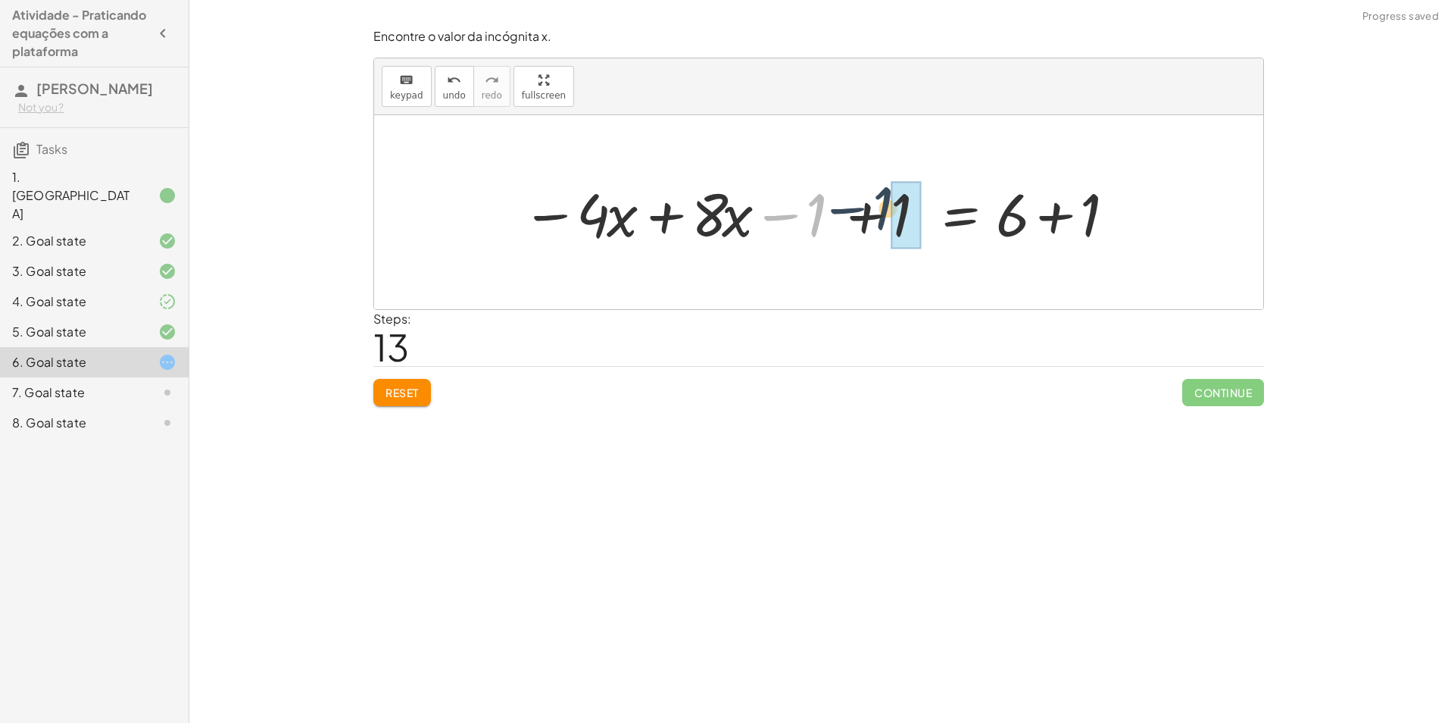
drag, startPoint x: 820, startPoint y: 223, endPoint x: 907, endPoint y: 217, distance: 88.1
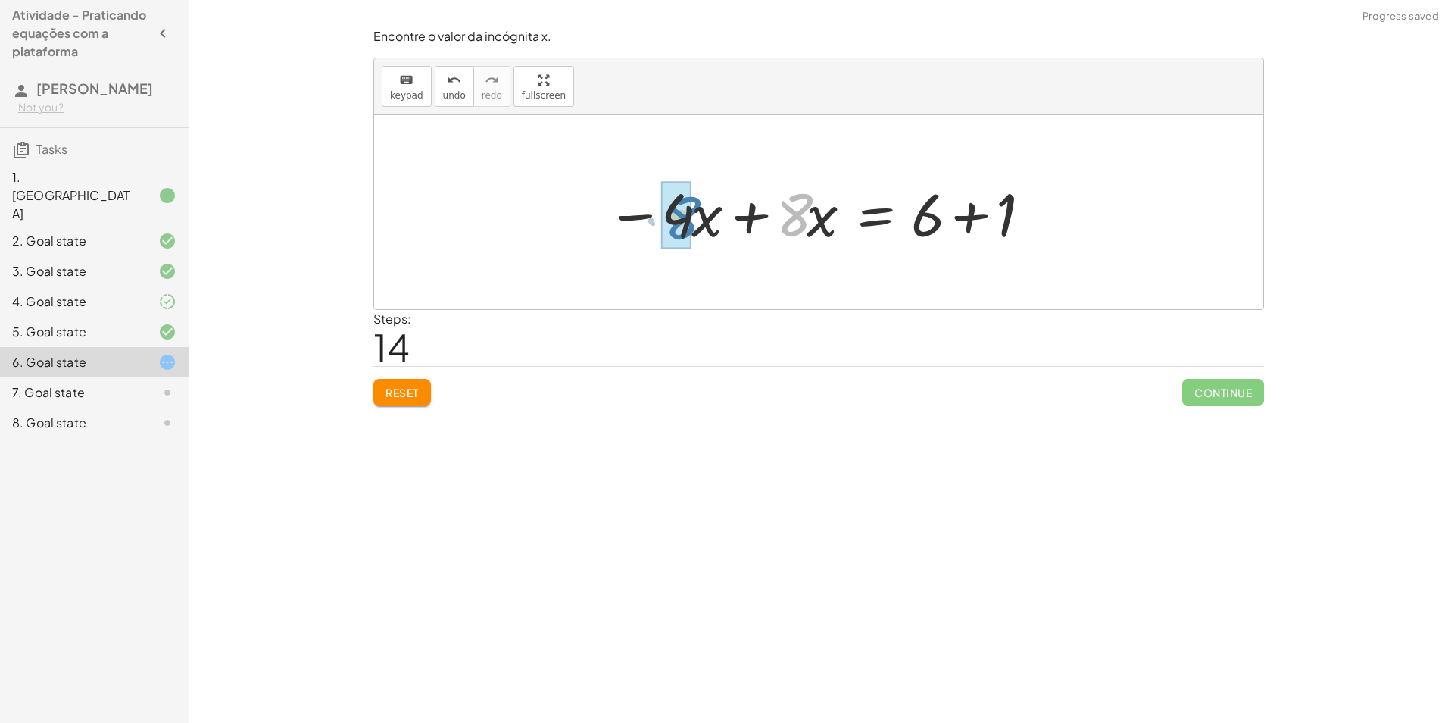
drag, startPoint x: 865, startPoint y: 213, endPoint x: 771, endPoint y: 220, distance: 94.2
click at [771, 220] on div at bounding box center [824, 212] width 451 height 78
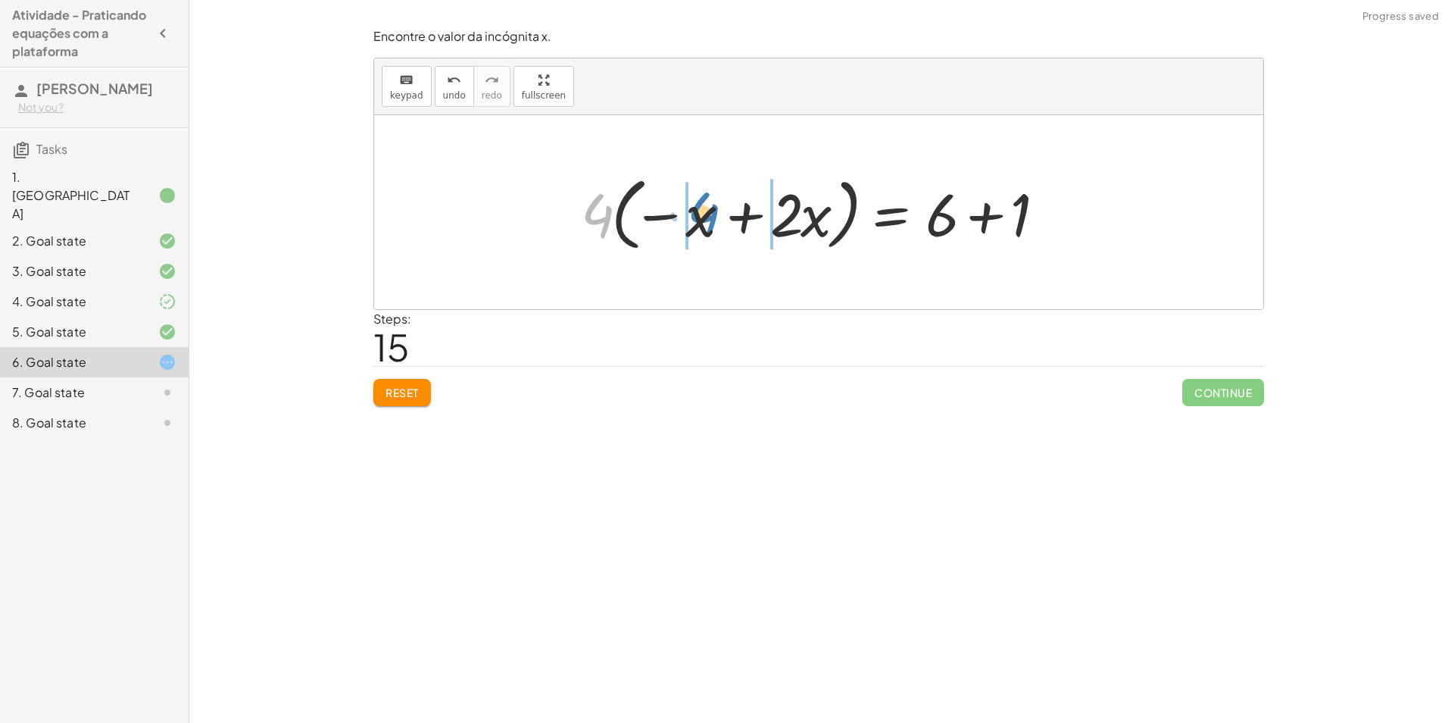
drag, startPoint x: 606, startPoint y: 216, endPoint x: 621, endPoint y: 232, distance: 22.0
click at [710, 214] on div at bounding box center [823, 212] width 501 height 87
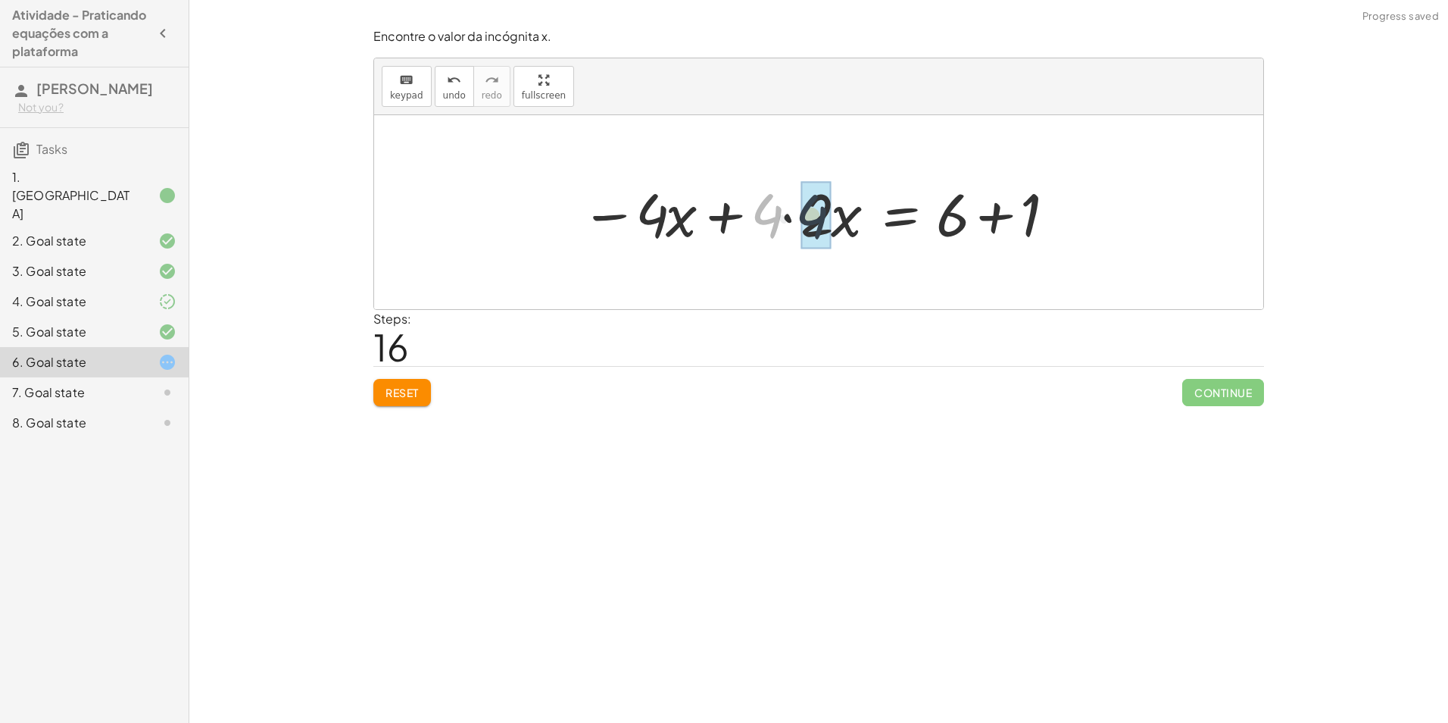
drag, startPoint x: 767, startPoint y: 217, endPoint x: 798, endPoint y: 238, distance: 37.0
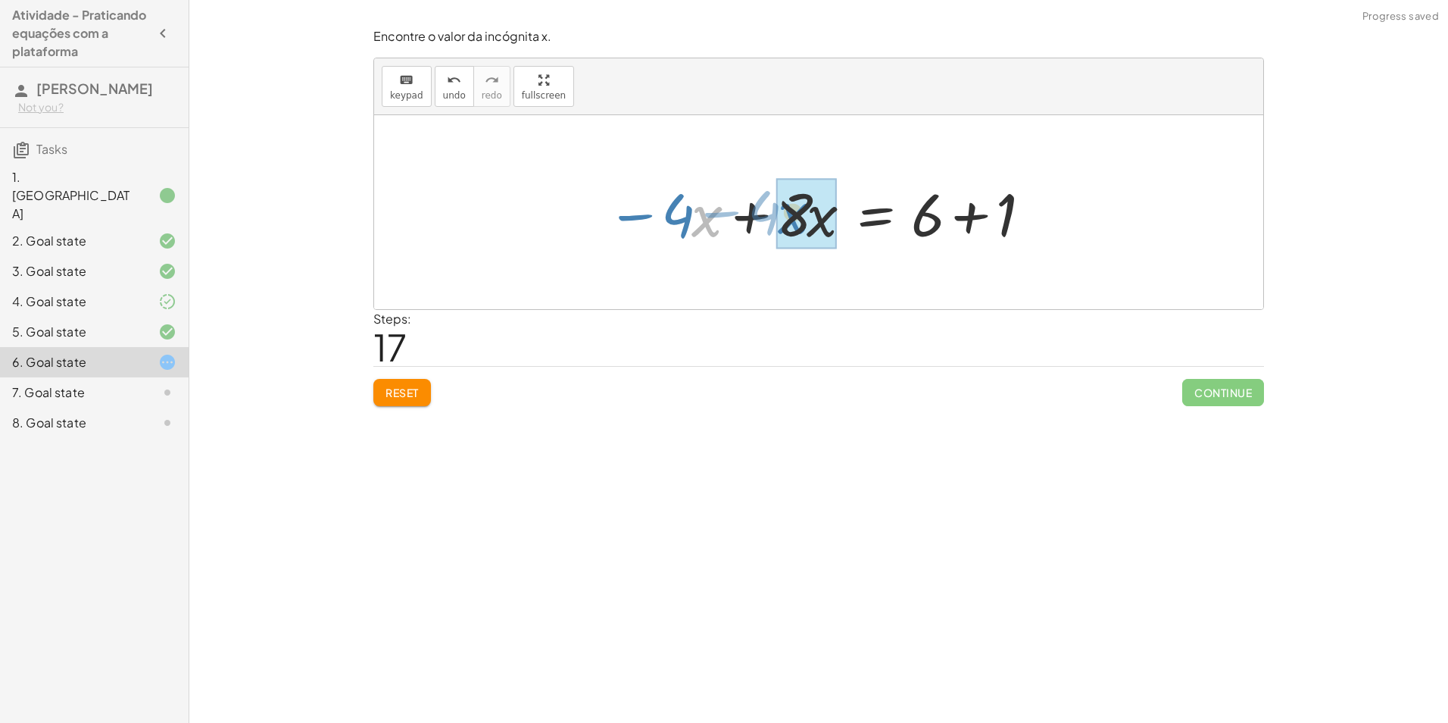
drag, startPoint x: 695, startPoint y: 221, endPoint x: 781, endPoint y: 218, distance: 86.4
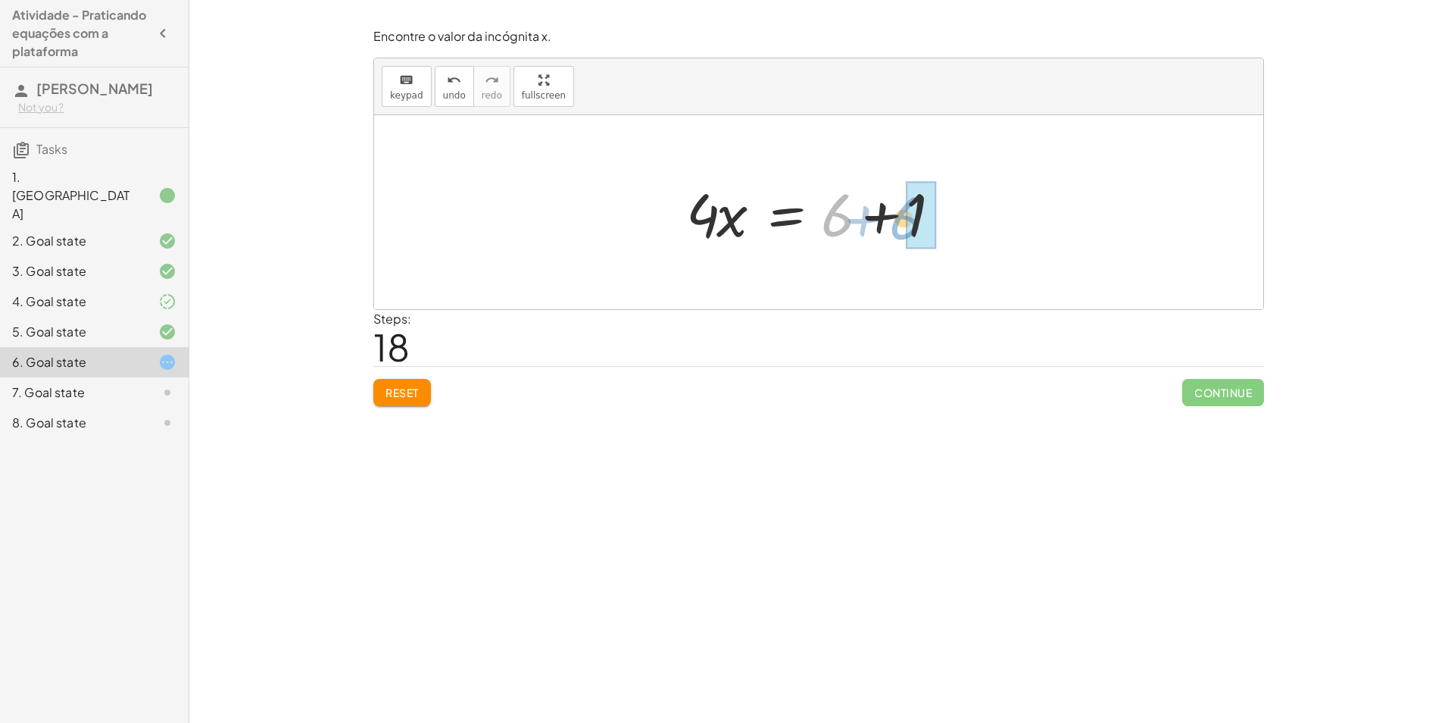
drag, startPoint x: 838, startPoint y: 226, endPoint x: 908, endPoint y: 229, distance: 70.5
drag, startPoint x: 754, startPoint y: 213, endPoint x: 895, endPoint y: 245, distance: 145.2
click at [895, 245] on div at bounding box center [824, 212] width 207 height 78
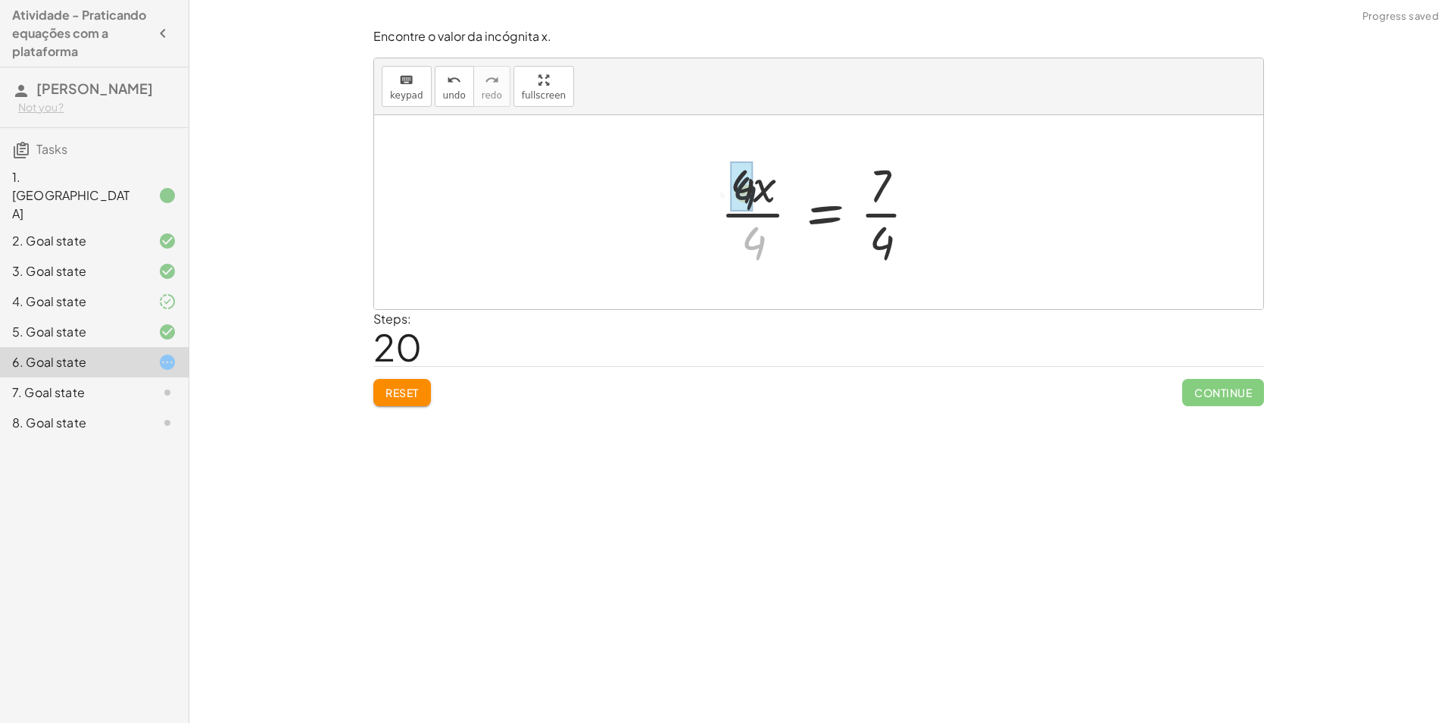
drag, startPoint x: 748, startPoint y: 233, endPoint x: 747, endPoint y: 192, distance: 40.9
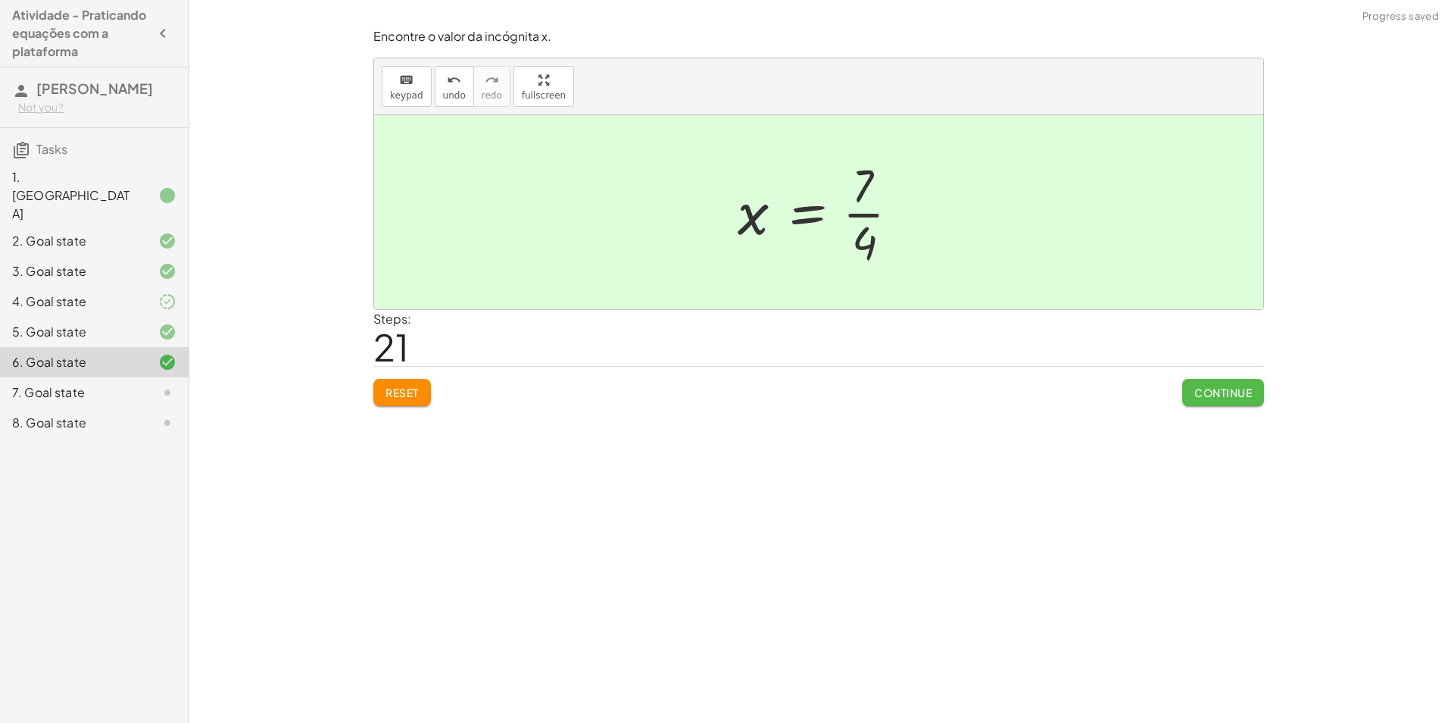
click at [1238, 395] on span "Continue" at bounding box center [1224, 393] width 58 height 14
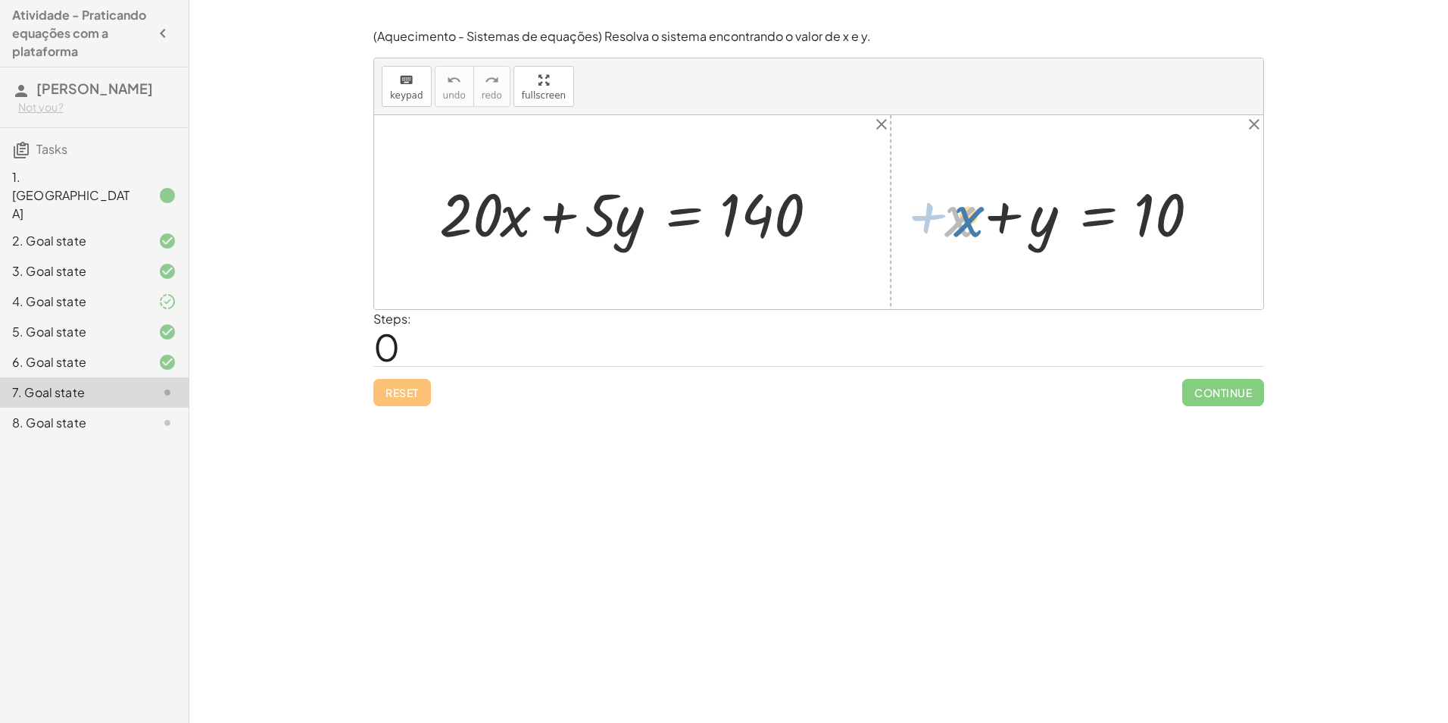
drag, startPoint x: 999, startPoint y: 229, endPoint x: 978, endPoint y: 221, distance: 22.5
click at [978, 221] on div at bounding box center [1083, 212] width 292 height 78
drag, startPoint x: 1040, startPoint y: 221, endPoint x: 1255, endPoint y: 220, distance: 215.1
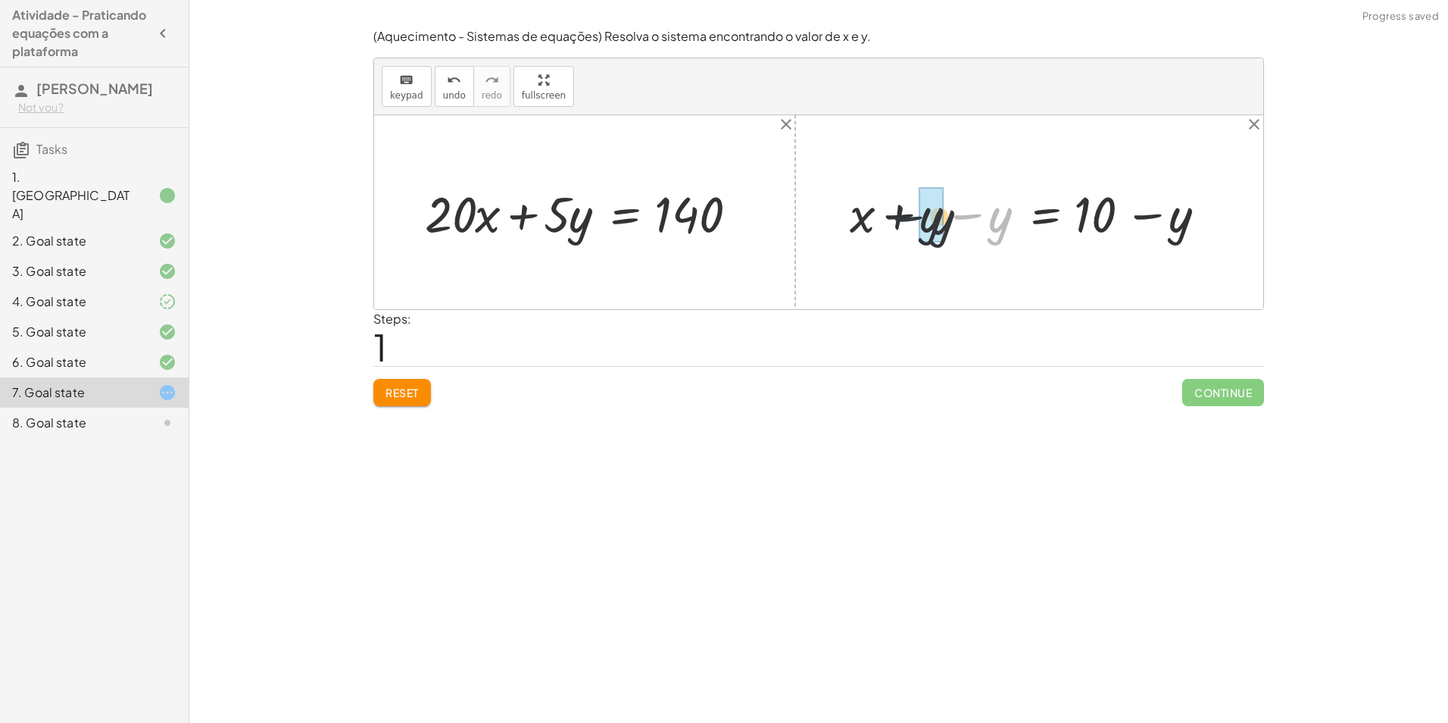
drag, startPoint x: 983, startPoint y: 219, endPoint x: 926, endPoint y: 221, distance: 57.6
drag, startPoint x: 995, startPoint y: 220, endPoint x: 481, endPoint y: 221, distance: 514.3
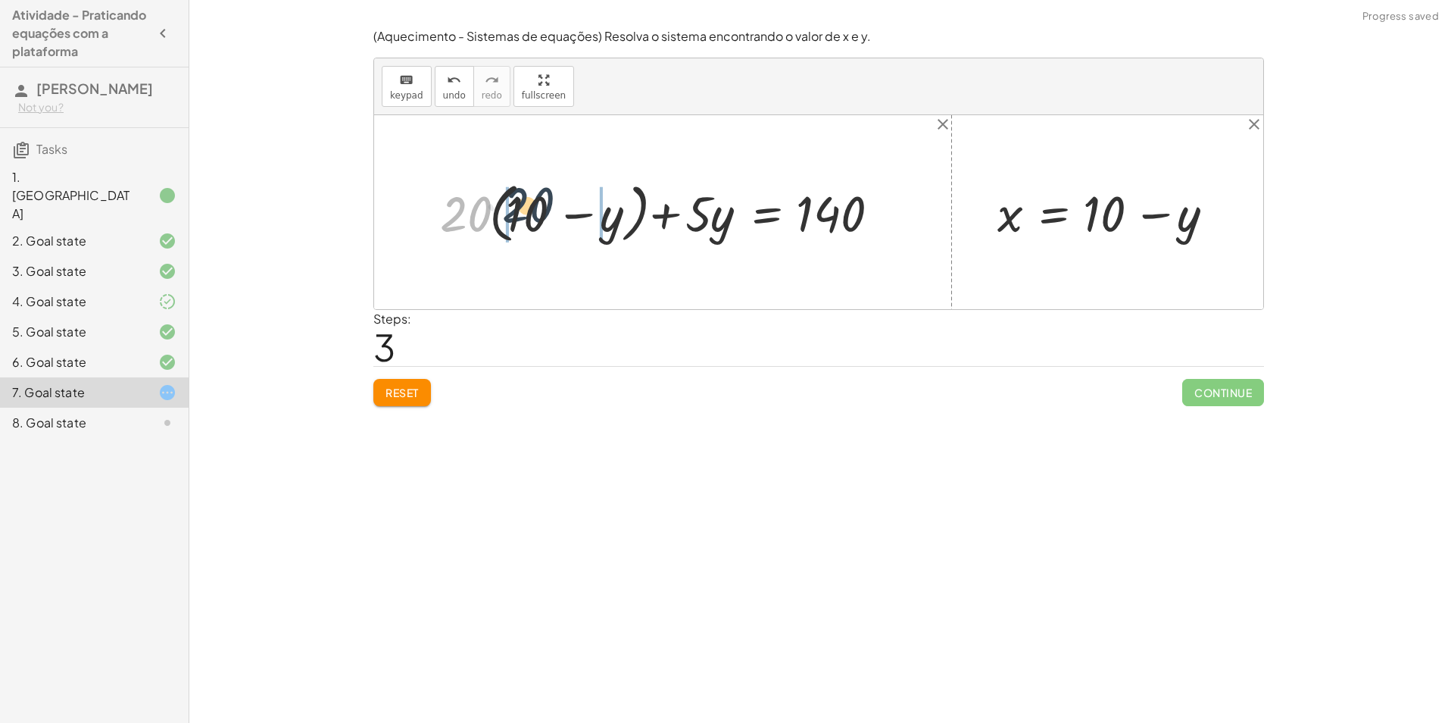
drag, startPoint x: 463, startPoint y: 225, endPoint x: 526, endPoint y: 212, distance: 64.2
click at [526, 212] on div at bounding box center [669, 212] width 472 height 73
drag, startPoint x: 434, startPoint y: 212, endPoint x: 483, endPoint y: 216, distance: 48.6
drag, startPoint x: 514, startPoint y: 212, endPoint x: 967, endPoint y: 211, distance: 453.7
click at [967, 211] on div "+ · 20 · x + · 5 · y = 140 + · 20 · ( + 10 − y ) + · 5 · y = 140 + · 20 · 10 − …" at bounding box center [818, 212] width 889 height 194
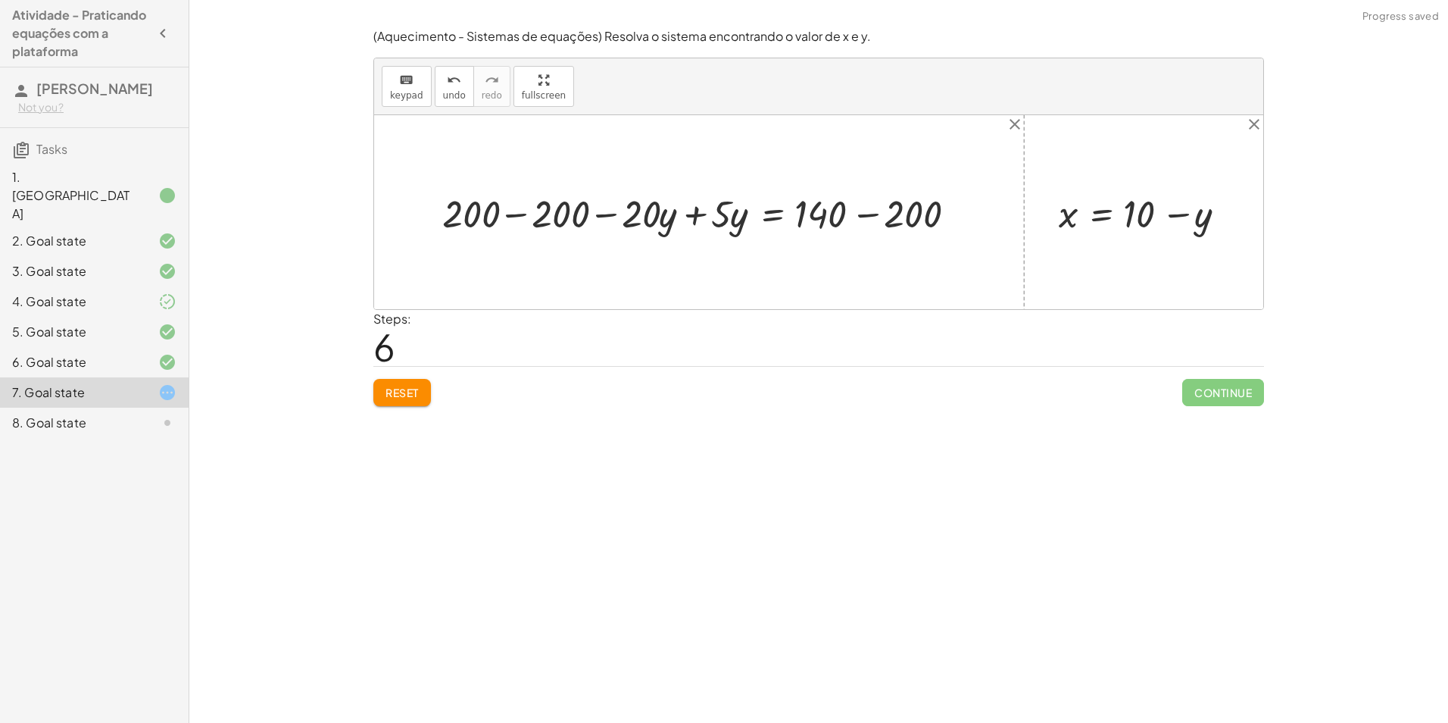
drag, startPoint x: 410, startPoint y: 215, endPoint x: 488, endPoint y: 214, distance: 78.0
click at [488, 214] on div "+ · 20 · x + · 5 · y = 140 + · 20 · ( + 10 − y ) + · 5 · y = 140 + · 20 · 10 − …" at bounding box center [818, 212] width 889 height 194
drag, startPoint x: 486, startPoint y: 215, endPoint x: 548, endPoint y: 216, distance: 62.1
drag, startPoint x: 720, startPoint y: 217, endPoint x: 645, endPoint y: 217, distance: 75.8
drag, startPoint x: 595, startPoint y: 213, endPoint x: 651, endPoint y: 212, distance: 56.8
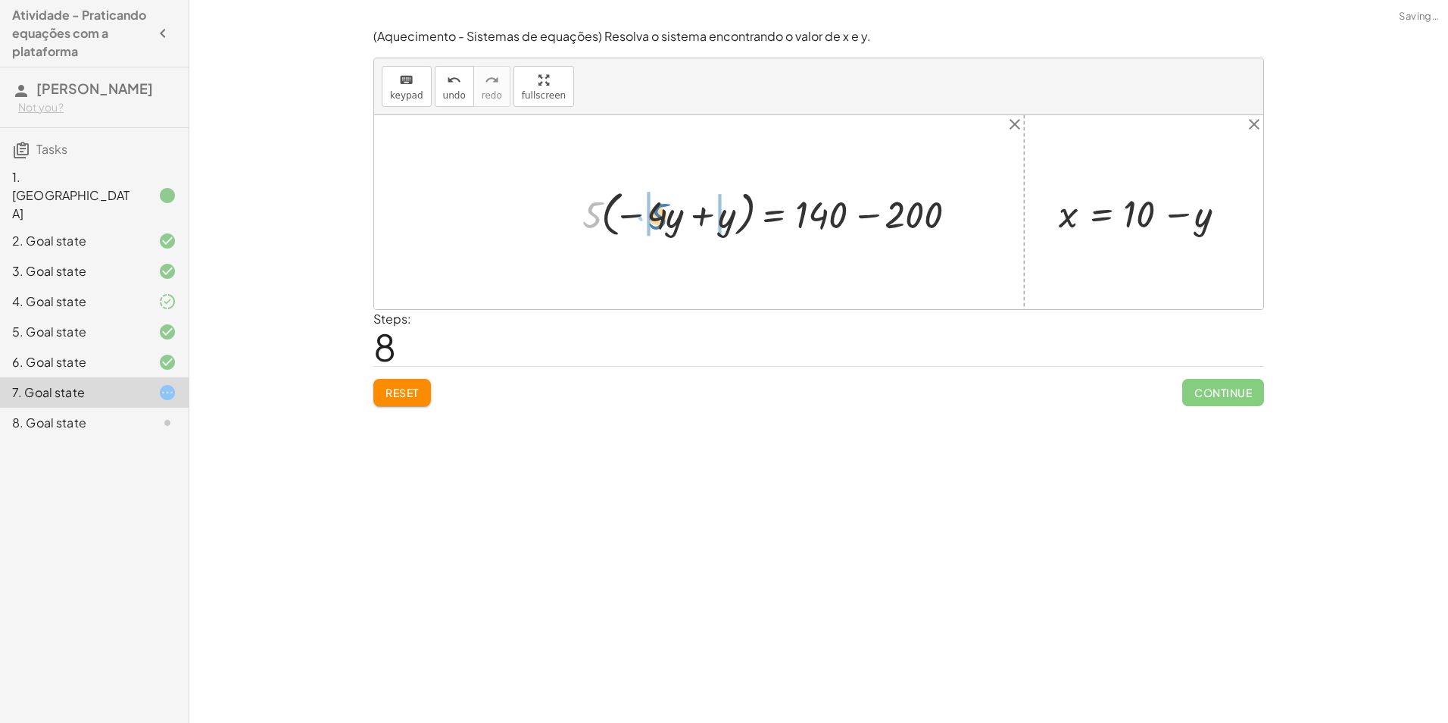
click at [651, 213] on div at bounding box center [775, 212] width 400 height 57
drag, startPoint x: 621, startPoint y: 208, endPoint x: 661, endPoint y: 211, distance: 40.3
click at [661, 211] on div at bounding box center [768, 211] width 400 height 51
drag, startPoint x: 646, startPoint y: 213, endPoint x: 734, endPoint y: 210, distance: 87.9
click at [734, 210] on div at bounding box center [775, 211] width 388 height 51
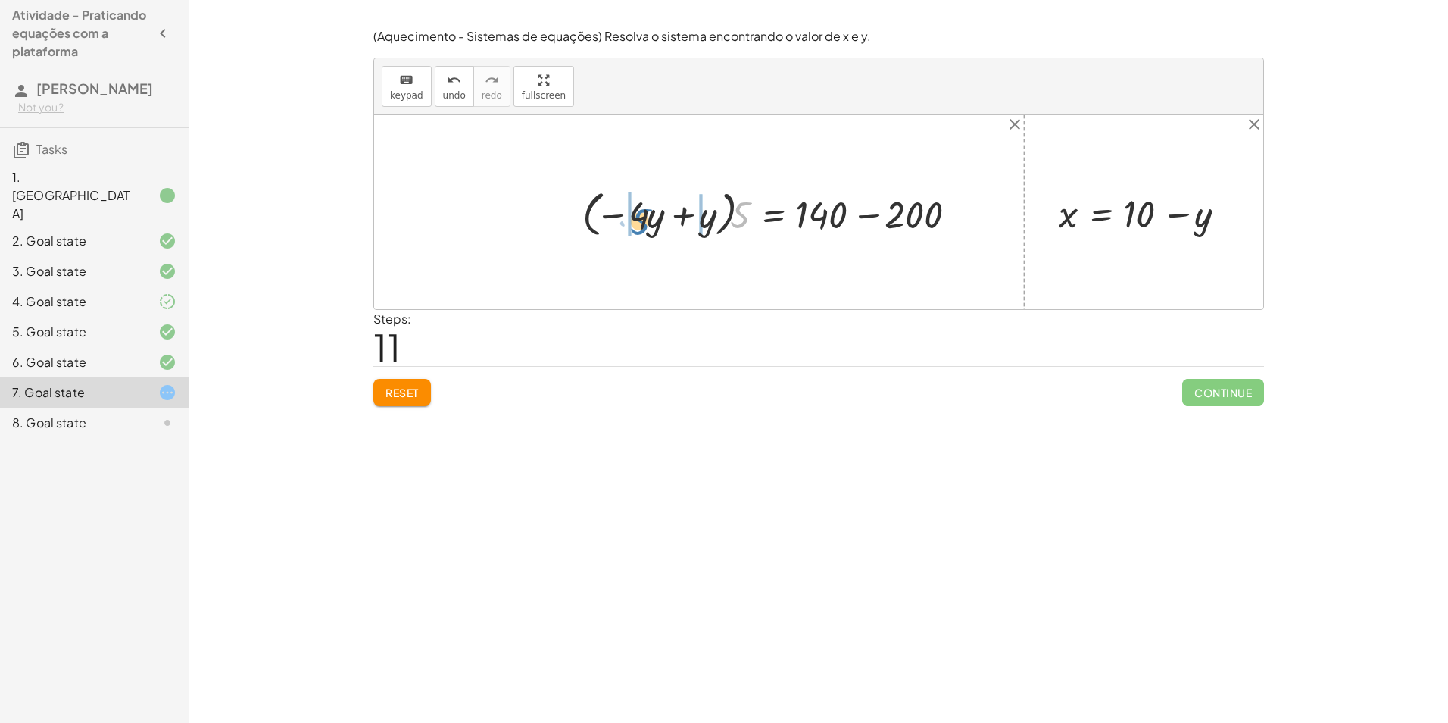
drag, startPoint x: 732, startPoint y: 218, endPoint x: 633, endPoint y: 225, distance: 99.5
click at [633, 225] on div at bounding box center [775, 212] width 400 height 57
drag, startPoint x: 902, startPoint y: 214, endPoint x: 837, endPoint y: 211, distance: 65.3
drag, startPoint x: 619, startPoint y: 216, endPoint x: 655, endPoint y: 220, distance: 36.6
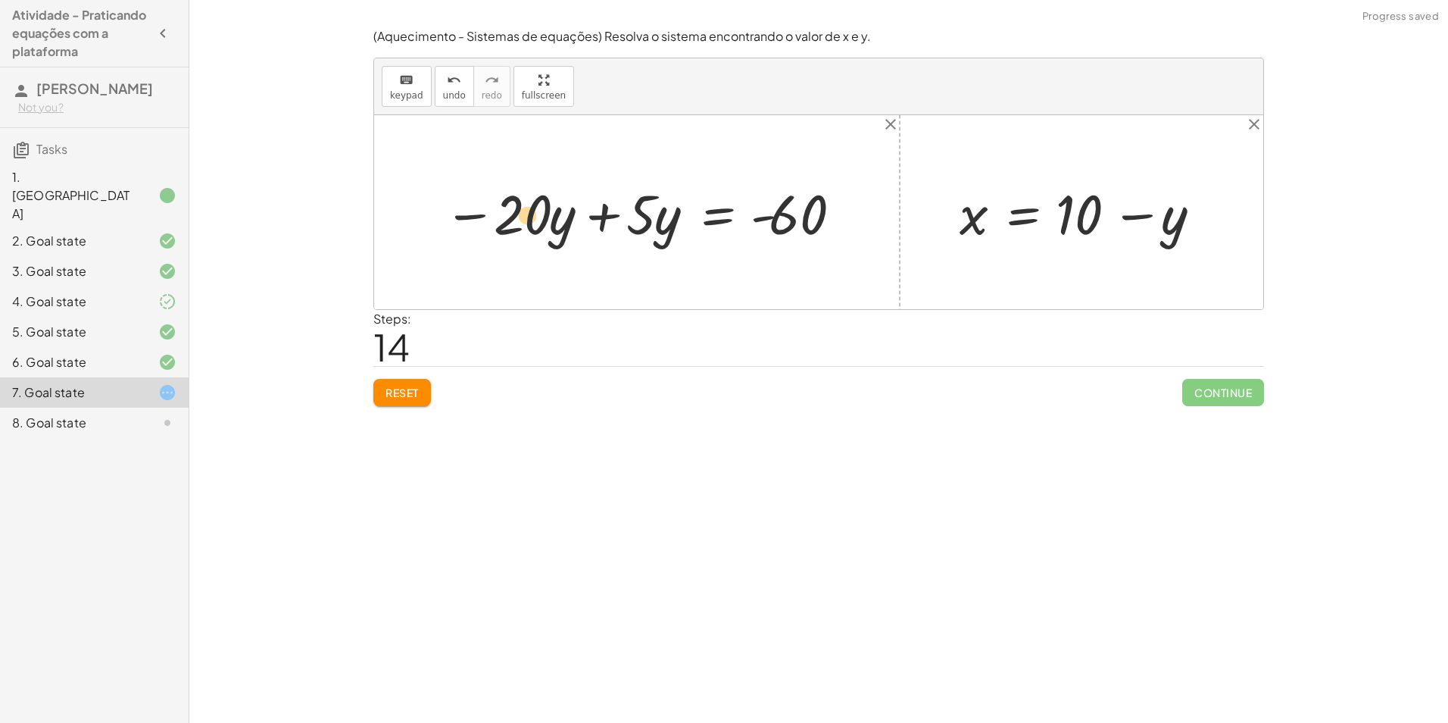
click at [550, 217] on div at bounding box center [642, 212] width 413 height 72
drag, startPoint x: 643, startPoint y: 216, endPoint x: 544, endPoint y: 218, distance: 99.3
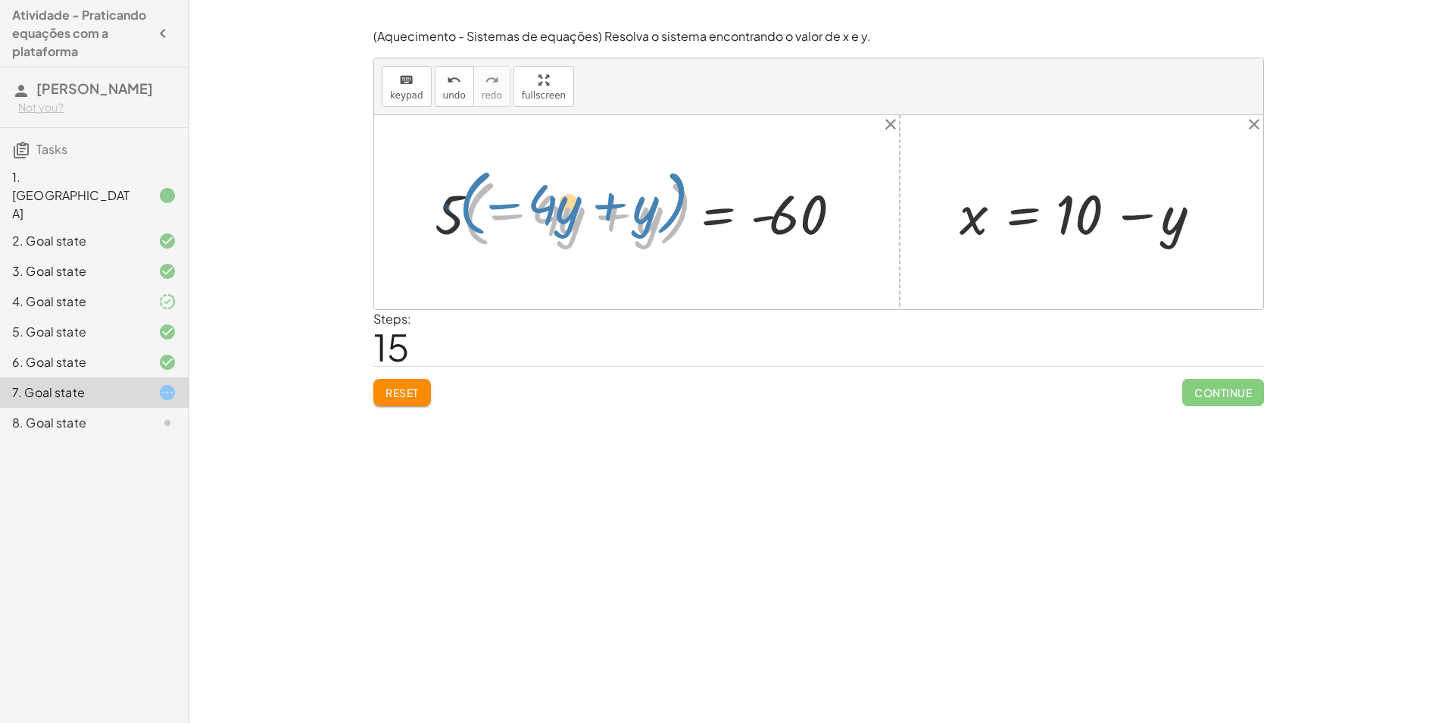
drag, startPoint x: 464, startPoint y: 211, endPoint x: 461, endPoint y: 200, distance: 11.0
click at [461, 200] on div at bounding box center [642, 212] width 431 height 80
drag, startPoint x: 440, startPoint y: 203, endPoint x: 617, endPoint y: 208, distance: 176.6
click at [617, 208] on div at bounding box center [642, 212] width 431 height 80
drag, startPoint x: 669, startPoint y: 223, endPoint x: 622, endPoint y: 226, distance: 47.1
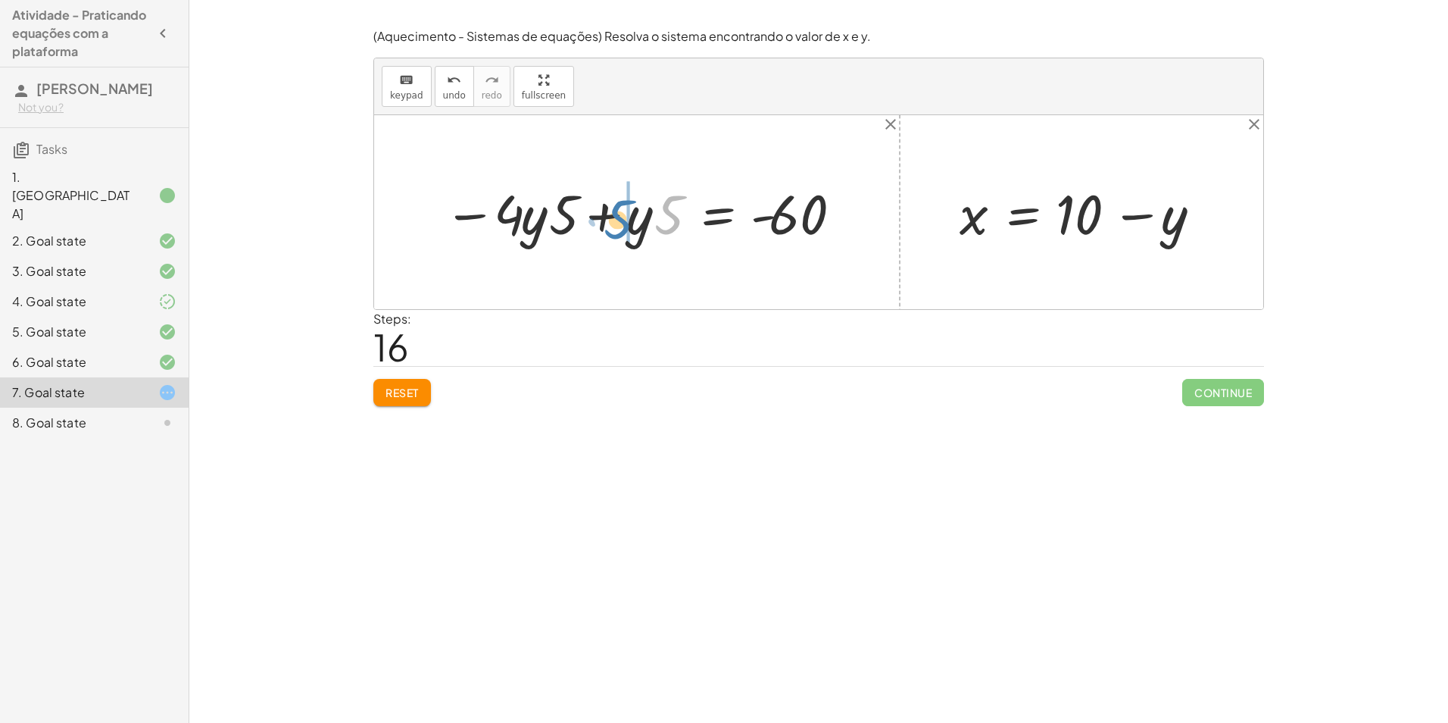
click at [622, 226] on div at bounding box center [642, 212] width 413 height 72
drag, startPoint x: 510, startPoint y: 211, endPoint x: 541, endPoint y: 223, distance: 33.1
click at [541, 223] on div at bounding box center [642, 212] width 413 height 72
drag, startPoint x: 524, startPoint y: 220, endPoint x: 573, endPoint y: 216, distance: 49.4
drag, startPoint x: 507, startPoint y: 226, endPoint x: 647, endPoint y: 214, distance: 140.7
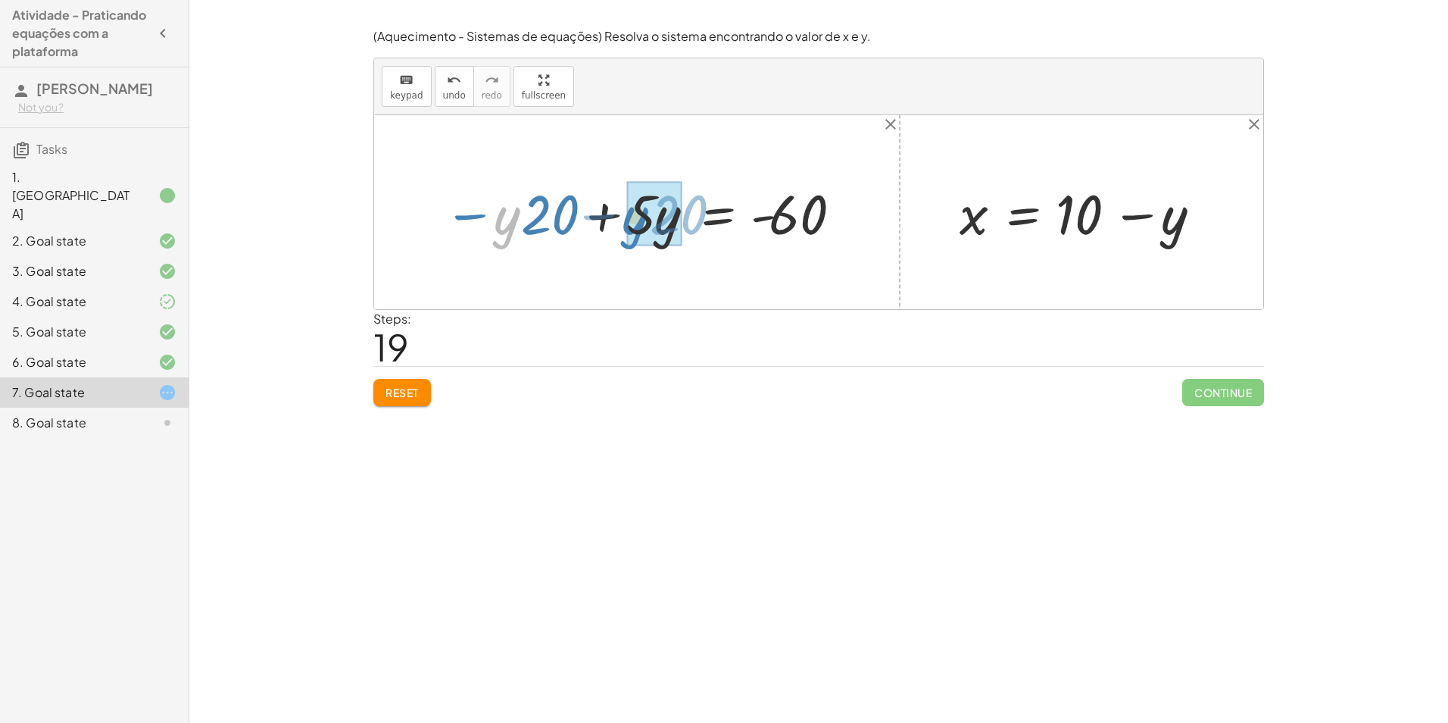
click at [645, 215] on div at bounding box center [642, 212] width 413 height 72
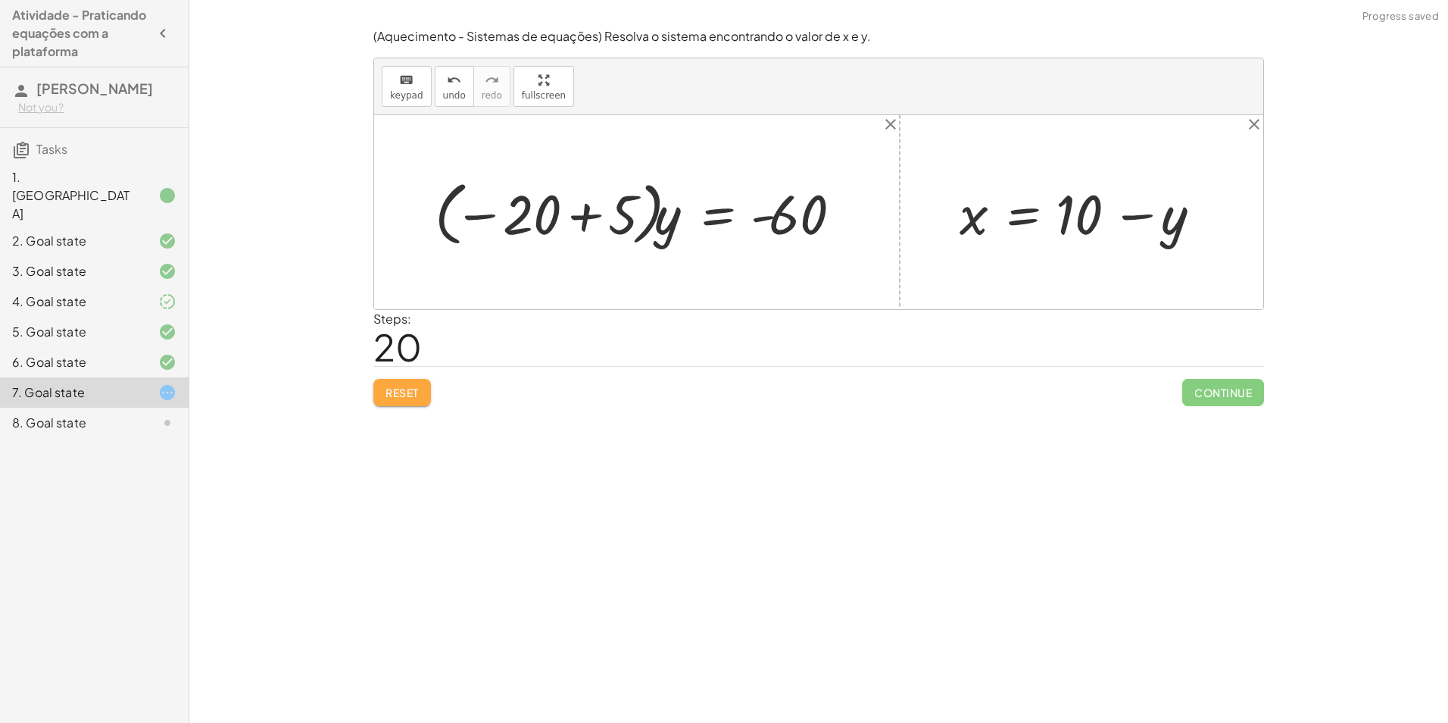
click at [414, 388] on span "Reset" at bounding box center [402, 393] width 33 height 14
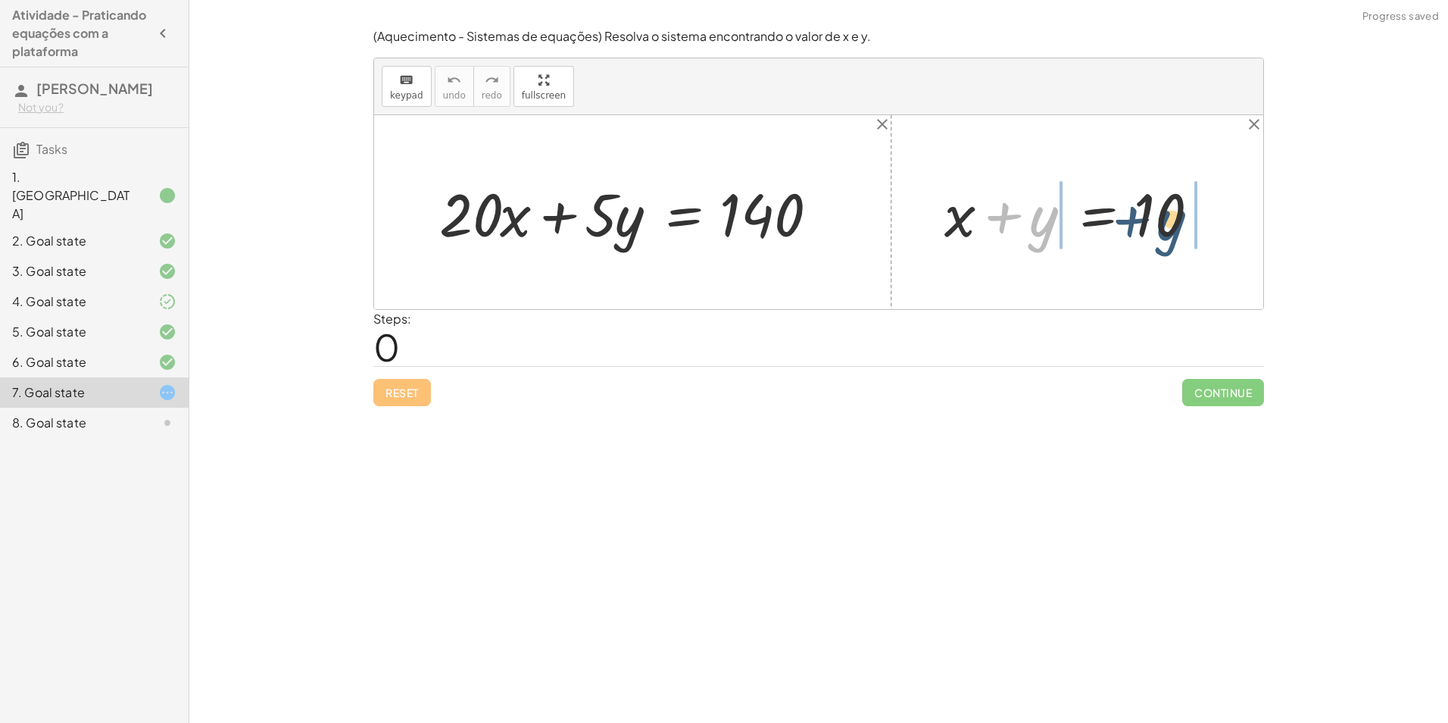
drag, startPoint x: 1080, startPoint y: 212, endPoint x: 1222, endPoint y: 216, distance: 141.7
click at [1222, 216] on div at bounding box center [1083, 212] width 292 height 78
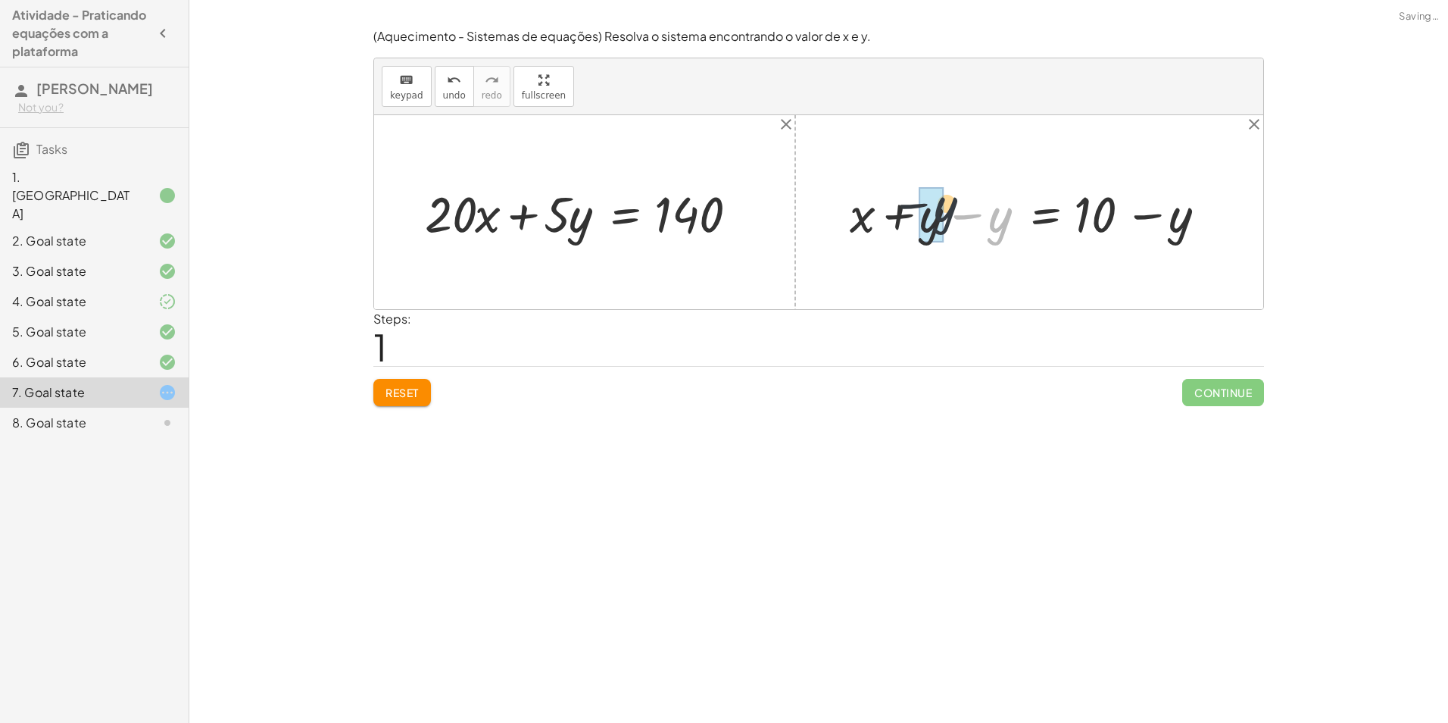
drag, startPoint x: 995, startPoint y: 226, endPoint x: 933, endPoint y: 221, distance: 62.3
drag, startPoint x: 1001, startPoint y: 215, endPoint x: 486, endPoint y: 223, distance: 515.9
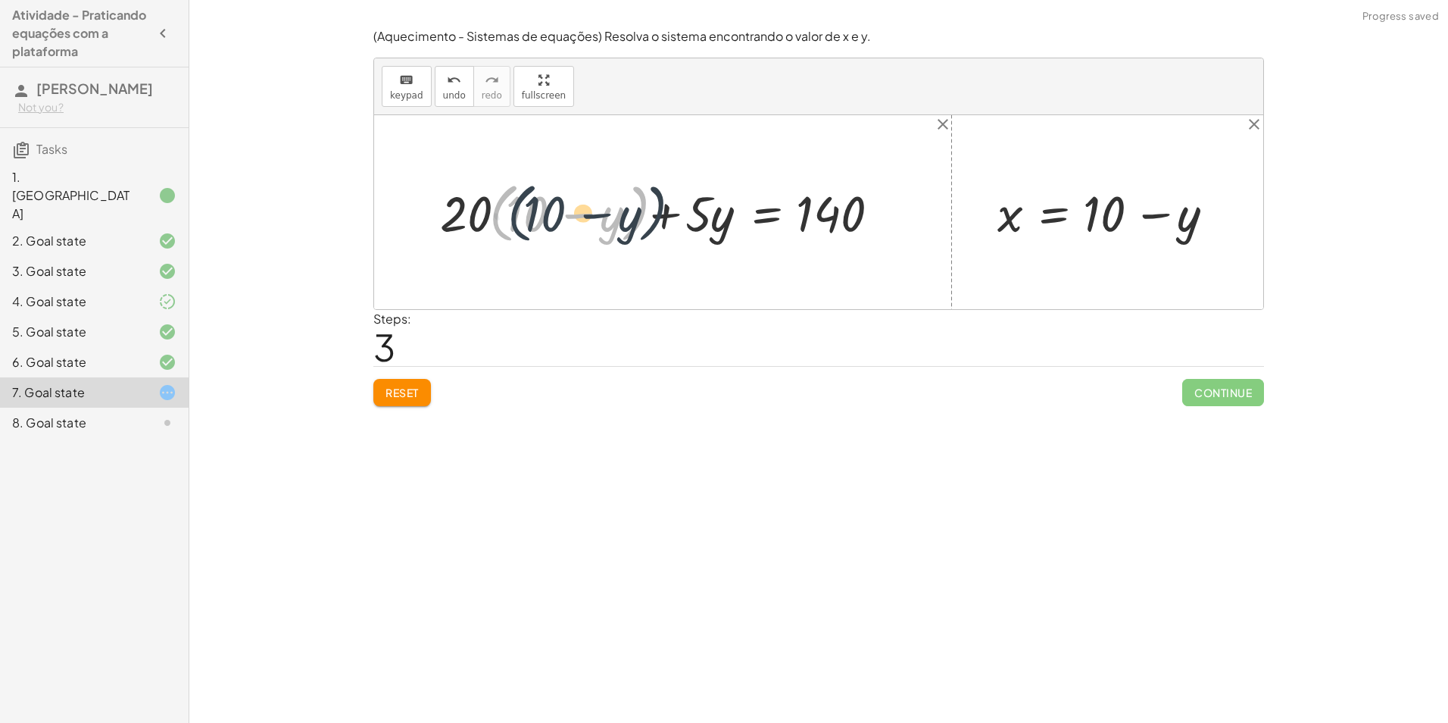
drag, startPoint x: 498, startPoint y: 216, endPoint x: 476, endPoint y: 205, distance: 25.4
click at [476, 205] on div at bounding box center [669, 212] width 472 height 73
drag, startPoint x: 468, startPoint y: 211, endPoint x: 525, endPoint y: 202, distance: 57.4
click at [525, 202] on div at bounding box center [669, 212] width 472 height 73
drag, startPoint x: 467, startPoint y: 212, endPoint x: 517, endPoint y: 211, distance: 50.8
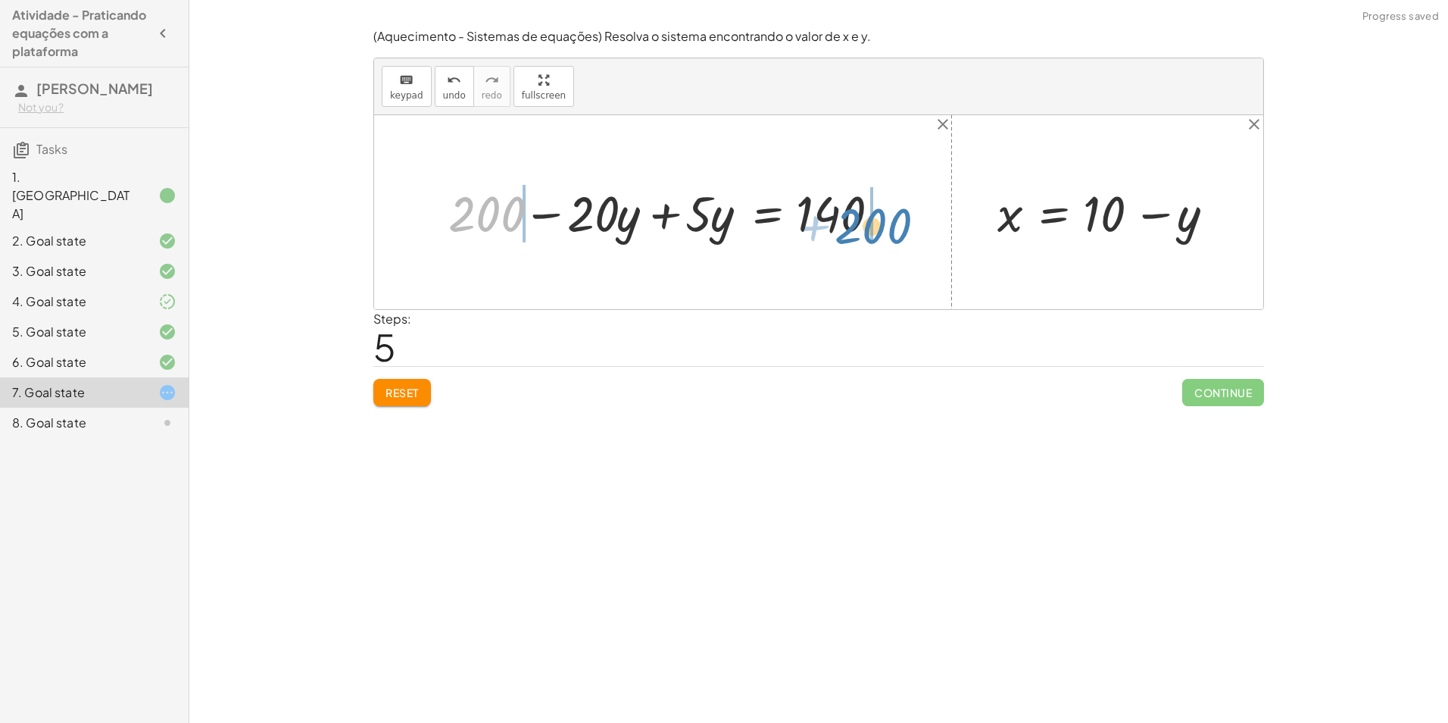
drag, startPoint x: 501, startPoint y: 221, endPoint x: 899, endPoint y: 230, distance: 398.5
click at [899, 230] on div at bounding box center [673, 212] width 464 height 65
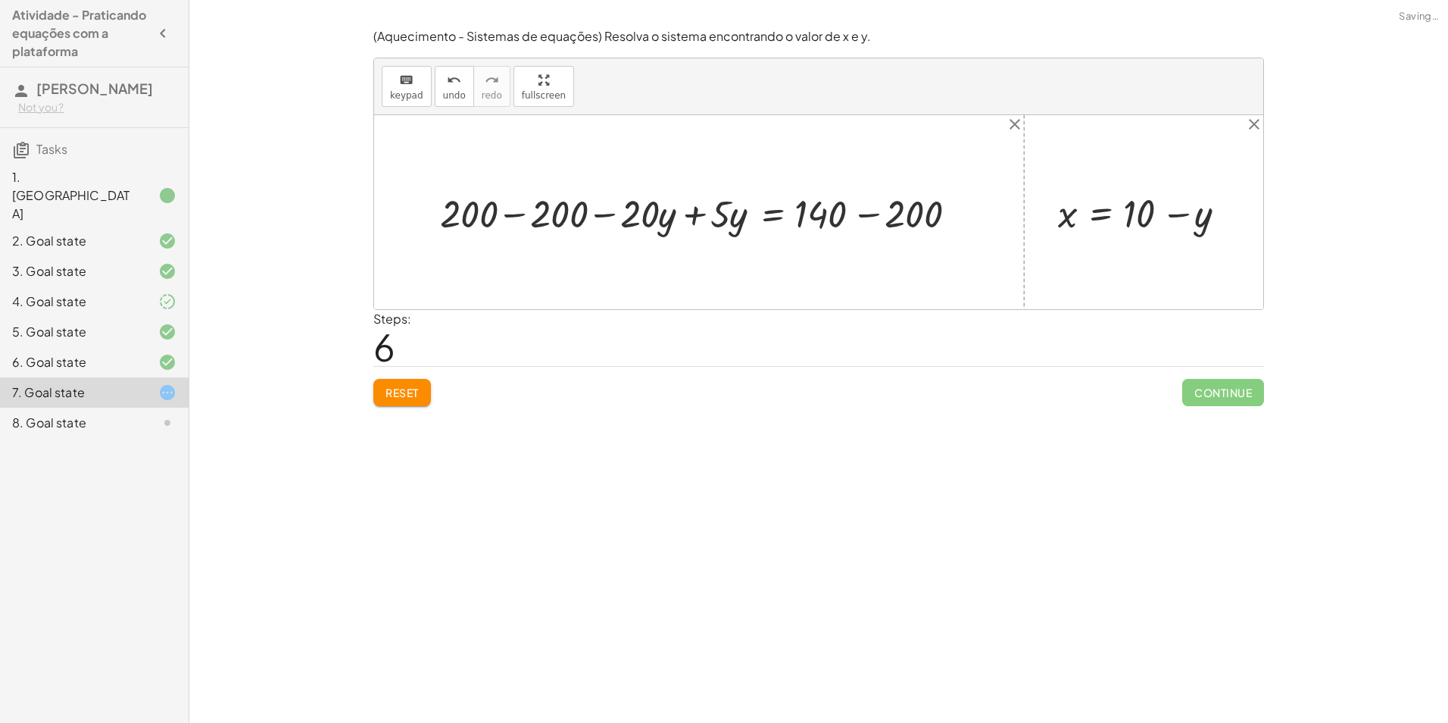
click at [492, 219] on div at bounding box center [704, 211] width 539 height 51
drag, startPoint x: 568, startPoint y: 211, endPoint x: 495, endPoint y: 199, distance: 74.3
drag, startPoint x: 653, startPoint y: 212, endPoint x: 667, endPoint y: 212, distance: 13.6
click at [667, 212] on div at bounding box center [775, 211] width 388 height 51
drag, startPoint x: 943, startPoint y: 224, endPoint x: 870, endPoint y: 219, distance: 72.9
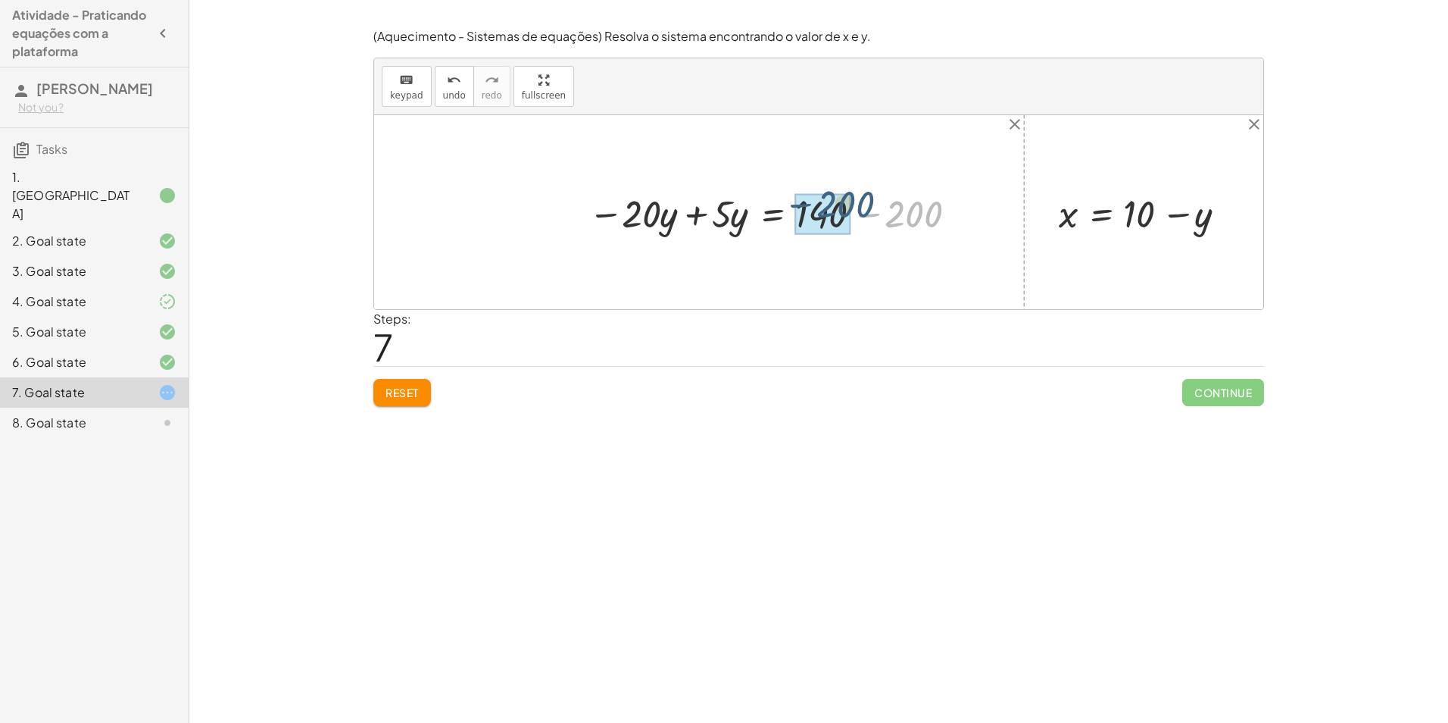
click at [870, 218] on div at bounding box center [775, 211] width 388 height 51
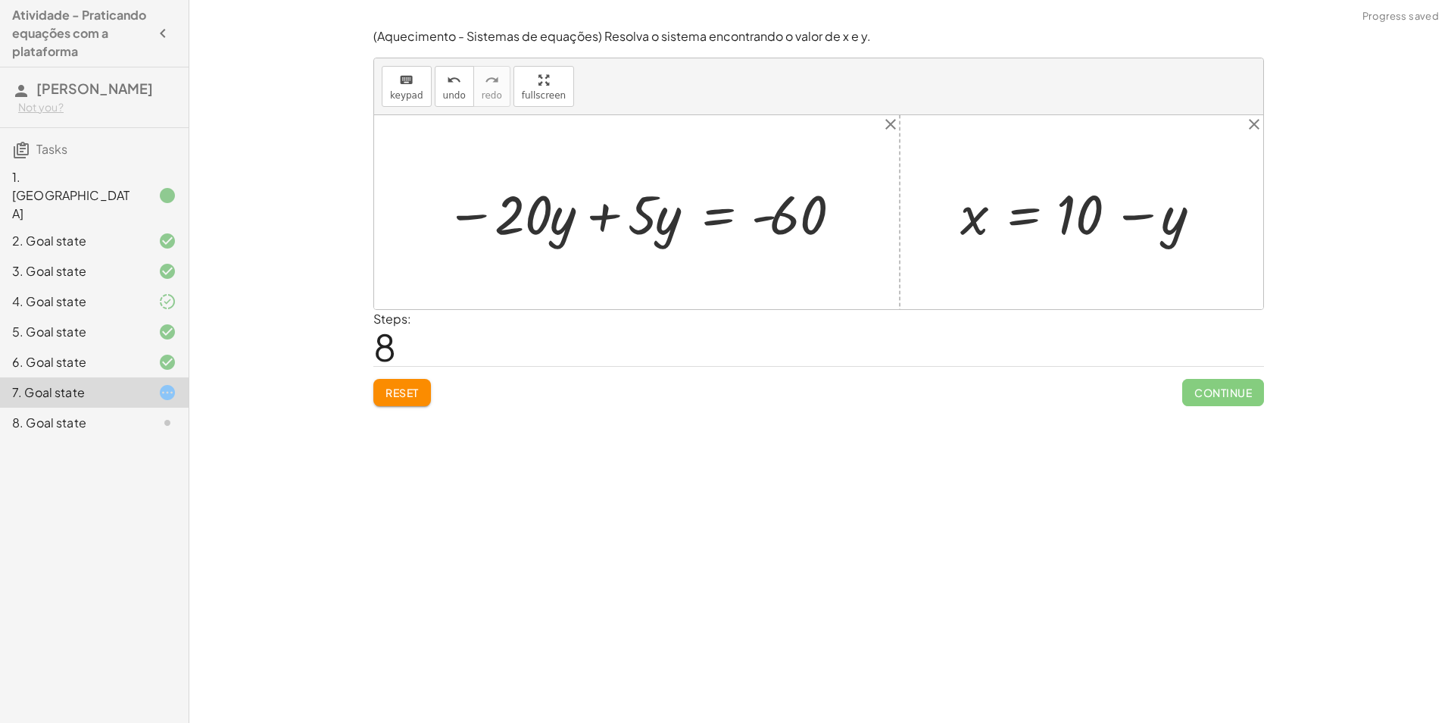
click at [641, 226] on div at bounding box center [643, 212] width 413 height 72
drag, startPoint x: 537, startPoint y: 213, endPoint x: 685, endPoint y: 221, distance: 147.9
click at [685, 221] on div at bounding box center [642, 212] width 413 height 72
drag, startPoint x: 627, startPoint y: 217, endPoint x: 797, endPoint y: 252, distance: 173.2
click at [797, 252] on div "+ · 20 · x + · 5 · y = 140 + · 20 · ( + 10 − y ) + · 5 · y = 140 + · 20 · 10 − …" at bounding box center [818, 212] width 889 height 194
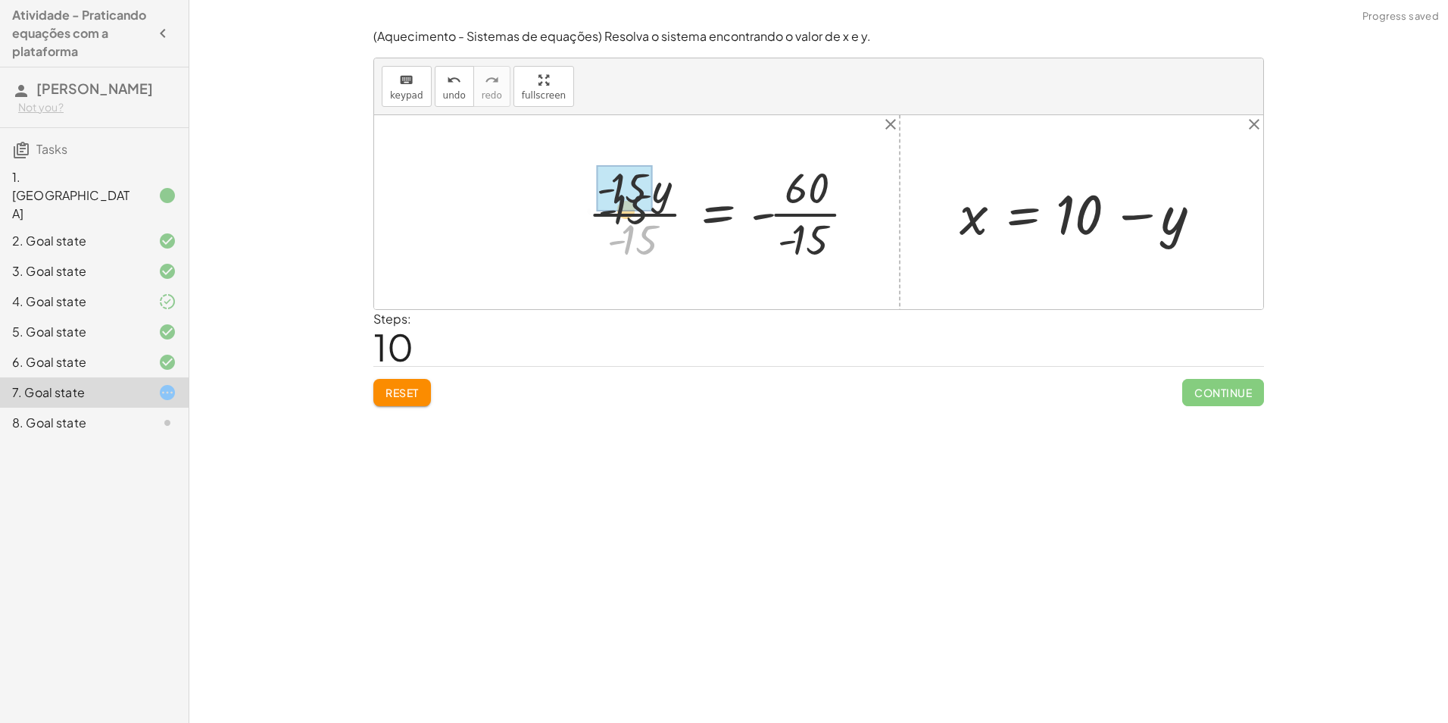
drag, startPoint x: 639, startPoint y: 236, endPoint x: 631, endPoint y: 189, distance: 47.0
drag, startPoint x: 811, startPoint y: 227, endPoint x: 813, endPoint y: 205, distance: 22.8
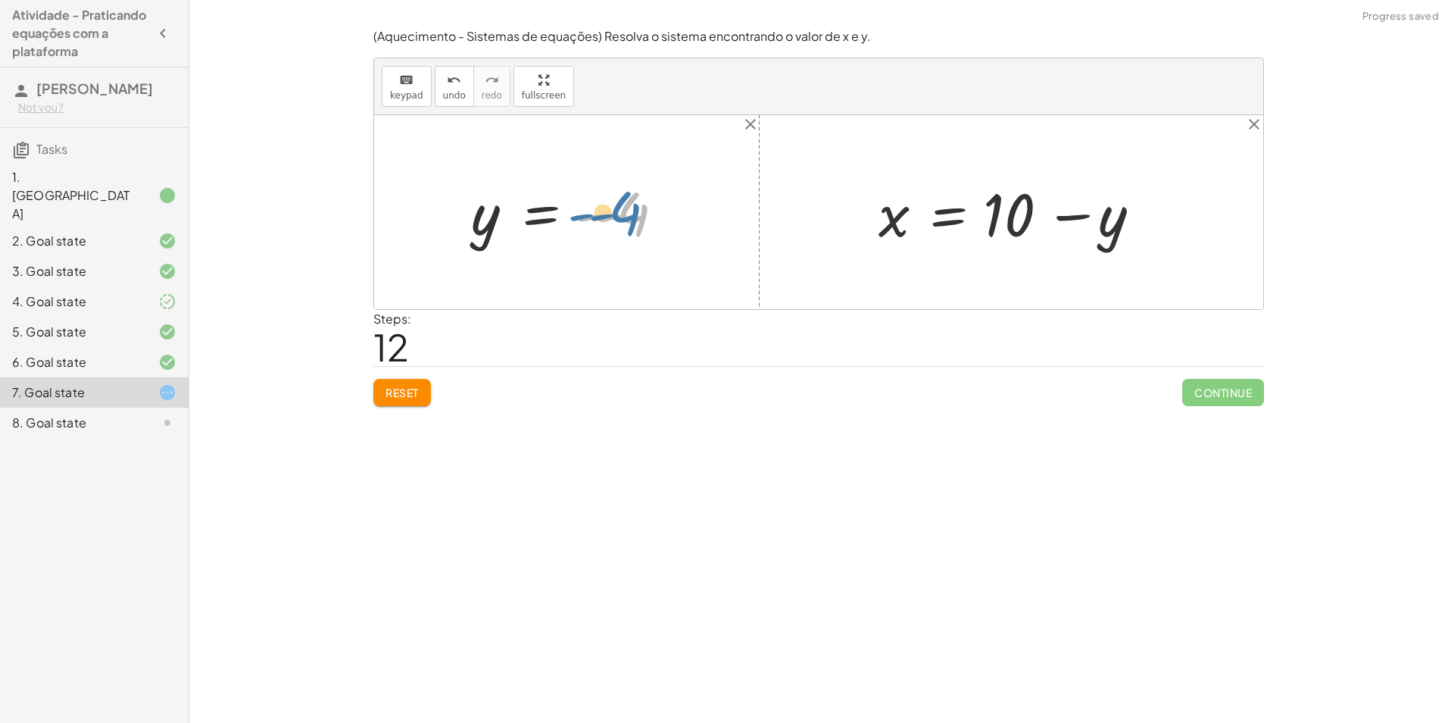
click at [639, 211] on div at bounding box center [572, 212] width 217 height 75
drag, startPoint x: 588, startPoint y: 218, endPoint x: 611, endPoint y: 216, distance: 23.6
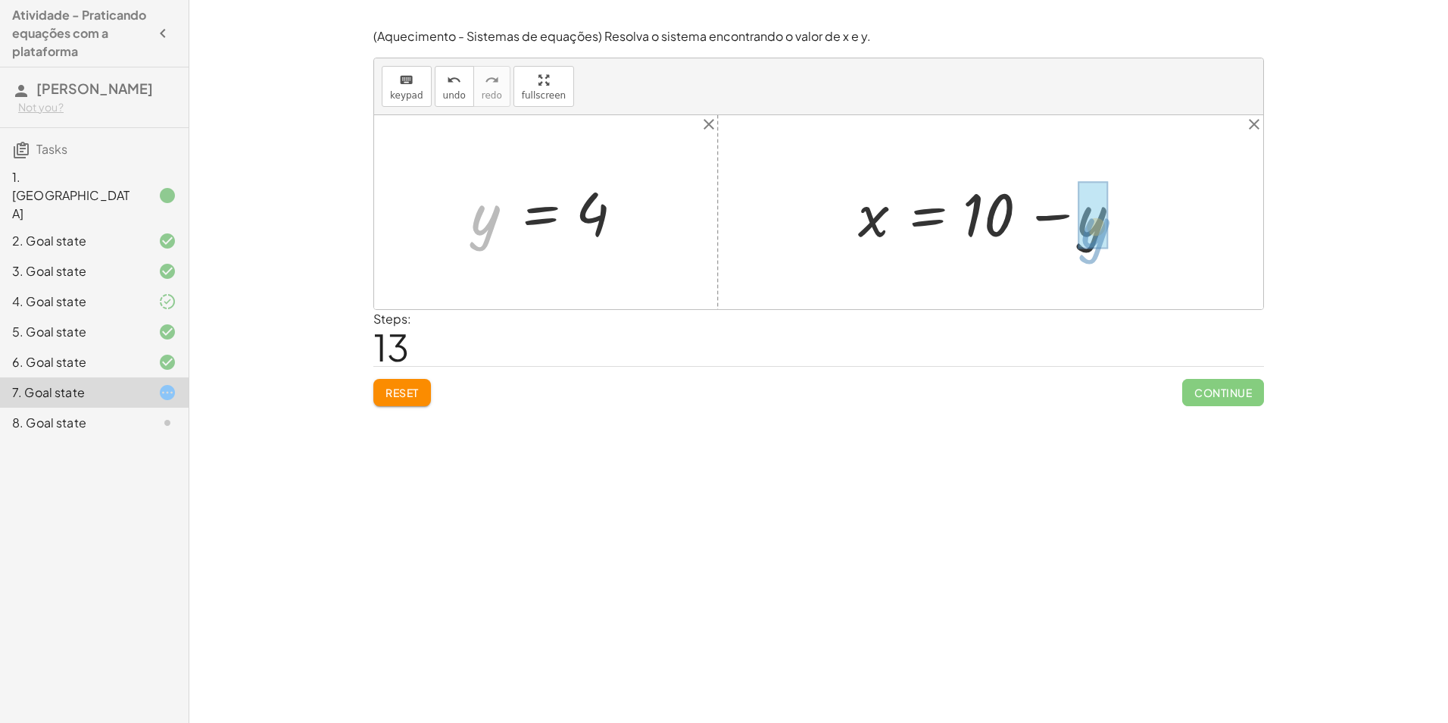
drag, startPoint x: 492, startPoint y: 220, endPoint x: 1096, endPoint y: 211, distance: 604.5
drag, startPoint x: 1095, startPoint y: 230, endPoint x: 993, endPoint y: 223, distance: 102.5
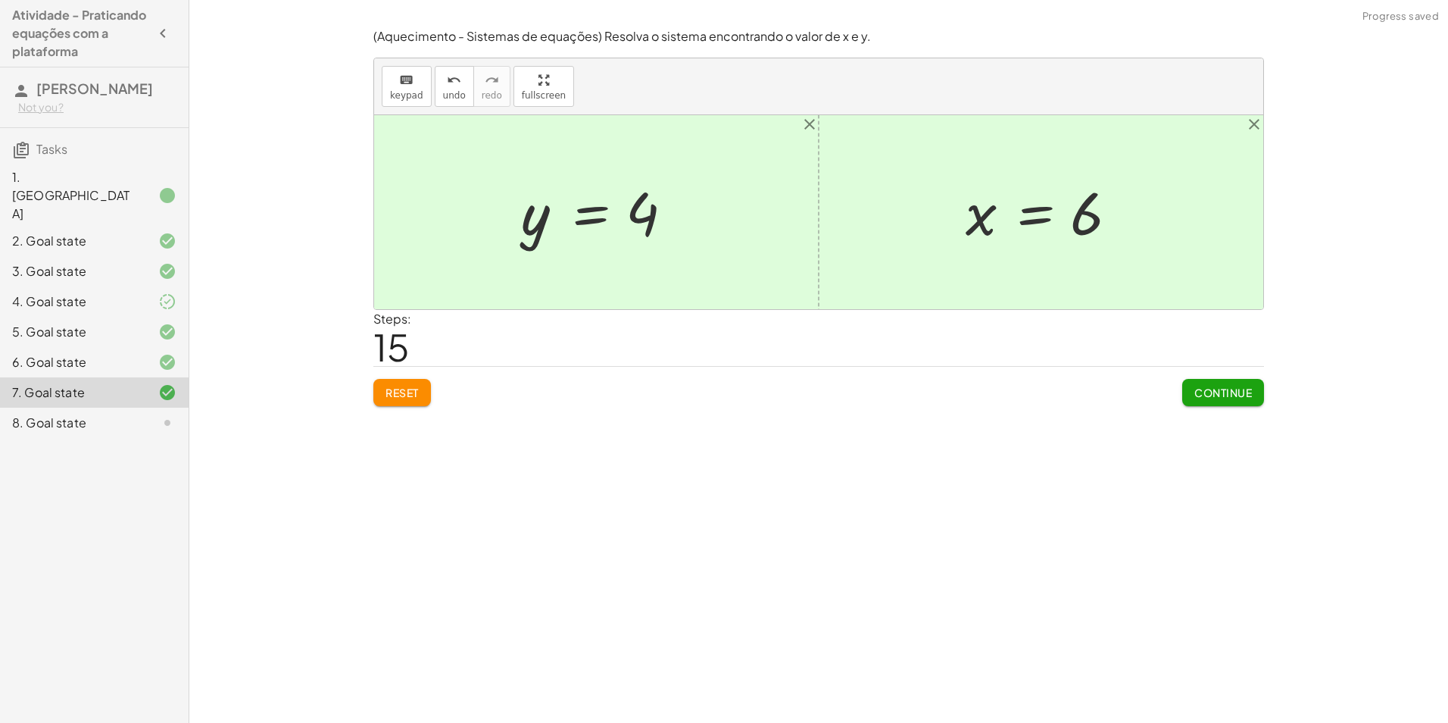
click at [0, 0] on div "(Aquecimento - Sistemas de equações) Resolva o sistema encontrando o valor de x…" at bounding box center [0, 0] width 0 height 0
drag, startPoint x: 1251, startPoint y: 389, endPoint x: 1240, endPoint y: 400, distance: 16.1
click at [1245, 392] on button "Continue" at bounding box center [1223, 392] width 82 height 27
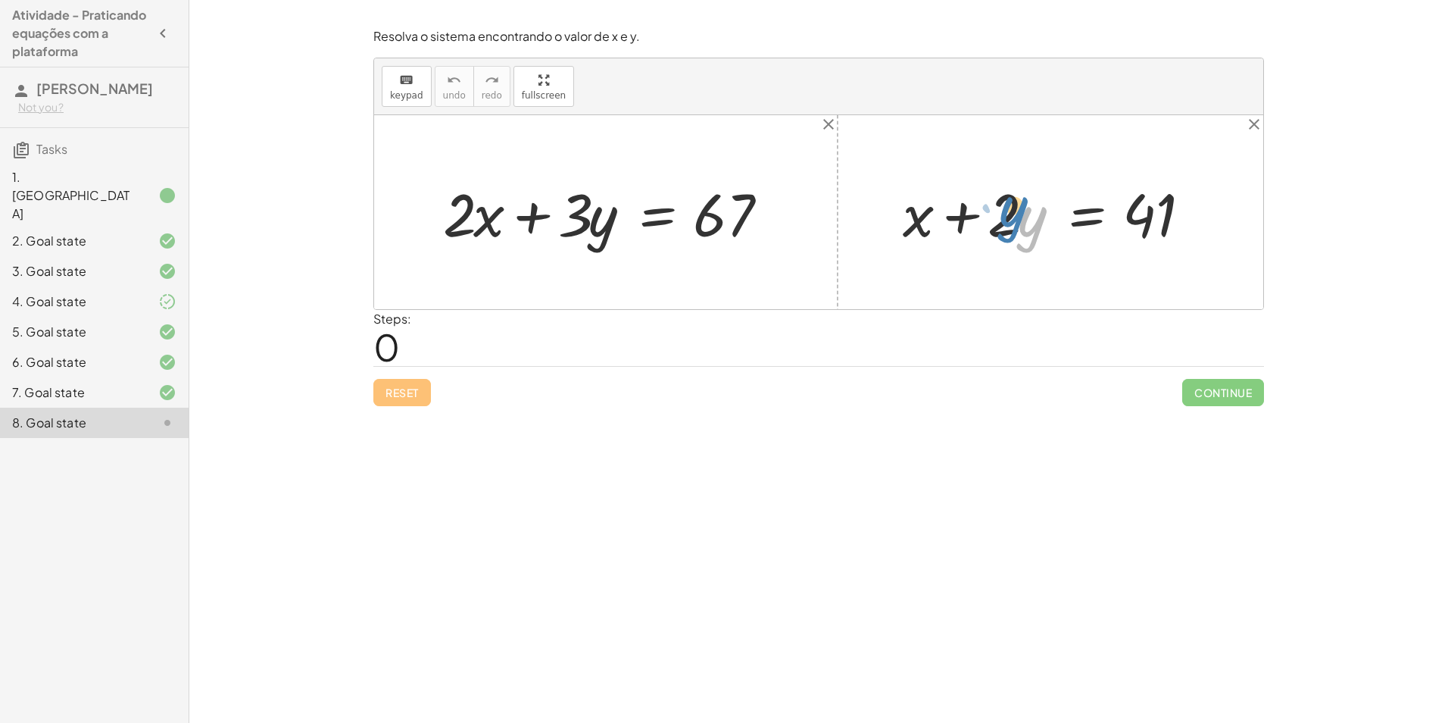
drag, startPoint x: 1017, startPoint y: 218, endPoint x: 1028, endPoint y: 208, distance: 15.5
click at [1028, 208] on div at bounding box center [1056, 212] width 322 height 78
drag, startPoint x: 1002, startPoint y: 205, endPoint x: 968, endPoint y: 189, distance: 37.9
click at [968, 189] on div at bounding box center [1056, 212] width 322 height 78
drag, startPoint x: 1029, startPoint y: 219, endPoint x: 1222, endPoint y: 212, distance: 193.3
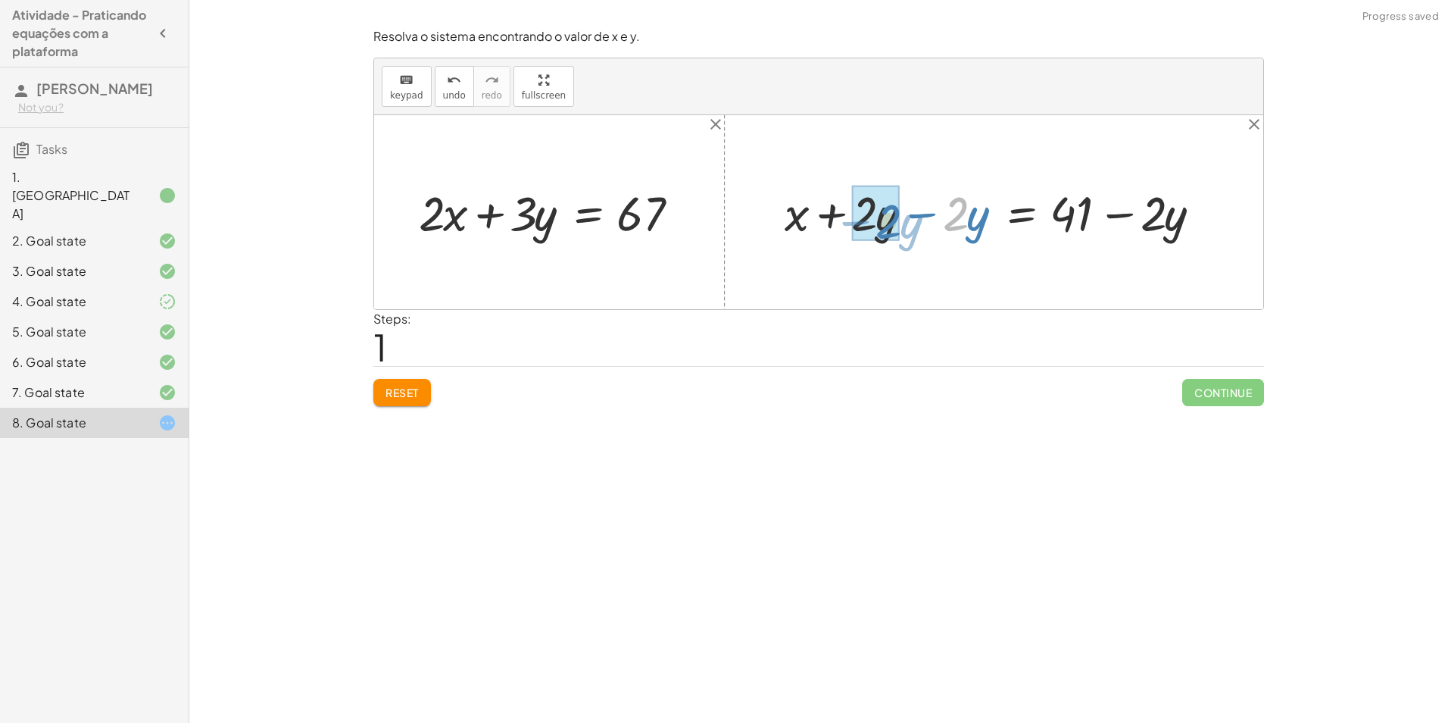
drag, startPoint x: 954, startPoint y: 217, endPoint x: 892, endPoint y: 226, distance: 62.0
drag, startPoint x: 976, startPoint y: 215, endPoint x: 459, endPoint y: 217, distance: 516.6
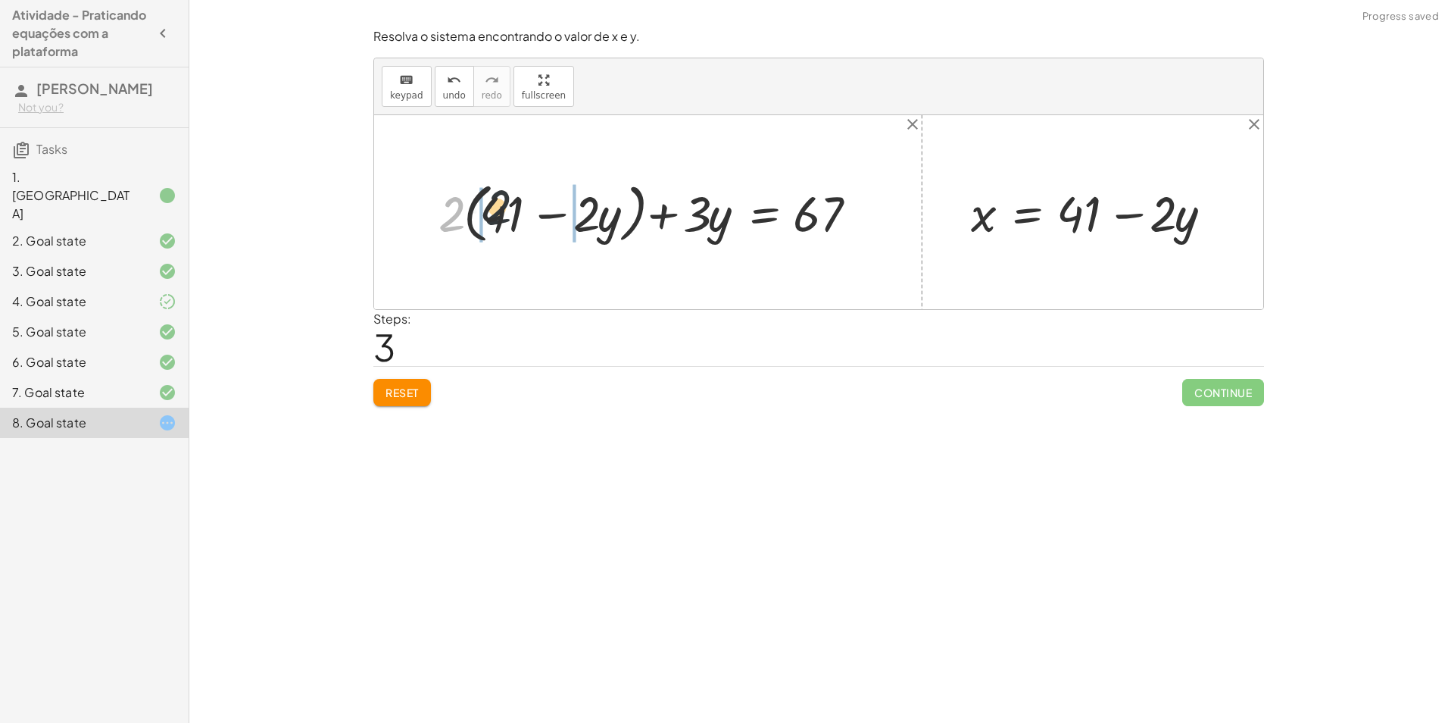
drag, startPoint x: 446, startPoint y: 214, endPoint x: 495, endPoint y: 207, distance: 49.1
click at [495, 207] on div at bounding box center [654, 212] width 446 height 72
drag, startPoint x: 426, startPoint y: 217, endPoint x: 475, endPoint y: 206, distance: 49.6
drag, startPoint x: 569, startPoint y: 217, endPoint x: 601, endPoint y: 215, distance: 31.9
drag, startPoint x: 530, startPoint y: 213, endPoint x: 879, endPoint y: 220, distance: 348.5
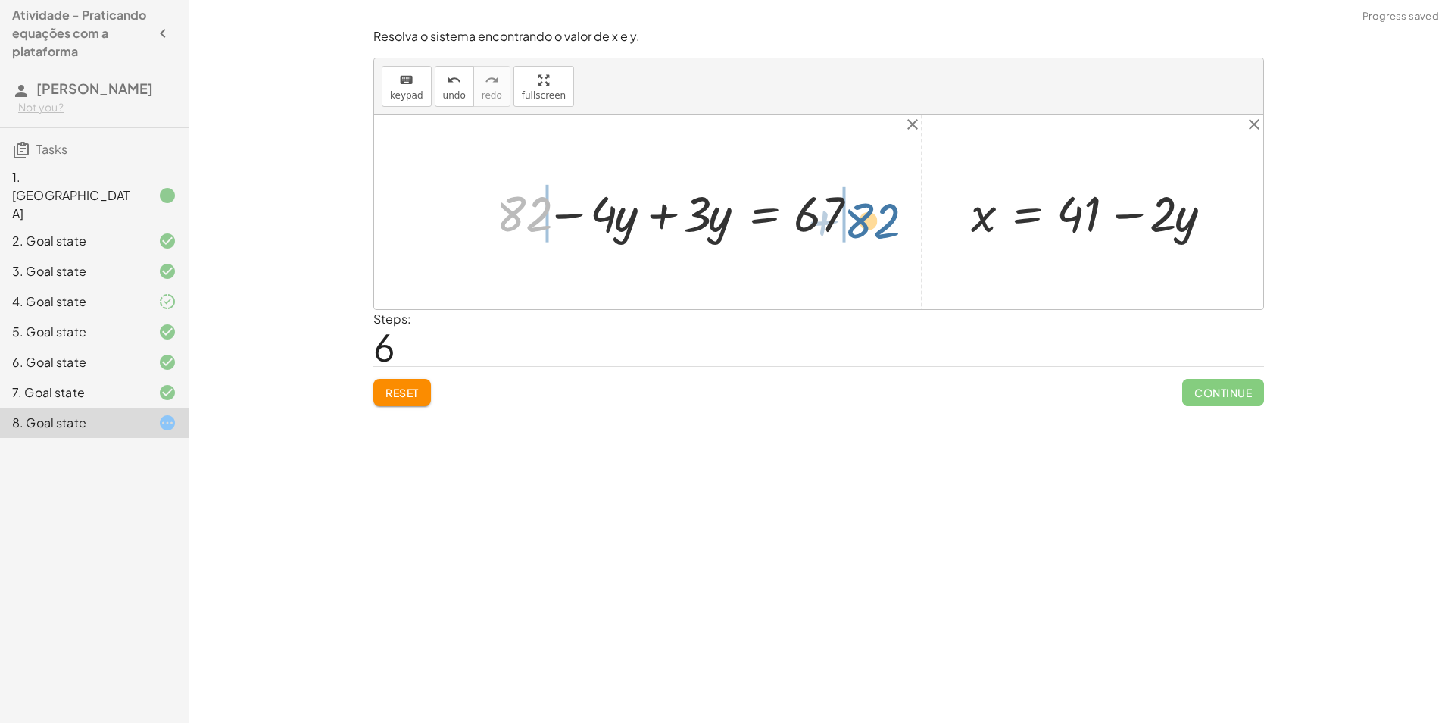
click at [879, 220] on div "+ · 2 · x + · 3 · y = 67 + · 2 · ( + 41 − · 2 · y ) + · 3 · y = 67 + · 2 · 41 −…" at bounding box center [677, 212] width 408 height 73
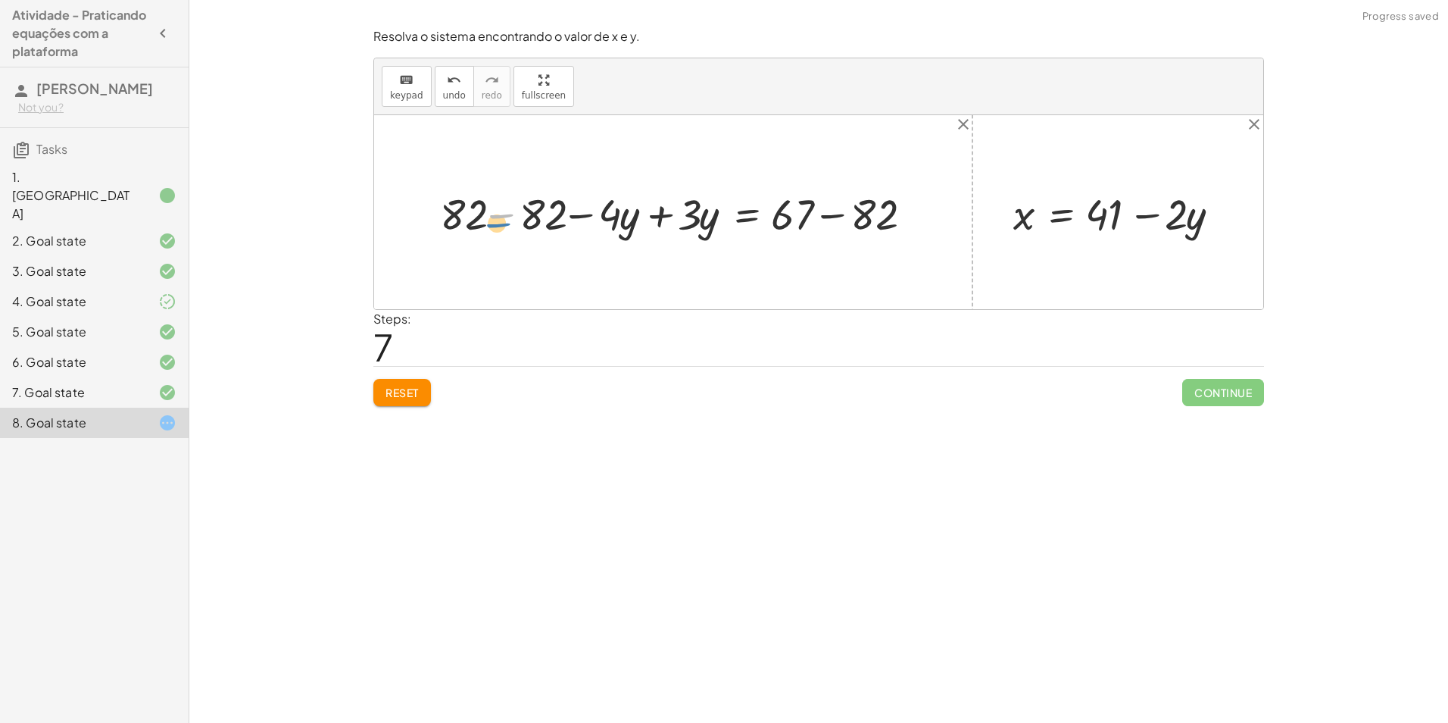
drag, startPoint x: 508, startPoint y: 213, endPoint x: 505, endPoint y: 222, distance: 9.4
click at [505, 222] on div at bounding box center [680, 212] width 494 height 56
drag, startPoint x: 540, startPoint y: 208, endPoint x: 474, endPoint y: 212, distance: 66.1
drag, startPoint x: 799, startPoint y: 214, endPoint x: 781, endPoint y: 214, distance: 18.2
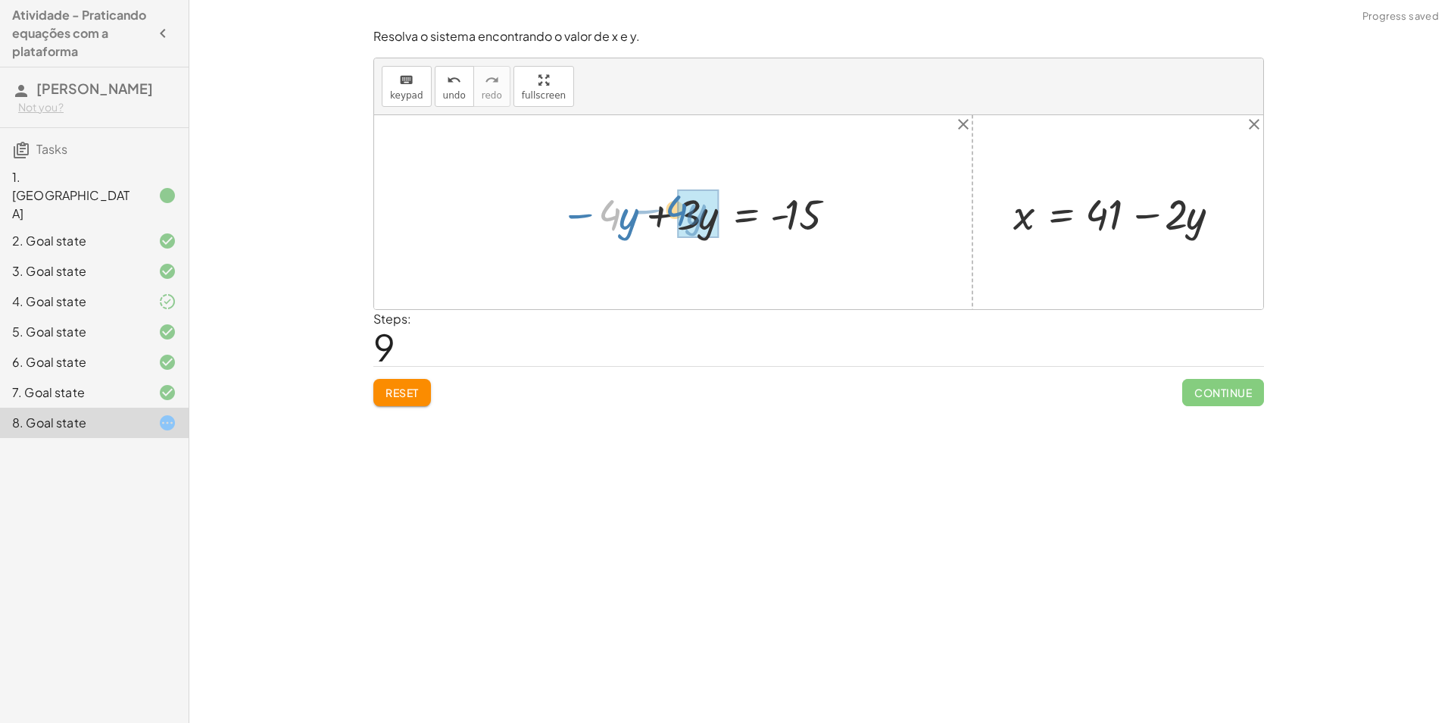
drag, startPoint x: 600, startPoint y: 211, endPoint x: 673, endPoint y: 205, distance: 73.0
click at [673, 207] on div at bounding box center [703, 212] width 301 height 56
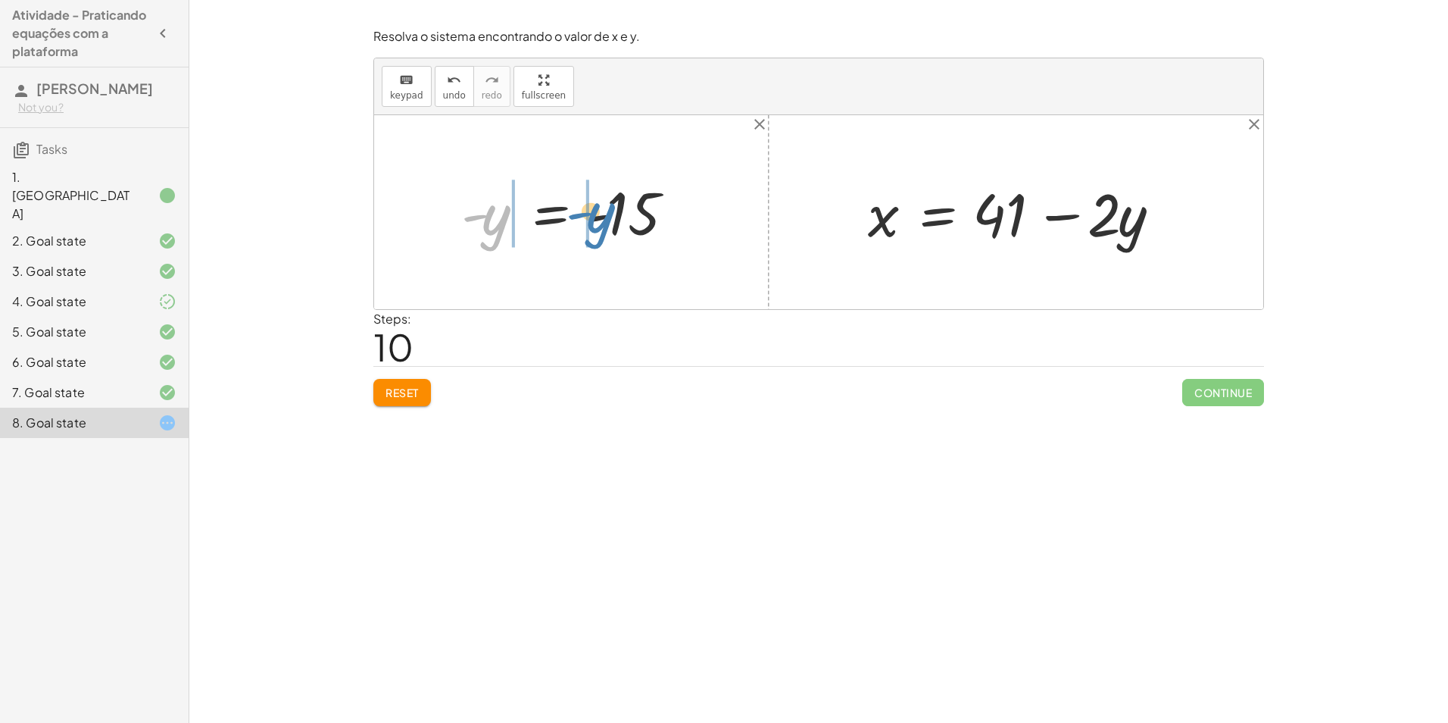
drag, startPoint x: 495, startPoint y: 226, endPoint x: 598, endPoint y: 224, distance: 102.3
click at [598, 224] on div at bounding box center [578, 212] width 248 height 75
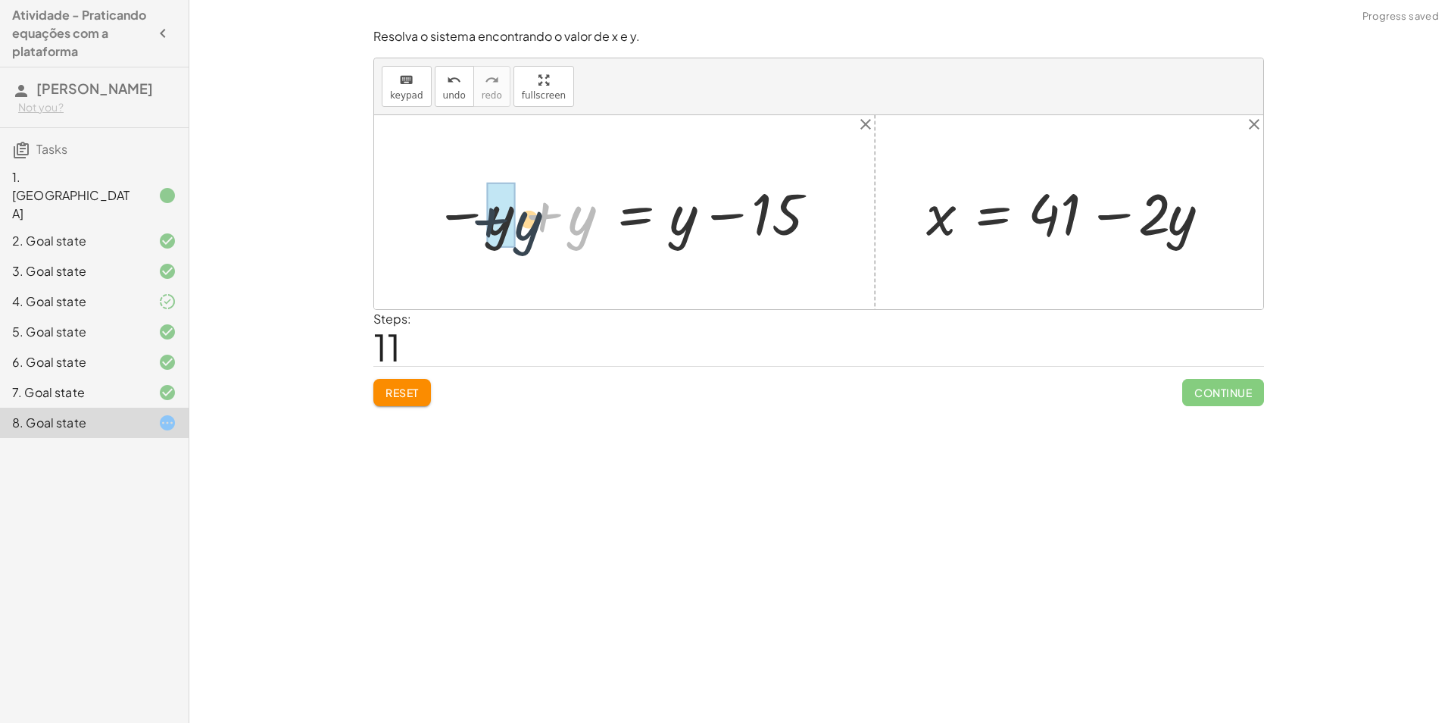
drag, startPoint x: 596, startPoint y: 221, endPoint x: 521, endPoint y: 225, distance: 75.1
click at [521, 225] on div at bounding box center [630, 212] width 408 height 76
drag, startPoint x: 692, startPoint y: 217, endPoint x: 579, endPoint y: 217, distance: 112.9
click at [579, 217] on div at bounding box center [702, 212] width 283 height 76
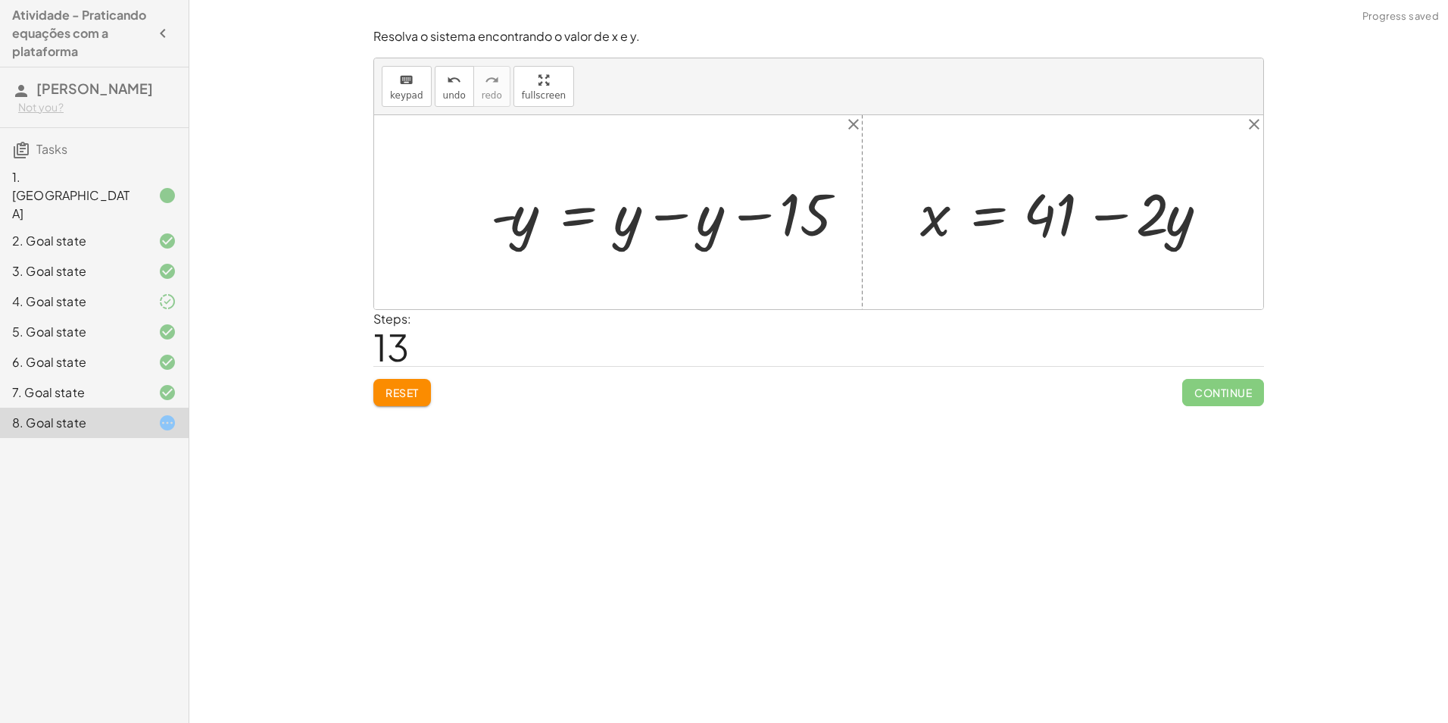
click at [732, 228] on div at bounding box center [679, 211] width 395 height 77
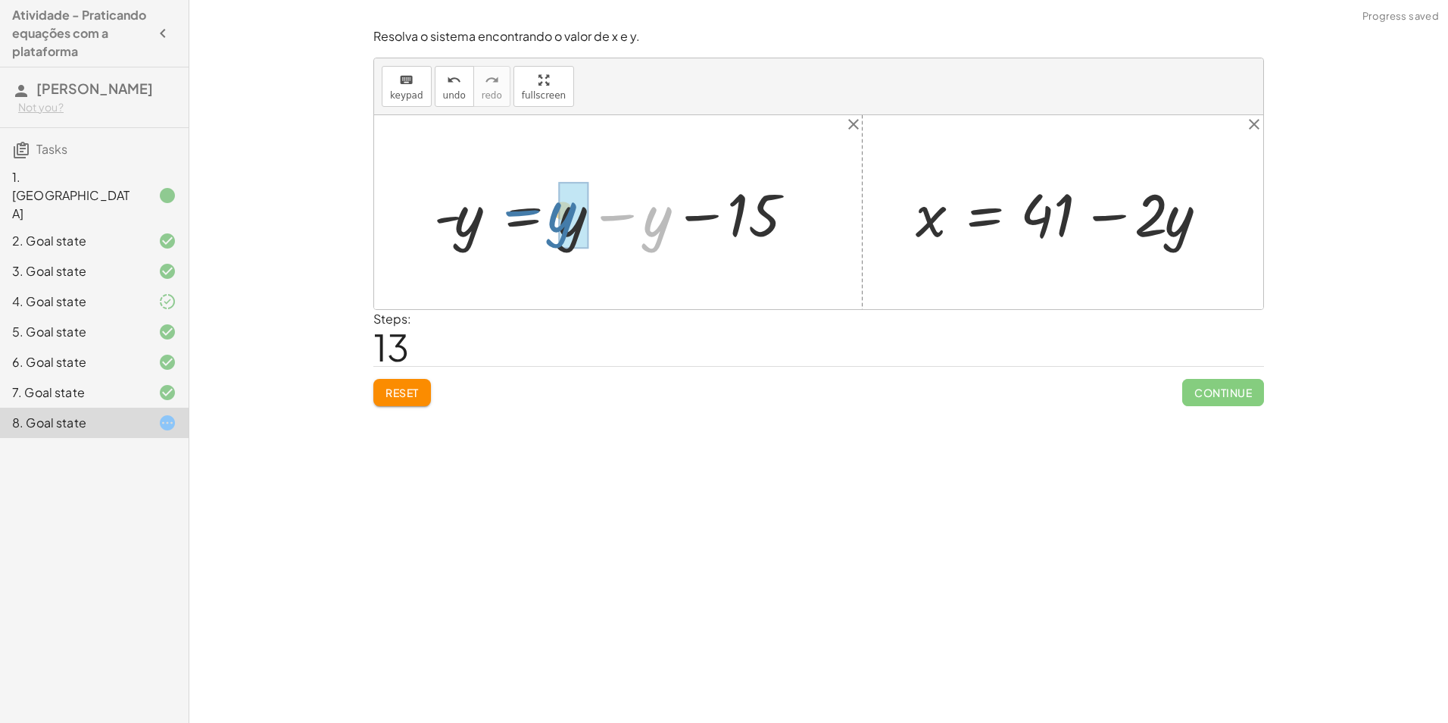
drag, startPoint x: 665, startPoint y: 233, endPoint x: 583, endPoint y: 241, distance: 82.9
drag, startPoint x: 461, startPoint y: 229, endPoint x: 448, endPoint y: 226, distance: 13.8
click at [448, 225] on div at bounding box center [549, 212] width 246 height 74
drag, startPoint x: 576, startPoint y: 209, endPoint x: 461, endPoint y: 217, distance: 115.4
click at [461, 217] on div at bounding box center [549, 212] width 246 height 74
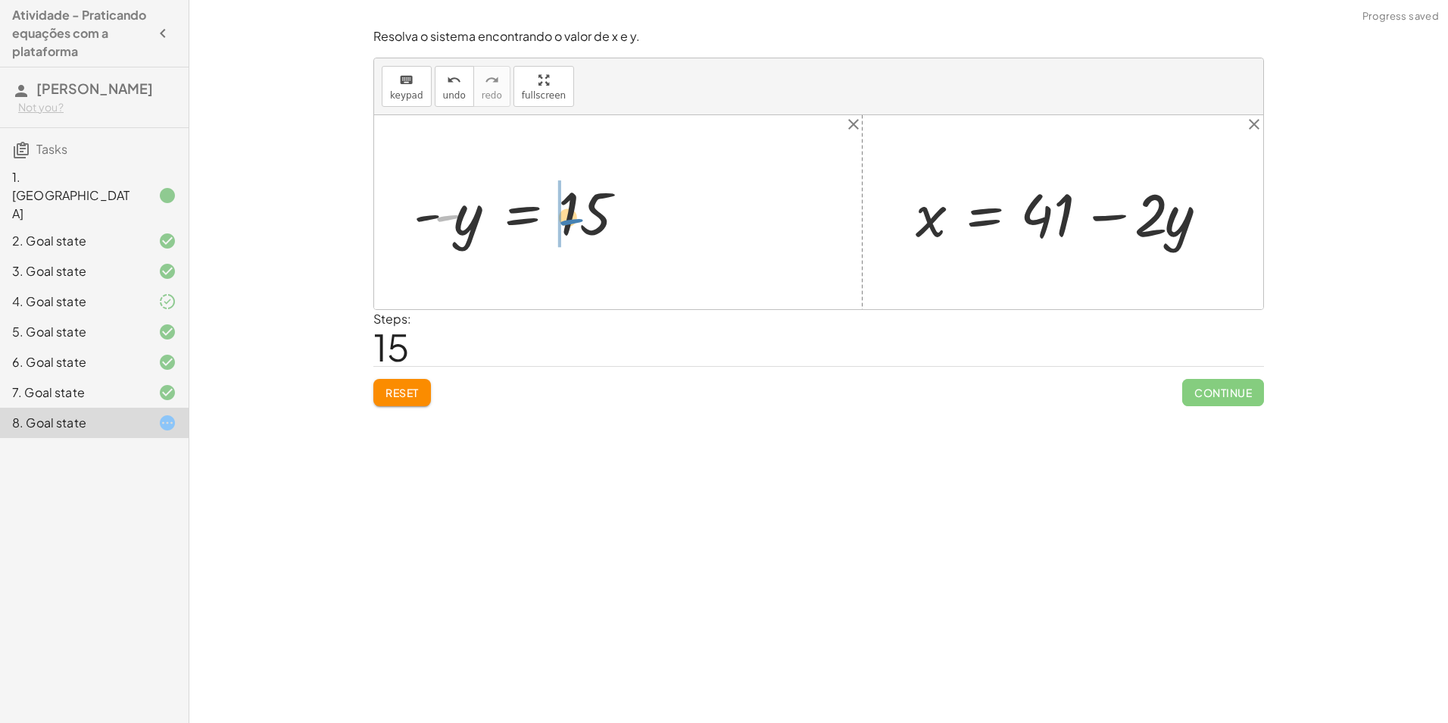
drag, startPoint x: 448, startPoint y: 215, endPoint x: 561, endPoint y: 220, distance: 112.2
drag, startPoint x: 528, startPoint y: 230, endPoint x: 1185, endPoint y: 229, distance: 657.5
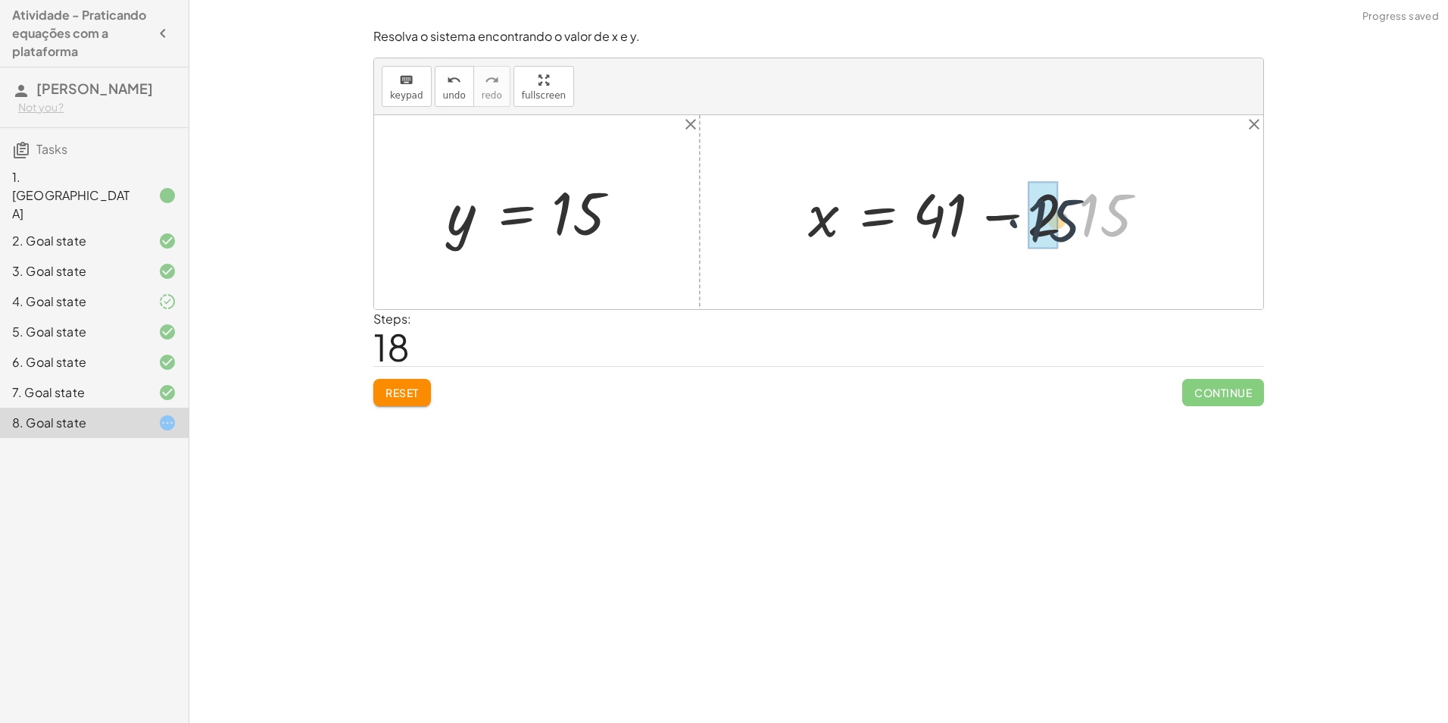
drag, startPoint x: 1090, startPoint y: 223, endPoint x: 1044, endPoint y: 227, distance: 46.4
drag, startPoint x: 1013, startPoint y: 207, endPoint x: 968, endPoint y: 214, distance: 45.3
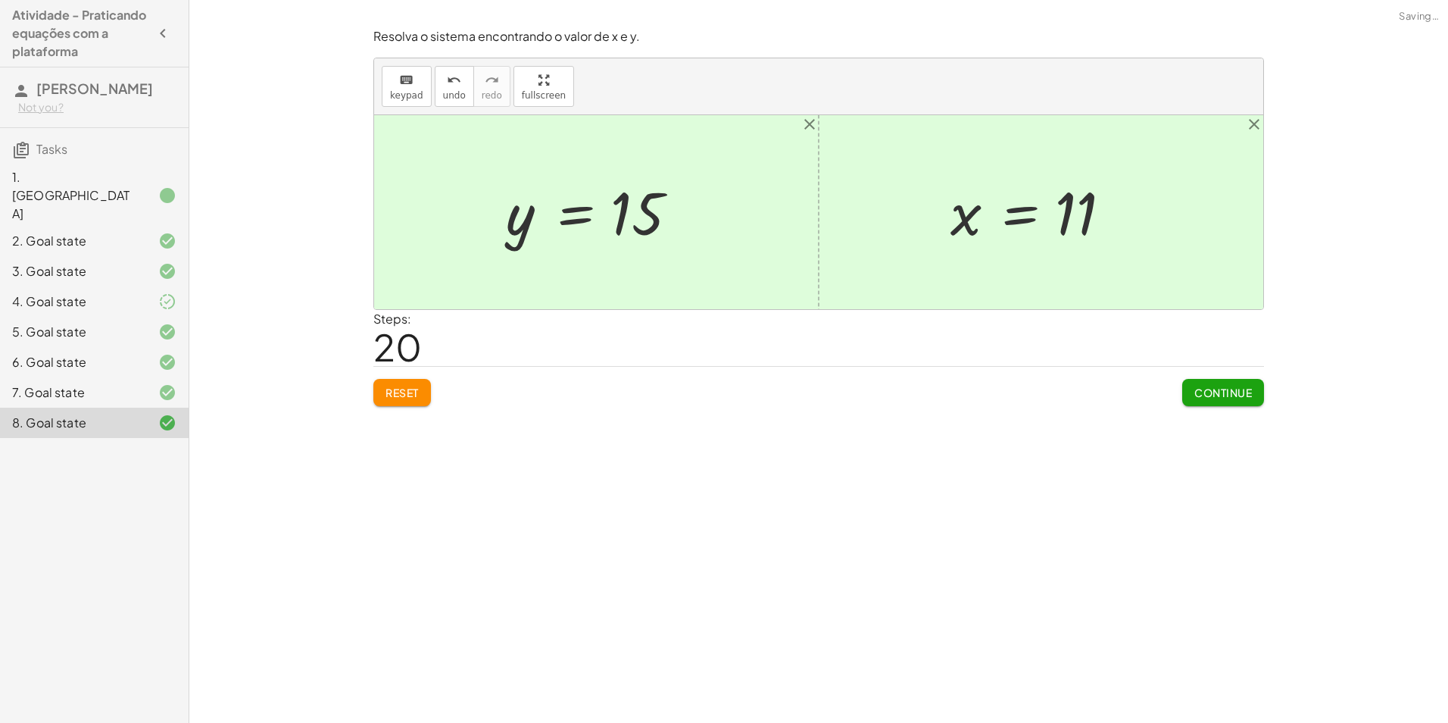
click at [1217, 385] on button "Continue" at bounding box center [1223, 392] width 82 height 27
